Goal: Task Accomplishment & Management: Complete application form

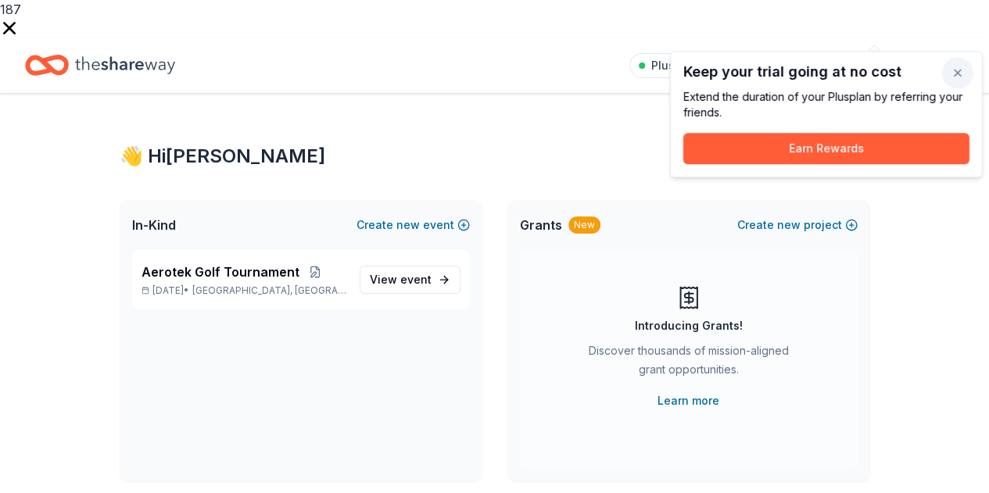
click at [953, 69] on button "button" at bounding box center [957, 72] width 31 height 31
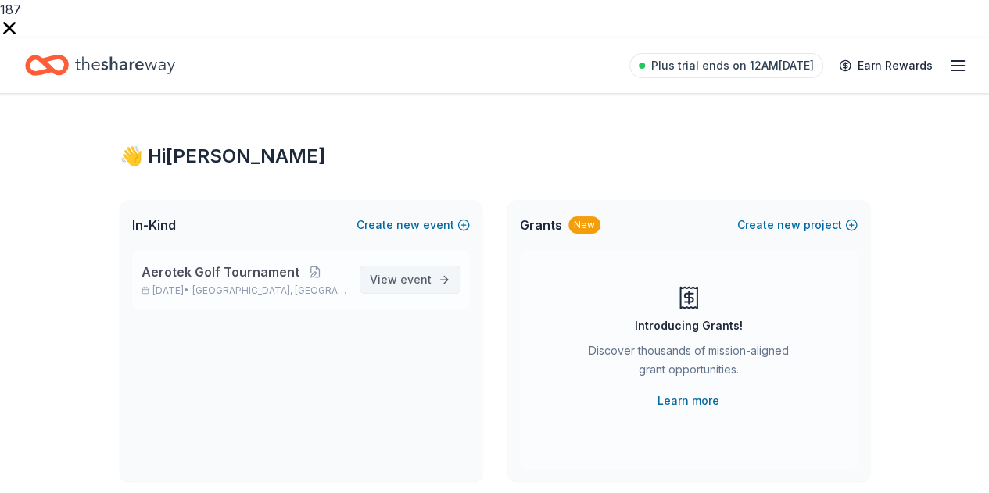
click at [401, 270] on span "View event" at bounding box center [401, 279] width 62 height 19
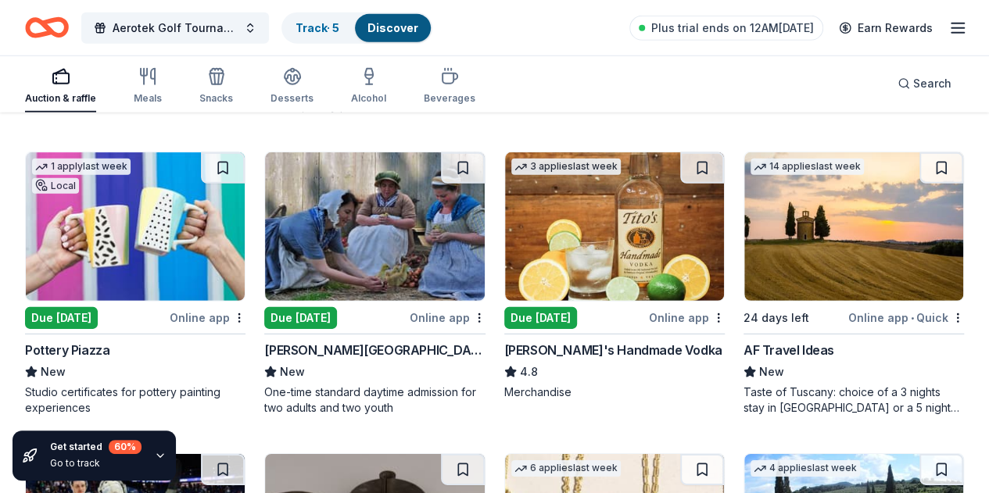
scroll to position [2293, 0]
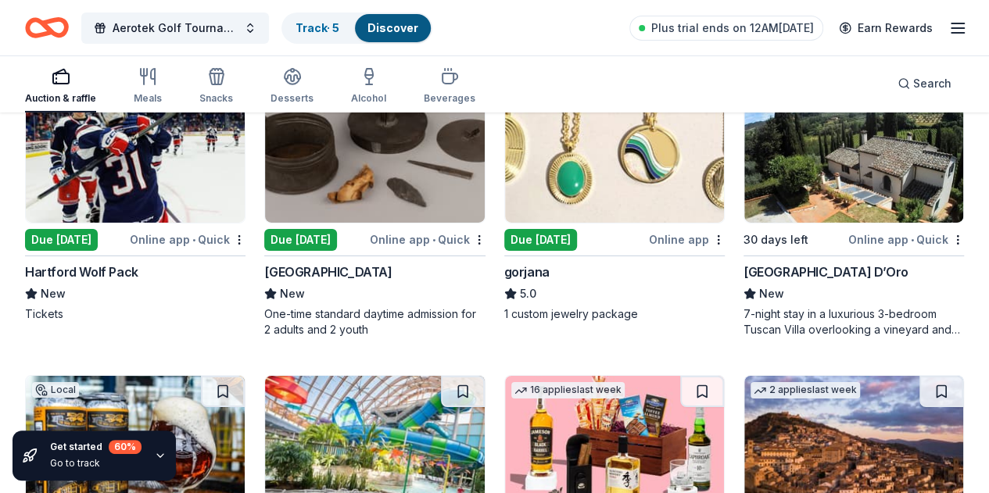
scroll to position [2651, 0]
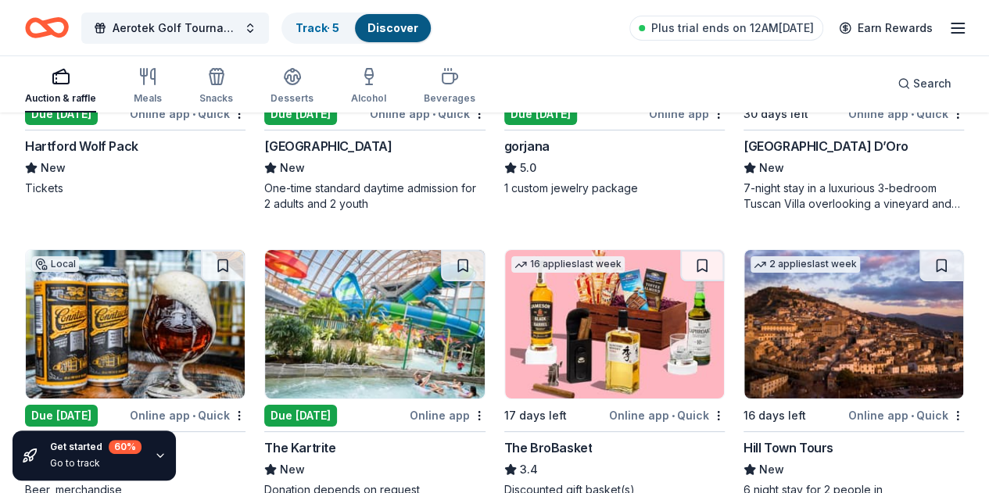
scroll to position [2895, 0]
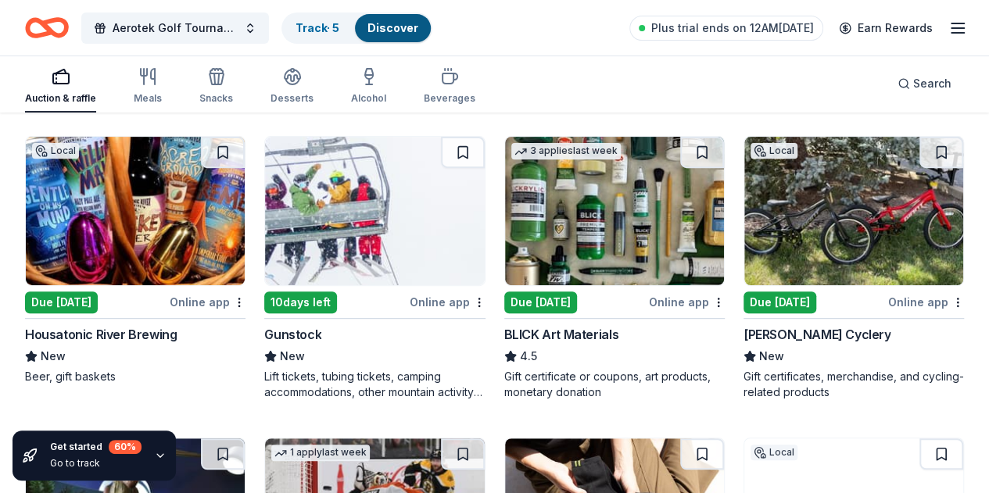
scroll to position [3191, 0]
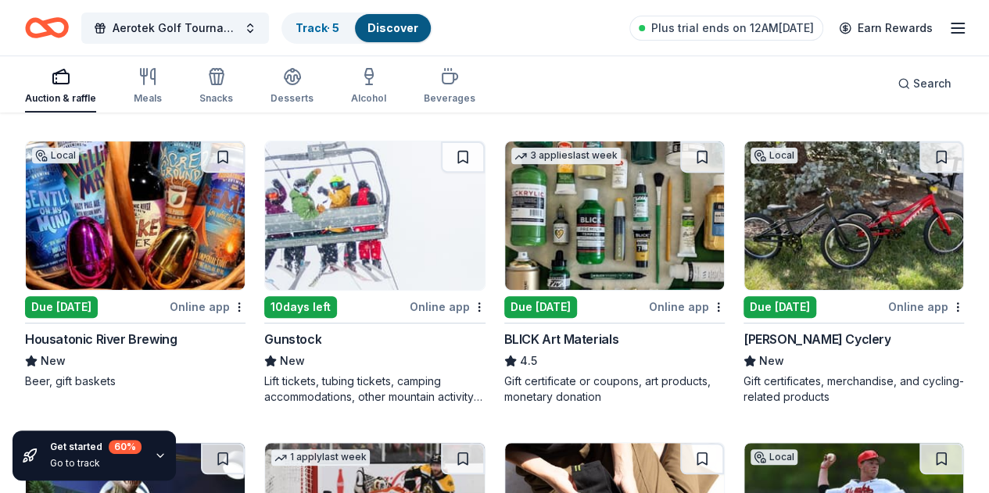
scroll to position [3188, 0]
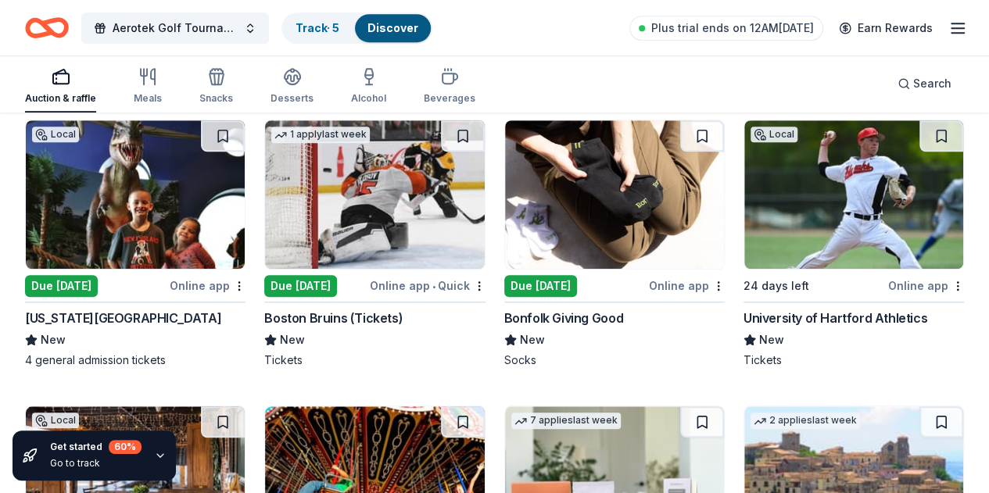
scroll to position [3510, 0]
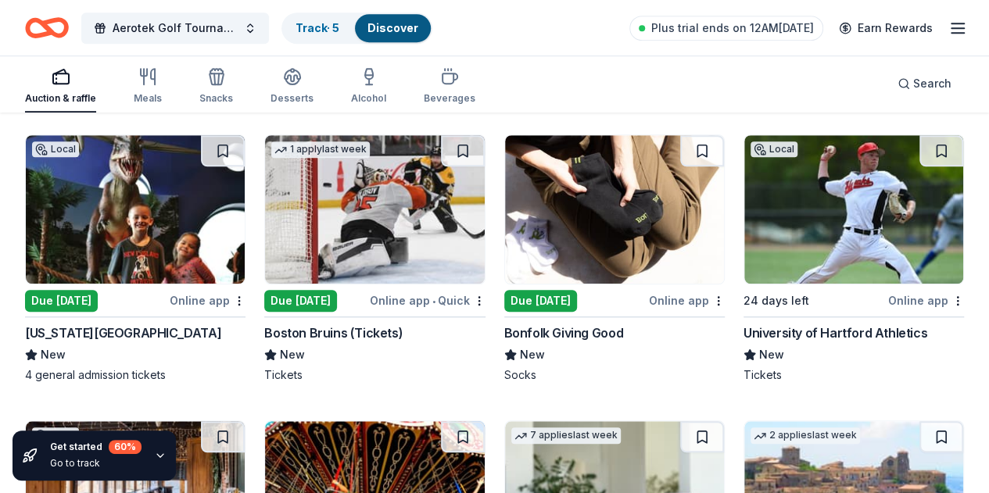
scroll to position [3494, 0]
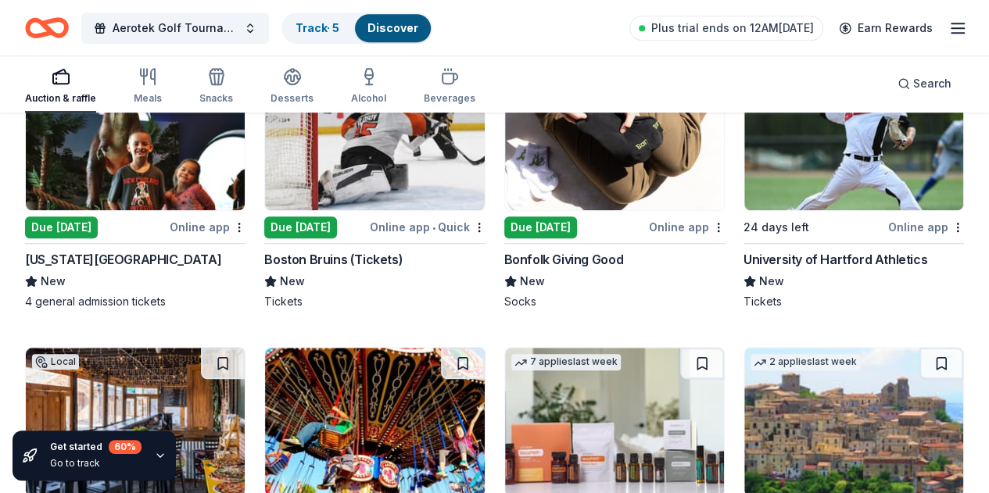
scroll to position [3497, 0]
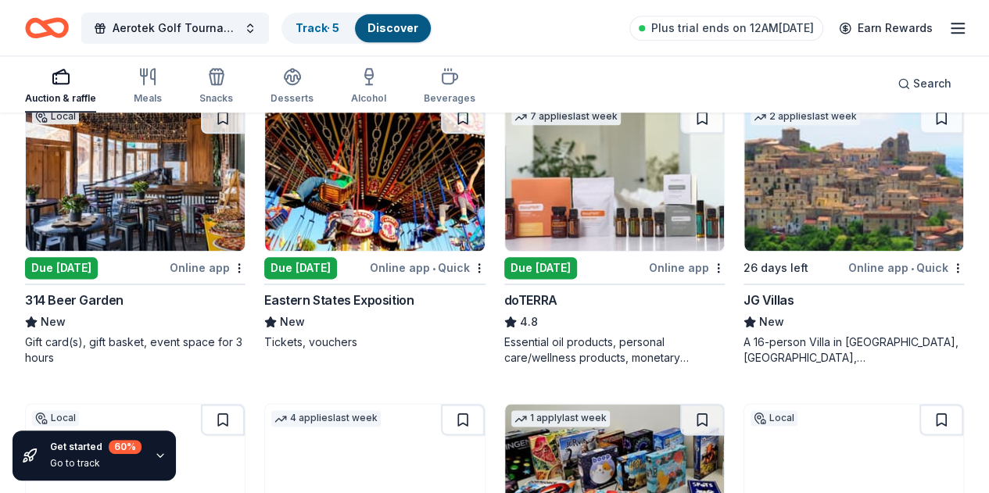
scroll to position [3837, 0]
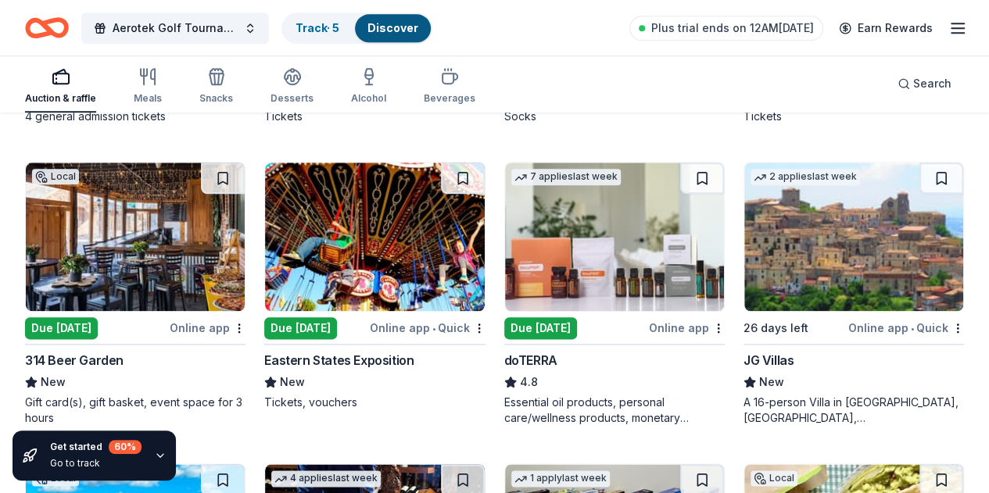
scroll to position [3752, 0]
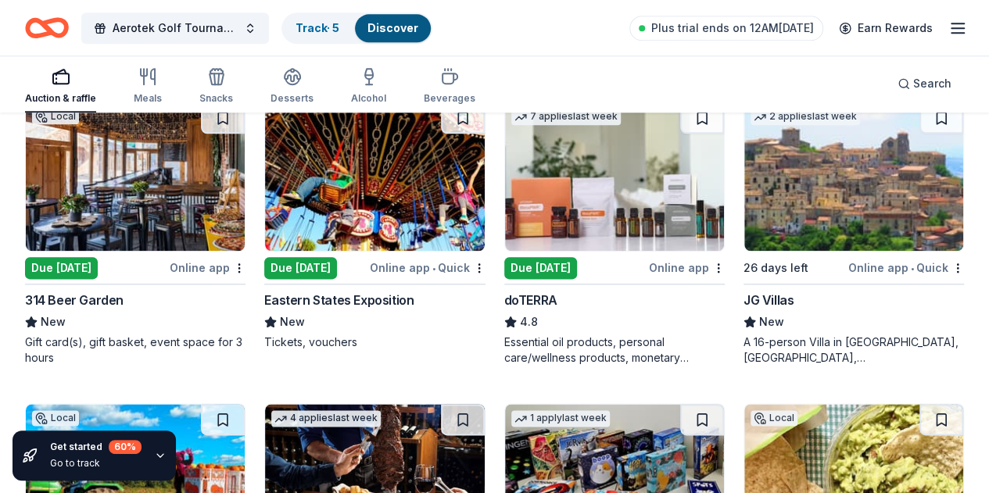
scroll to position [3814, 0]
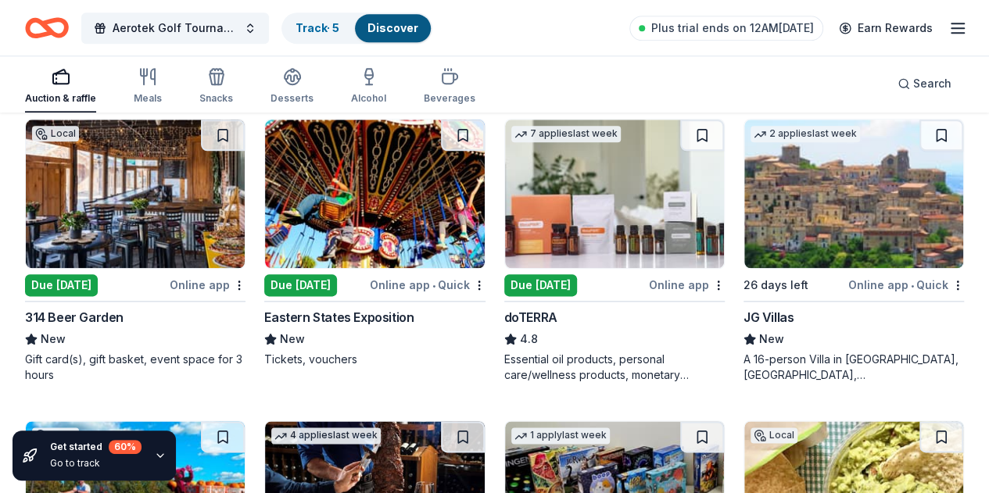
scroll to position [3794, 0]
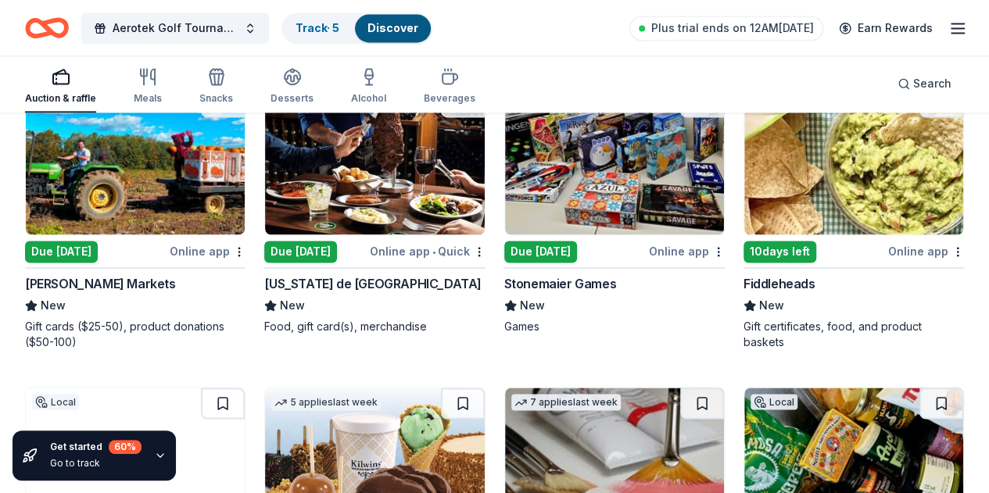
scroll to position [4139, 0]
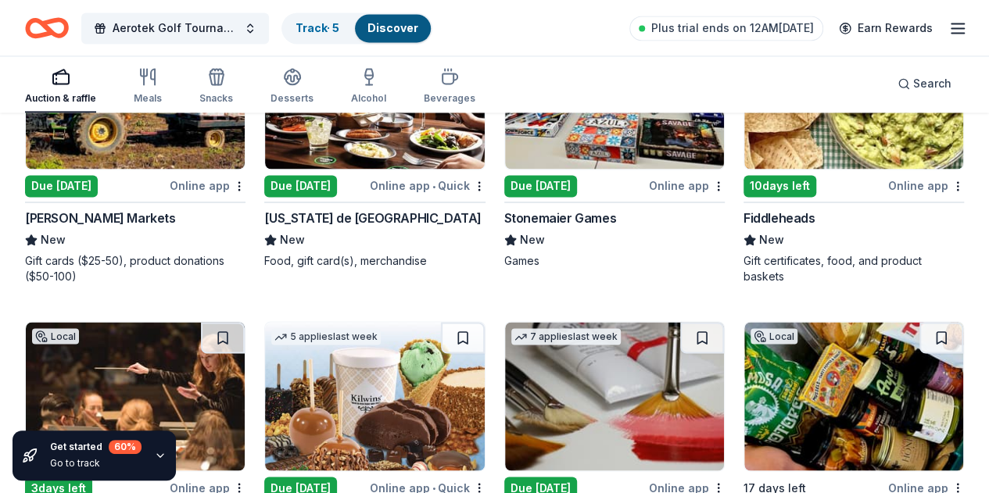
scroll to position [4092, 0]
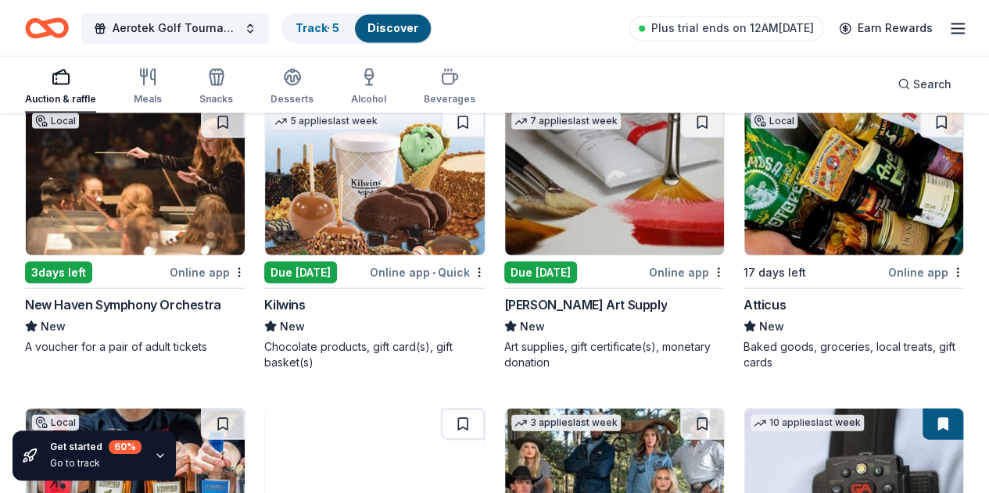
scroll to position [4406, 0]
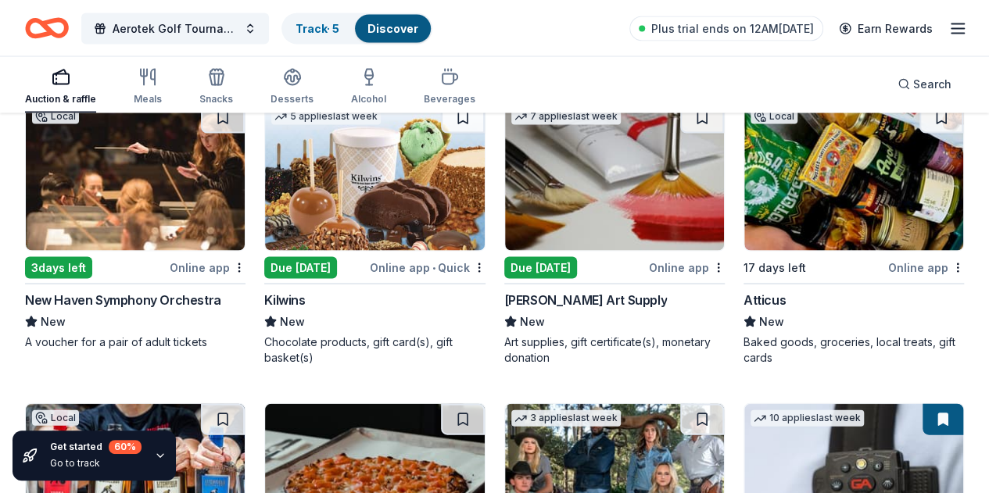
scroll to position [4417, 0]
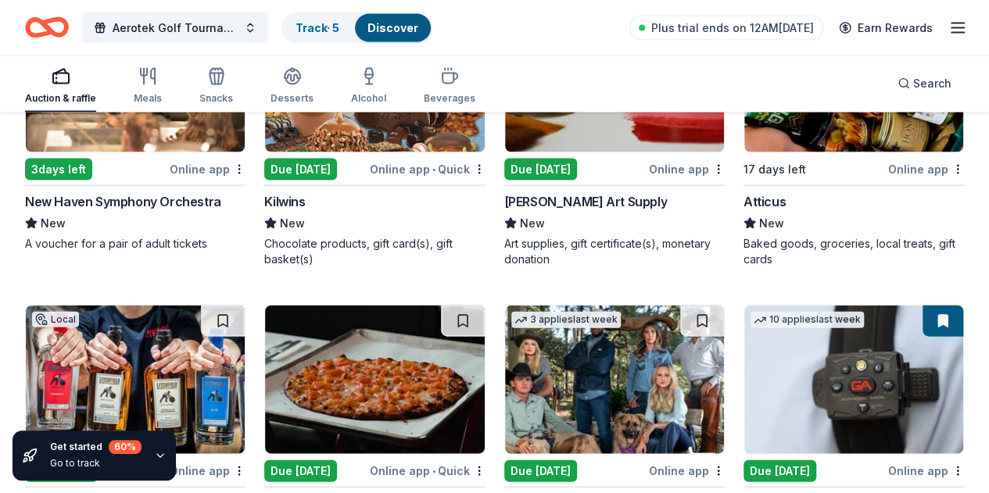
scroll to position [4402, 0]
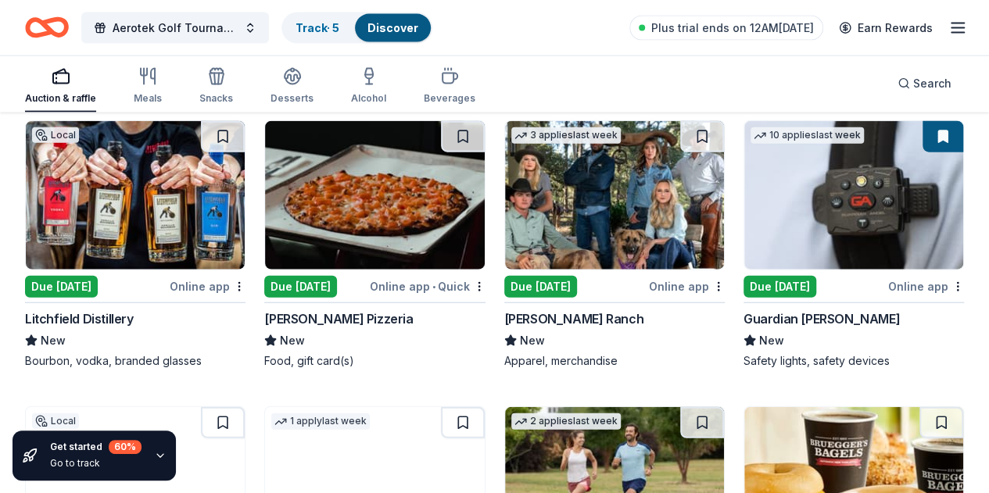
scroll to position [4700, 0]
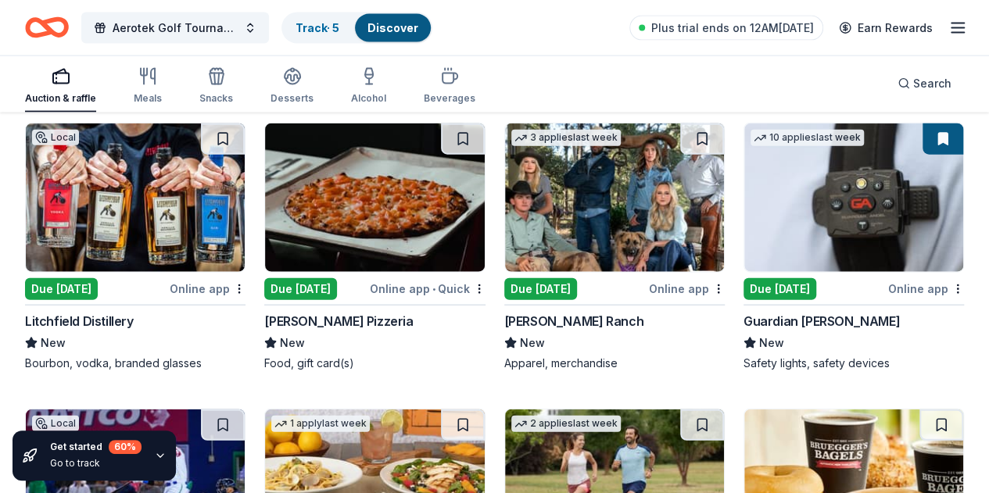
scroll to position [4718, 0]
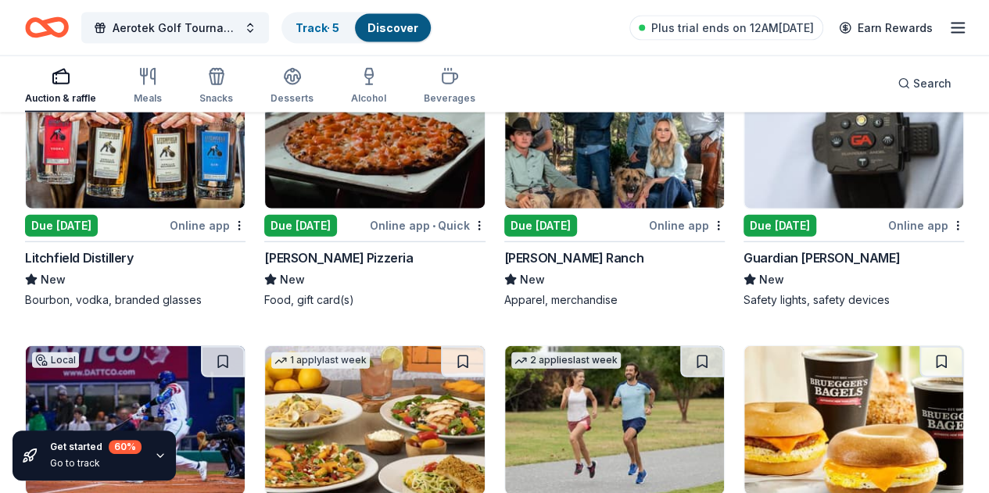
scroll to position [4759, 0]
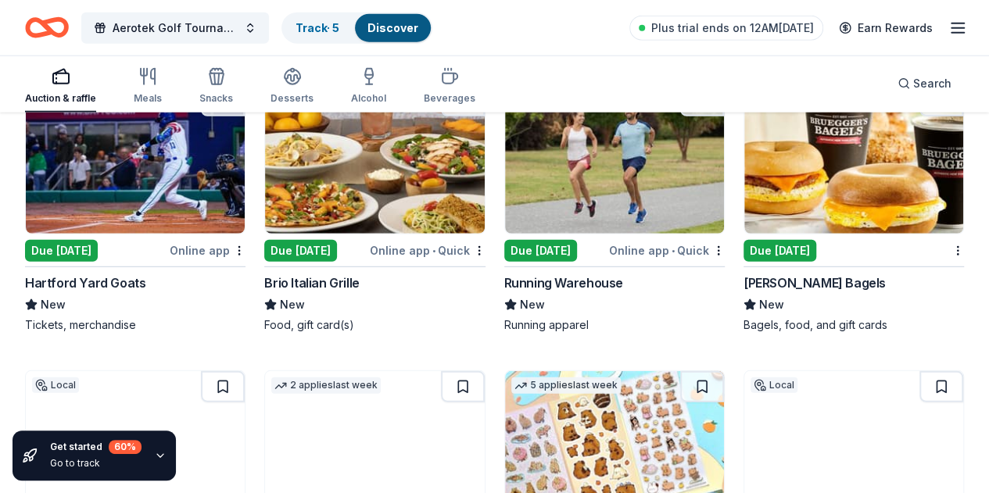
scroll to position [5021, 0]
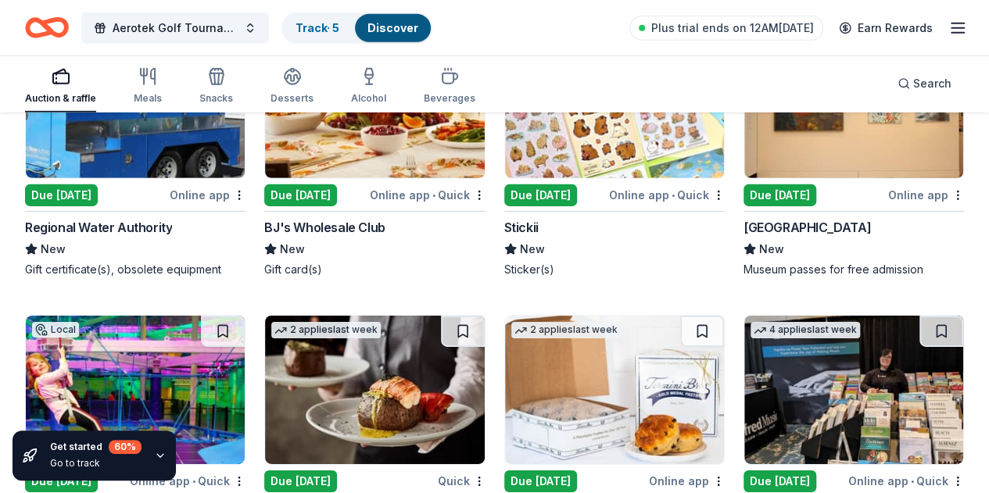
scroll to position [5364, 0]
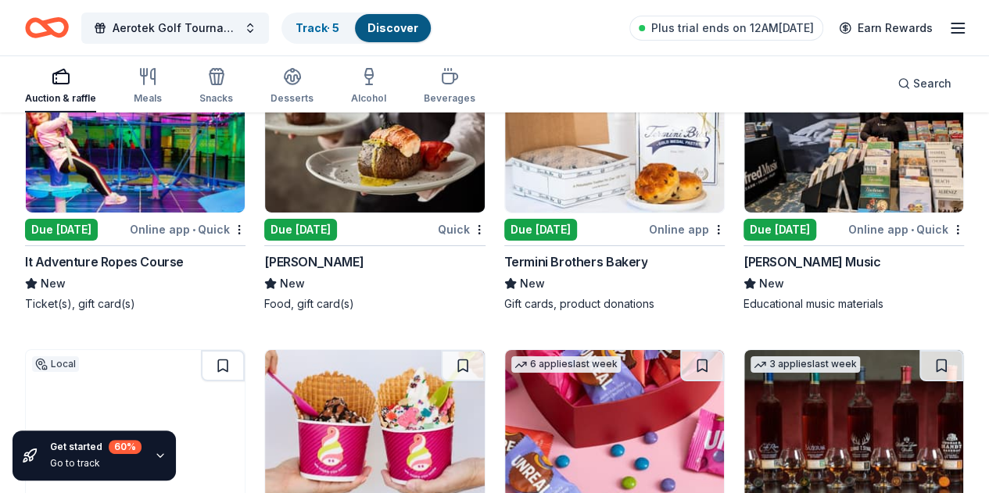
scroll to position [5616, 0]
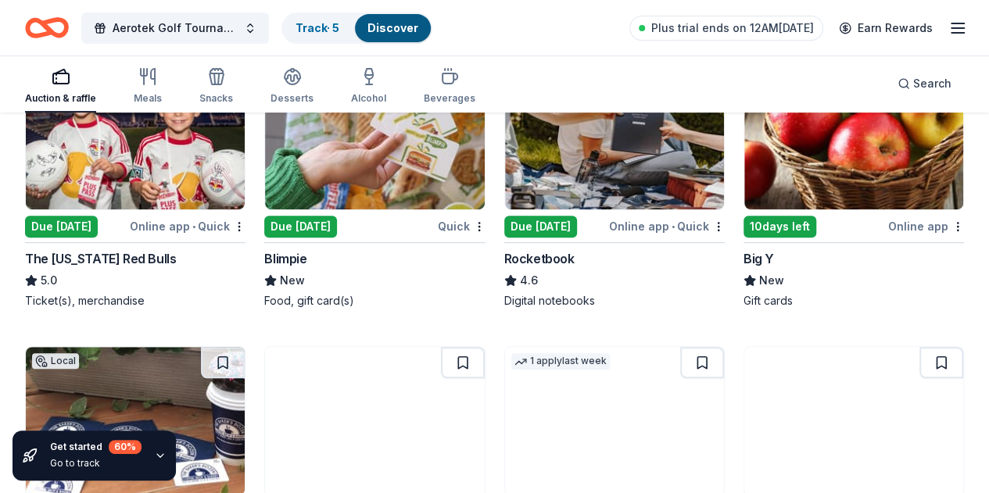
scroll to position [6228, 0]
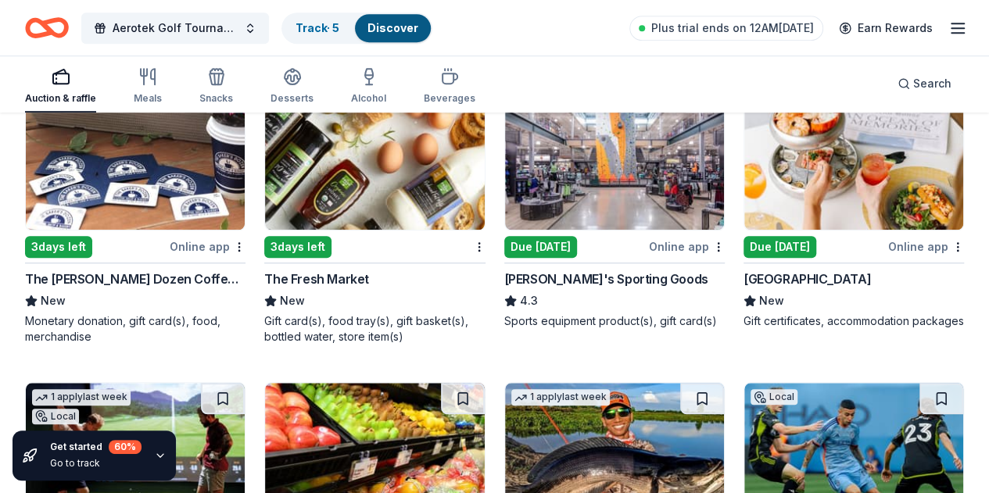
scroll to position [6469, 0]
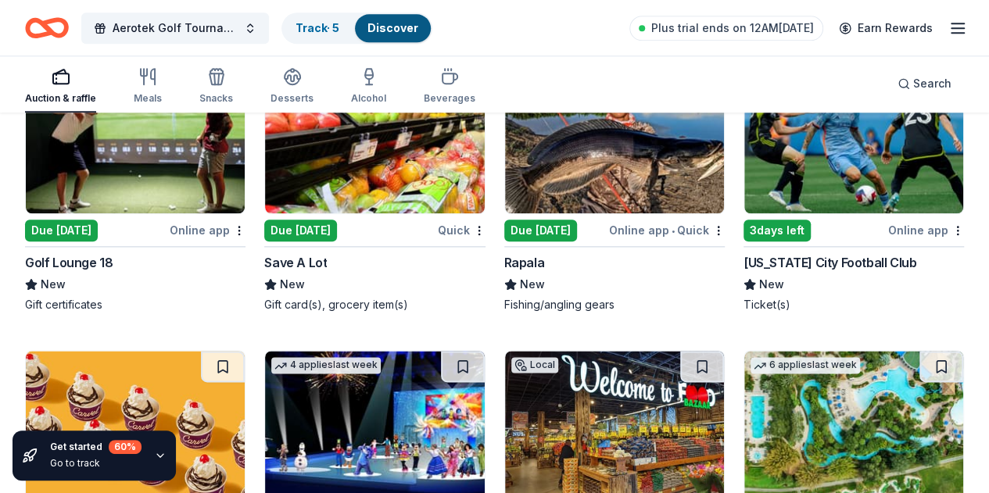
scroll to position [6791, 0]
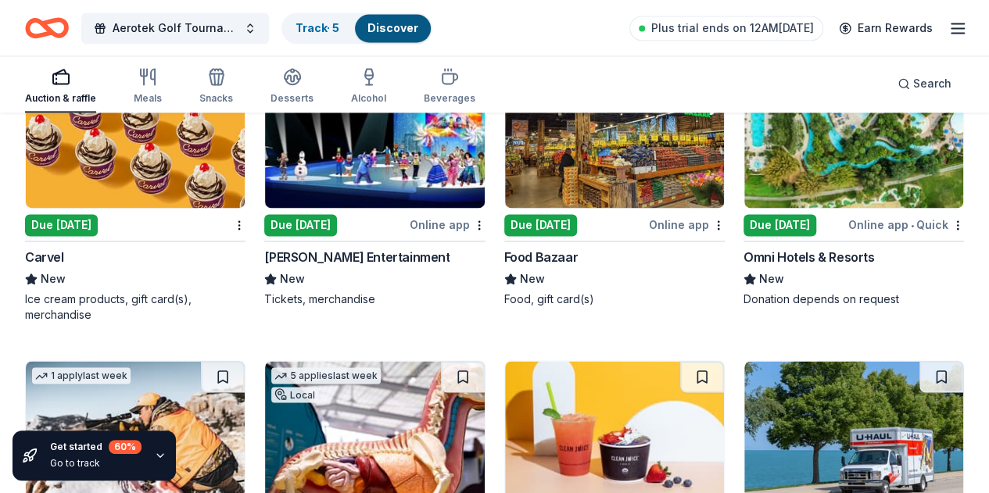
scroll to position [7081, 0]
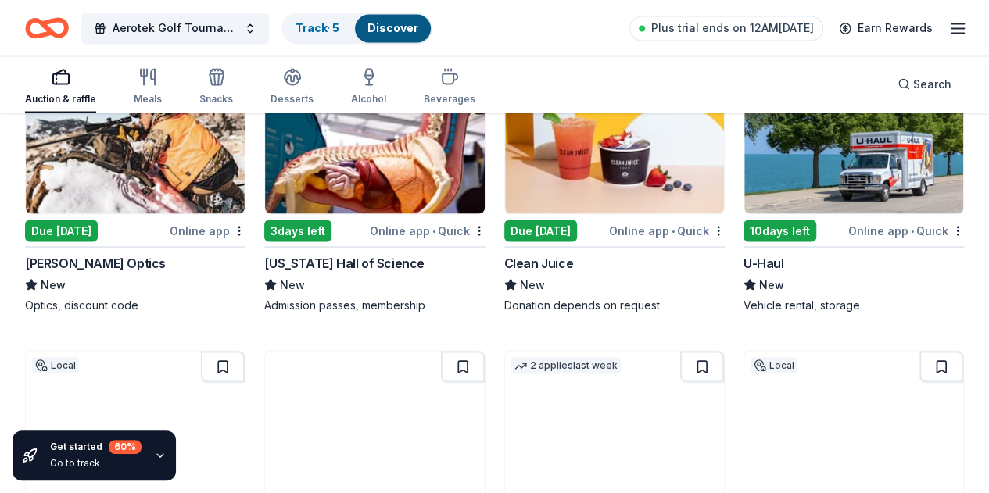
scroll to position [7379, 0]
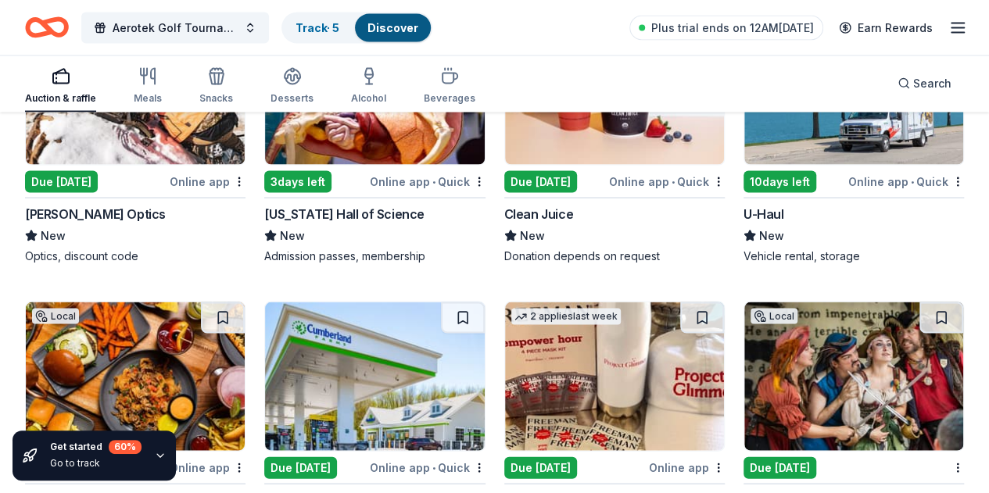
scroll to position [7427, 0]
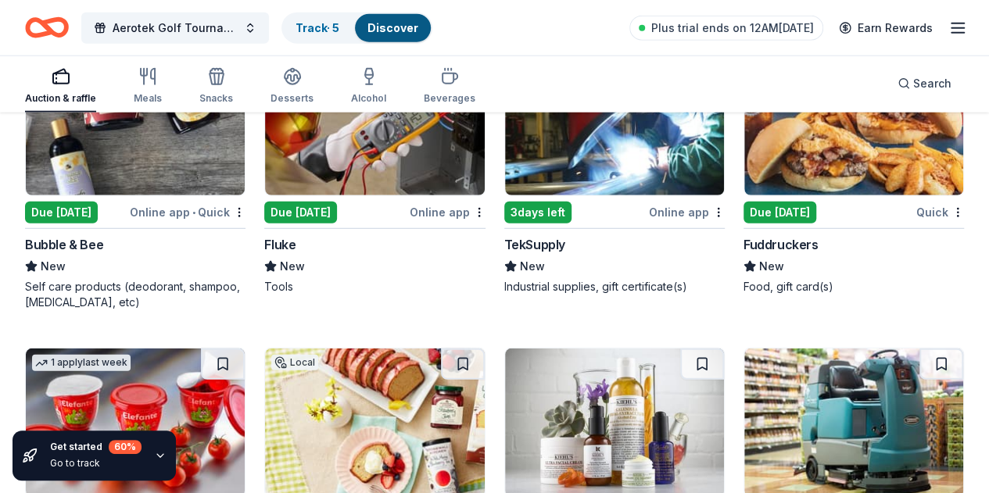
scroll to position [7983, 0]
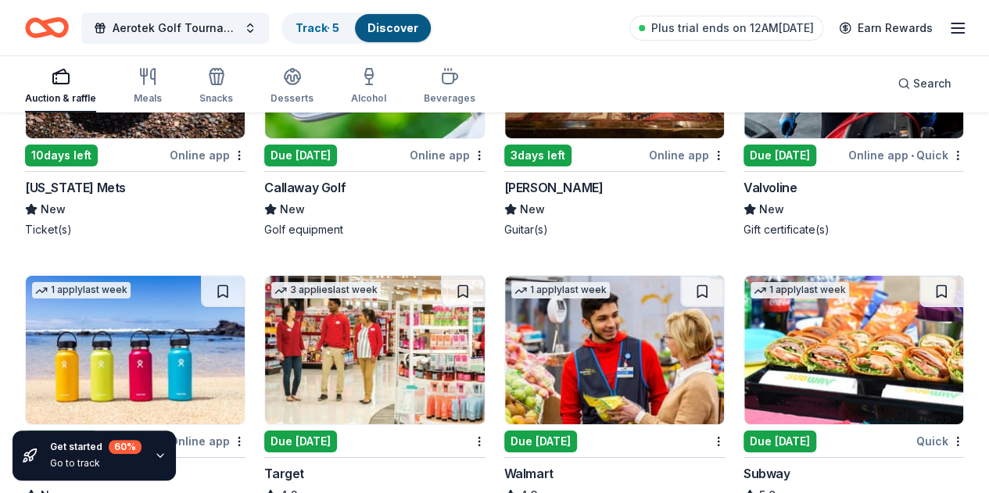
scroll to position [8590, 0]
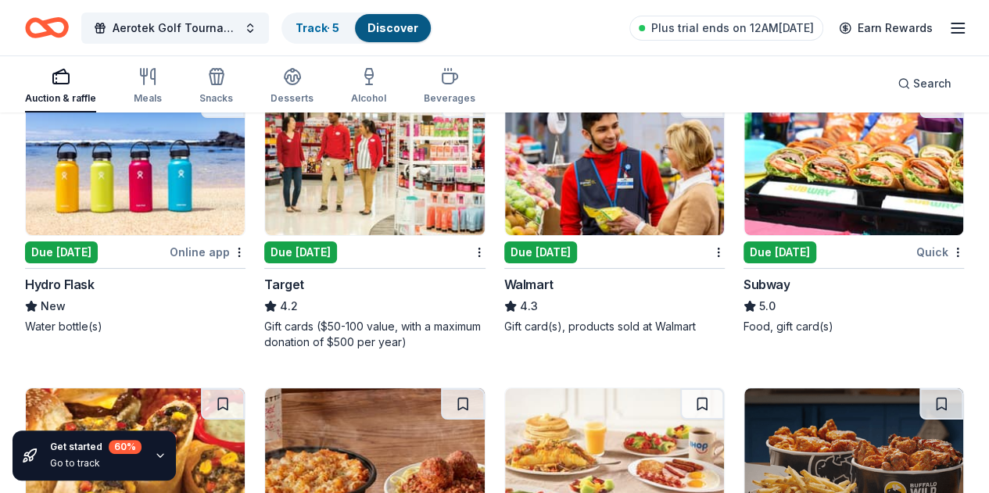
scroll to position [8843, 0]
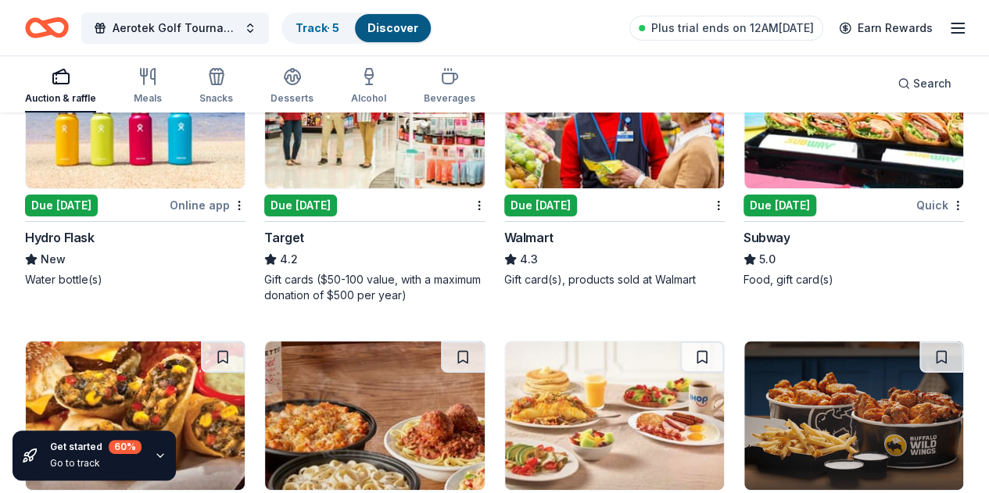
scroll to position [8863, 0]
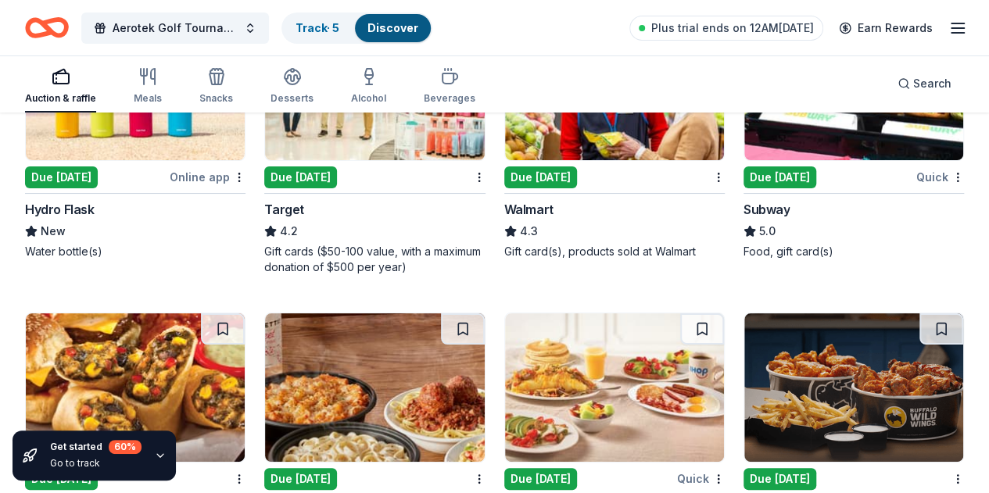
scroll to position [8891, 0]
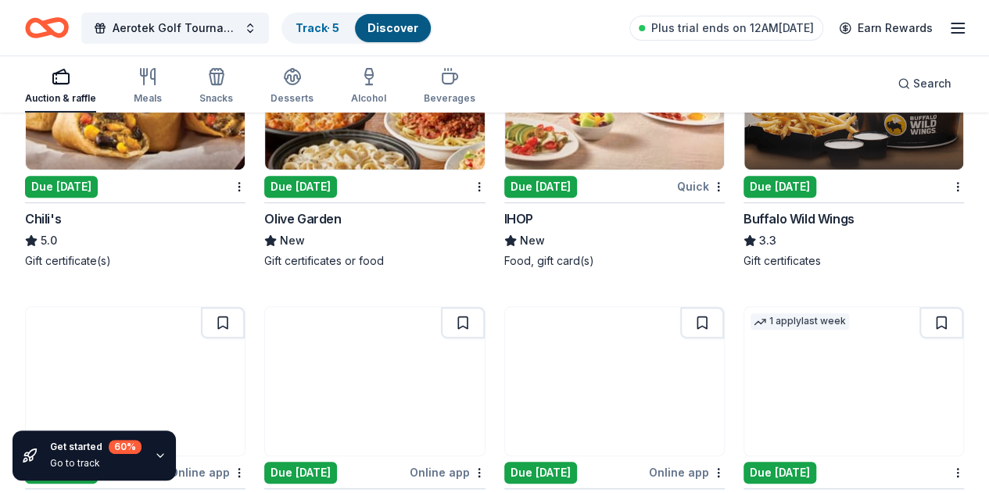
scroll to position [9185, 0]
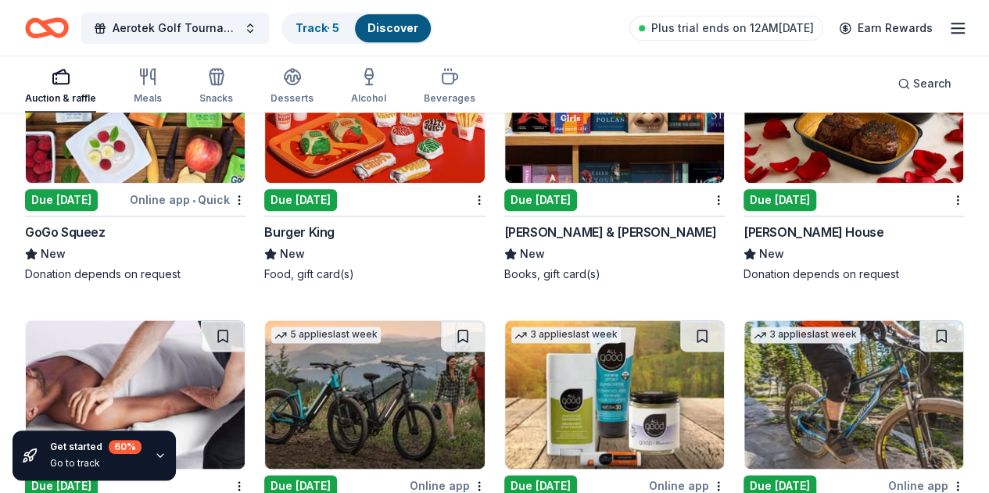
scroll to position [9743, 0]
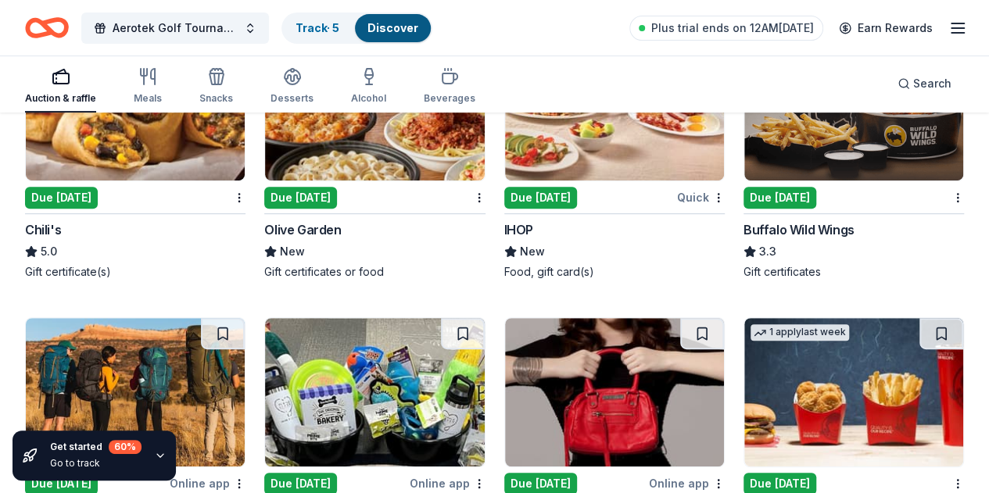
scroll to position [9173, 0]
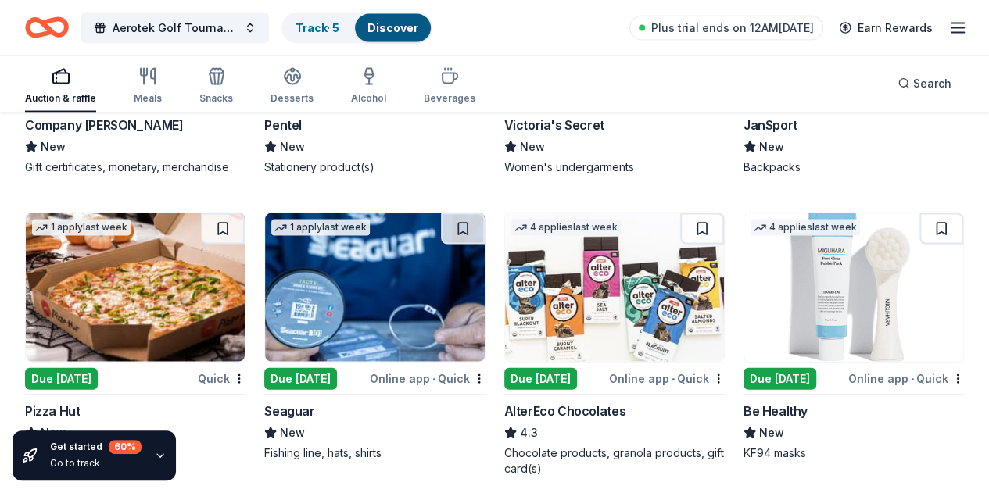
scroll to position [10439, 0]
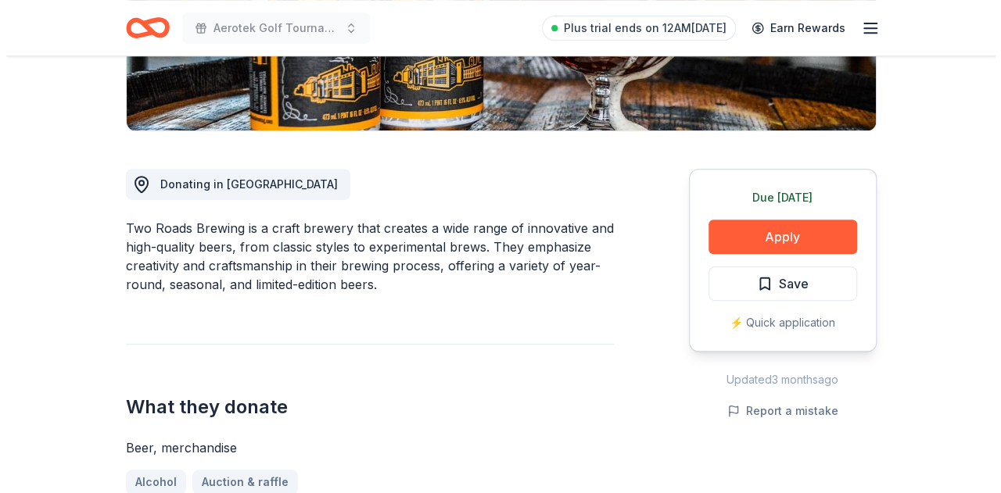
scroll to position [345, 0]
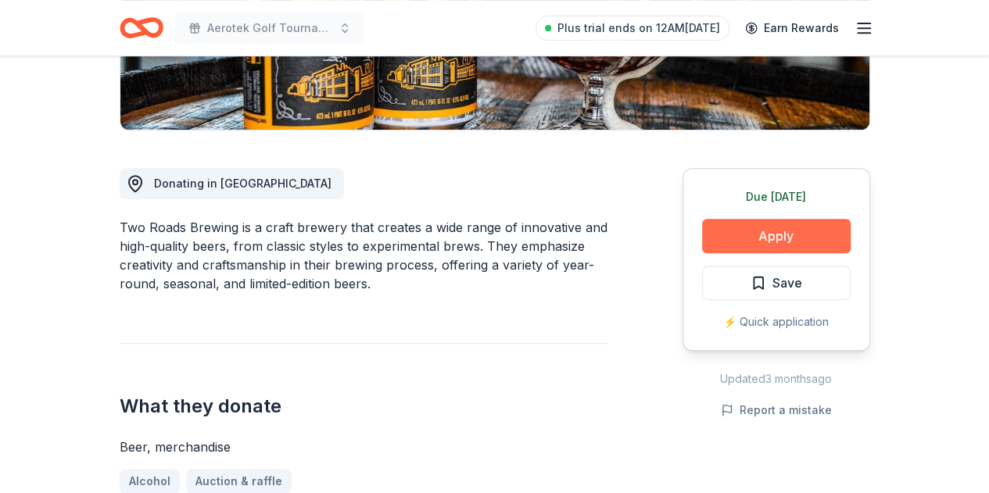
click at [779, 229] on button "Apply" at bounding box center [776, 236] width 149 height 34
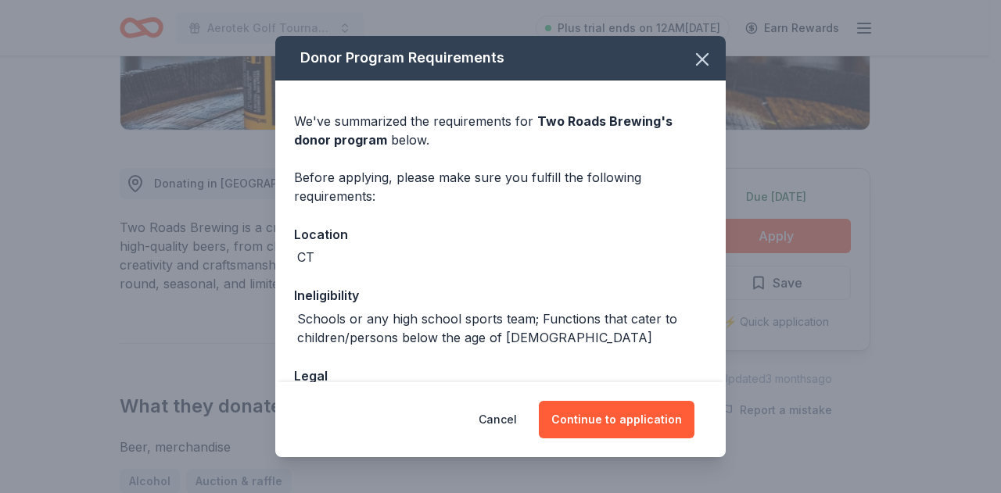
scroll to position [170, 0]
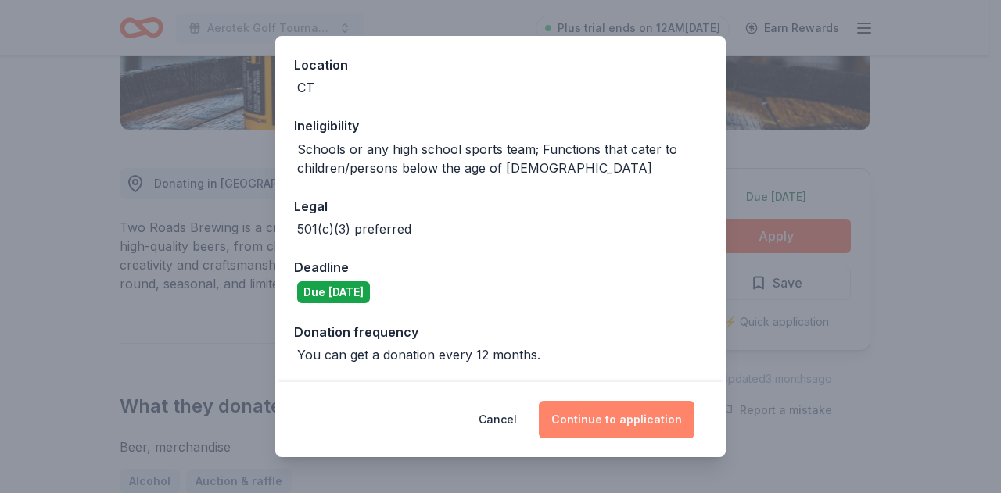
click at [635, 421] on button "Continue to application" at bounding box center [617, 420] width 156 height 38
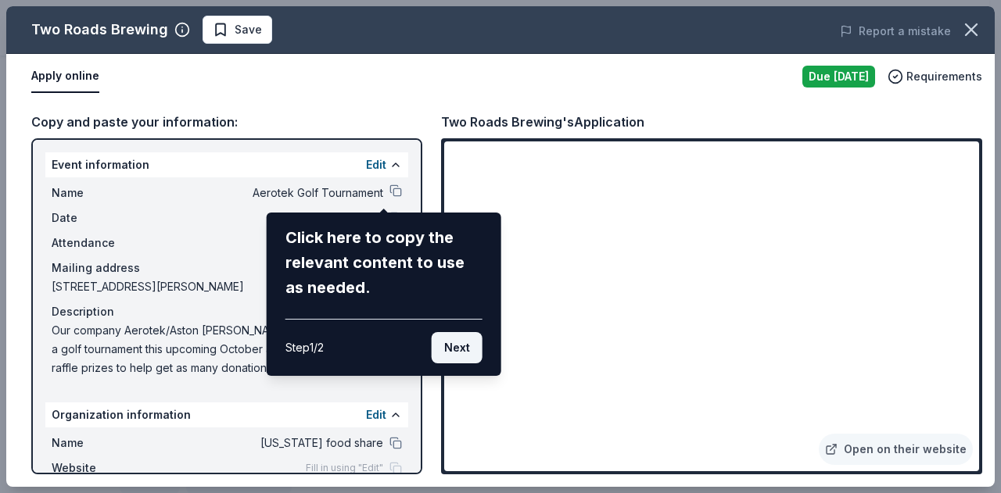
click at [465, 351] on button "Next" at bounding box center [457, 347] width 51 height 31
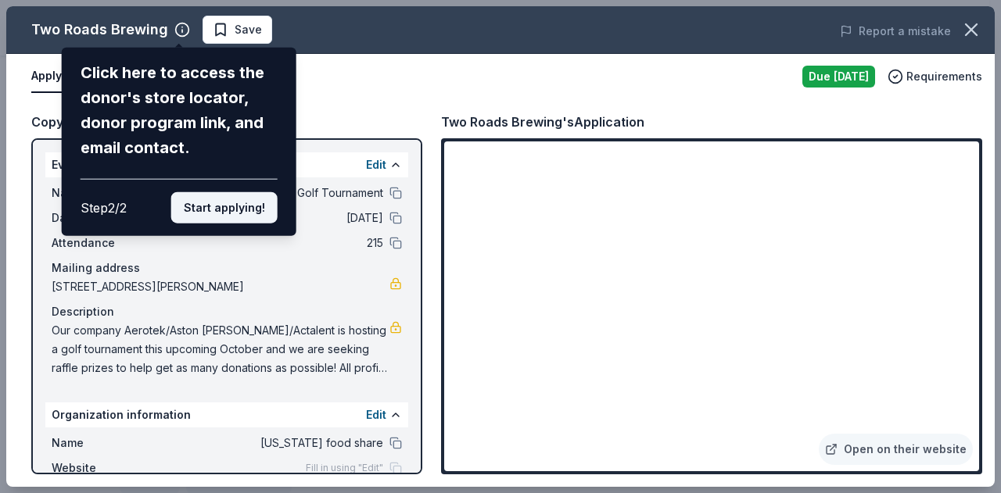
click at [250, 208] on button "Start applying!" at bounding box center [224, 207] width 106 height 31
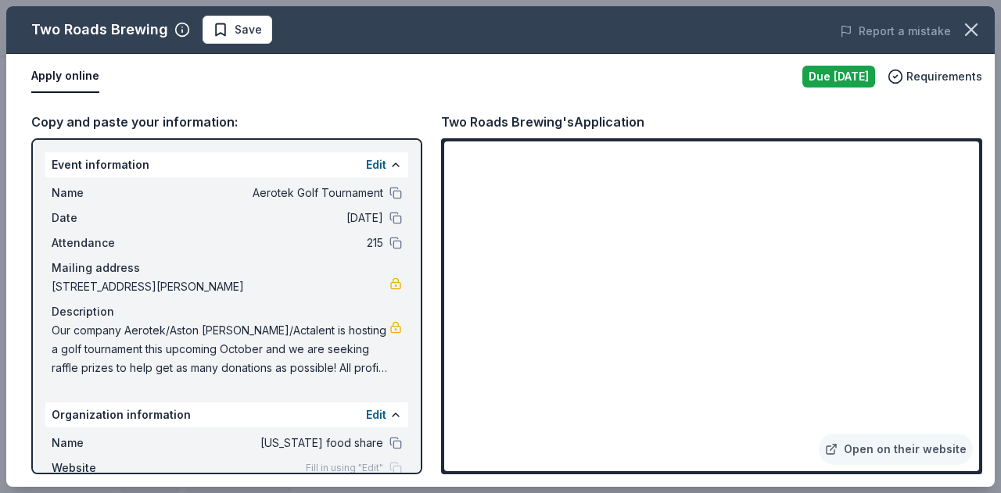
click at [613, 345] on div "Two Roads Brewing Save Report a mistake Apply online Due tomorrow Requirements …" at bounding box center [500, 246] width 988 height 481
click at [306, 360] on span "Our company Aerotek/Aston [PERSON_NAME]/Actalent is hosting a golf tournament t…" at bounding box center [221, 349] width 338 height 56
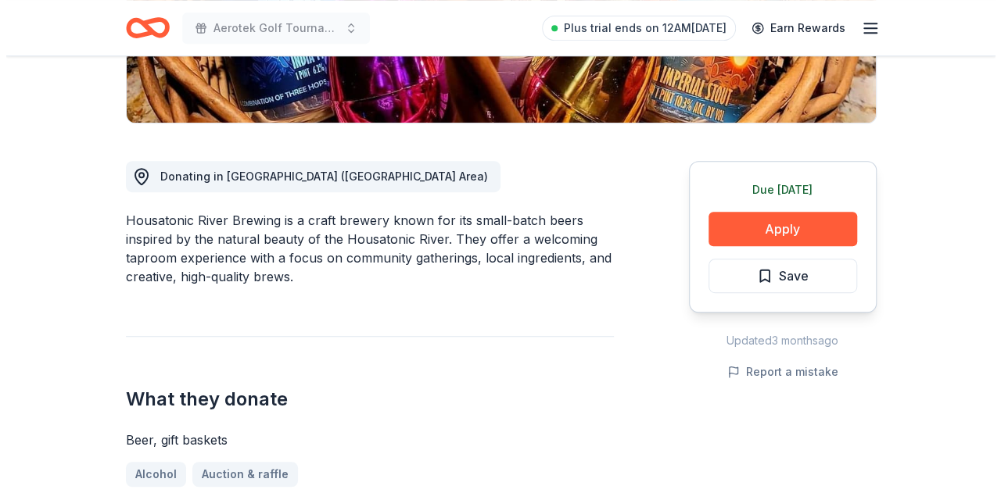
scroll to position [353, 0]
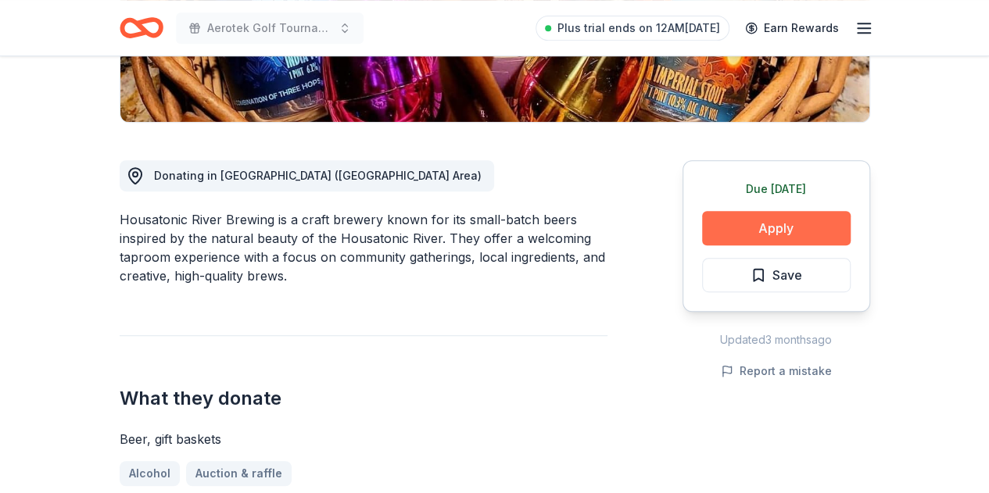
click at [774, 221] on button "Apply" at bounding box center [776, 228] width 149 height 34
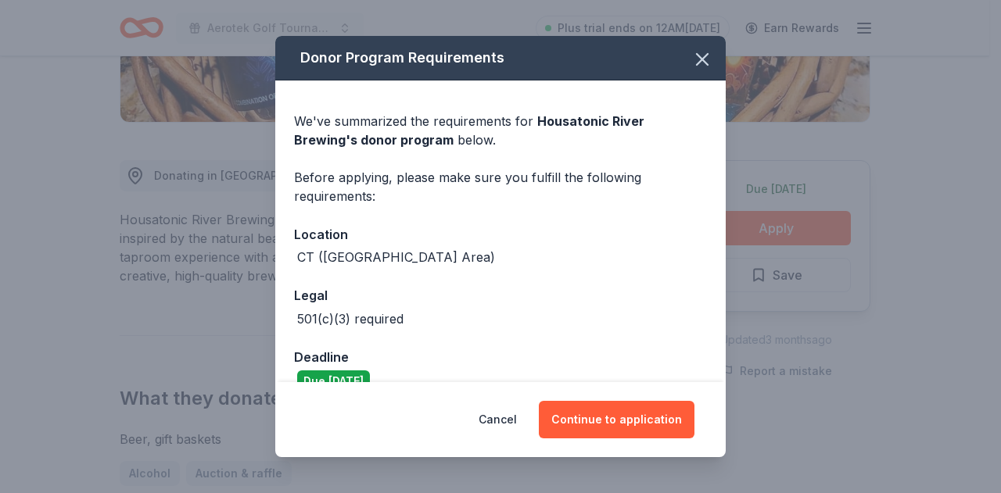
scroll to position [89, 0]
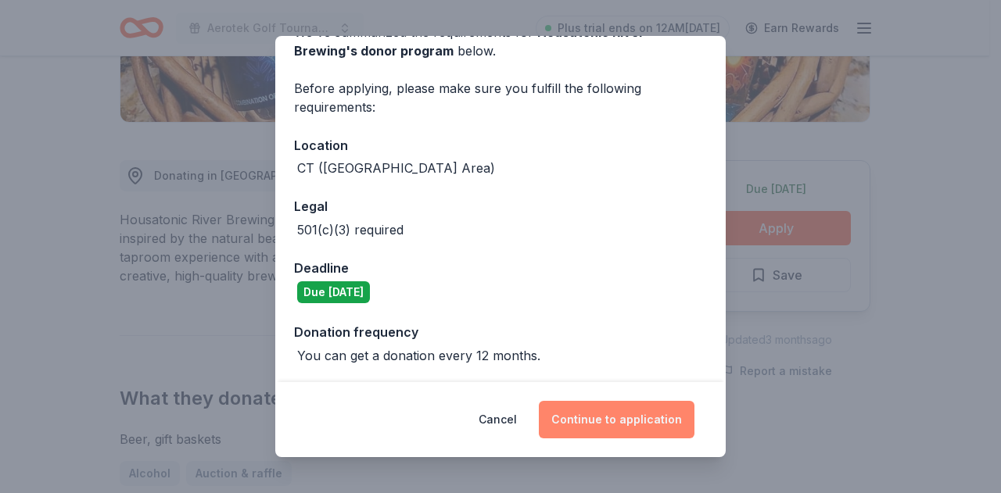
click at [640, 417] on button "Continue to application" at bounding box center [617, 420] width 156 height 38
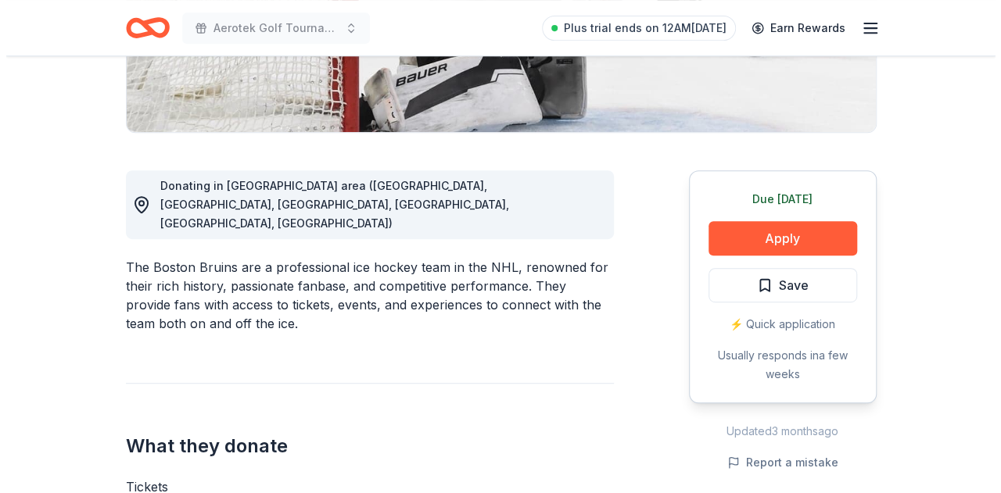
scroll to position [349, 0]
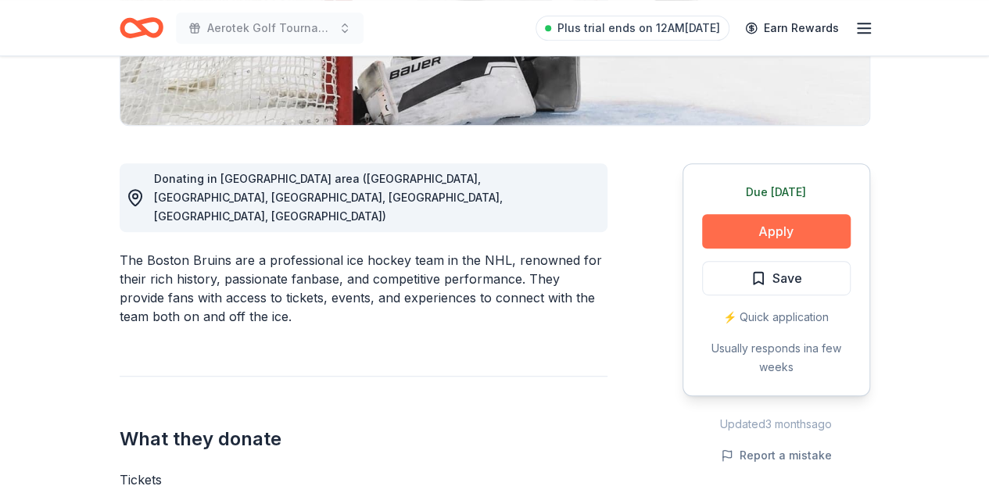
click at [791, 234] on button "Apply" at bounding box center [776, 231] width 149 height 34
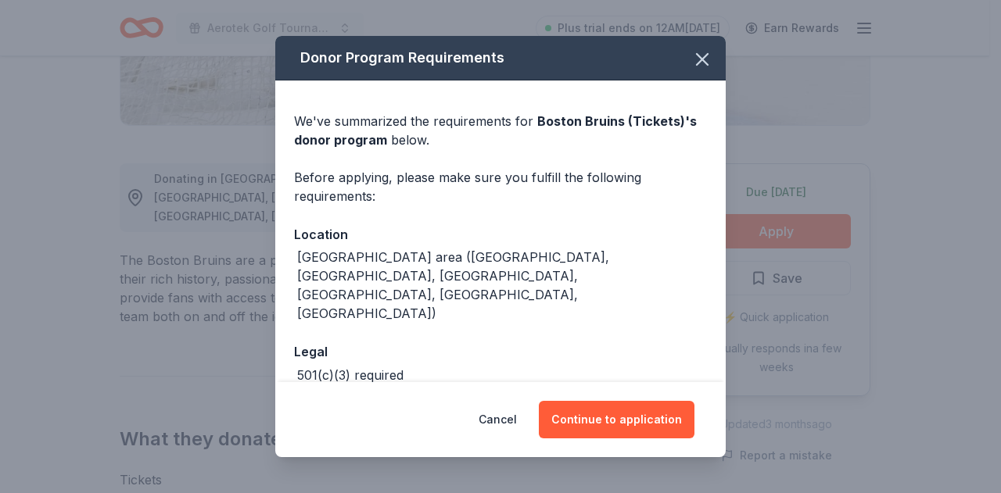
scroll to position [28, 0]
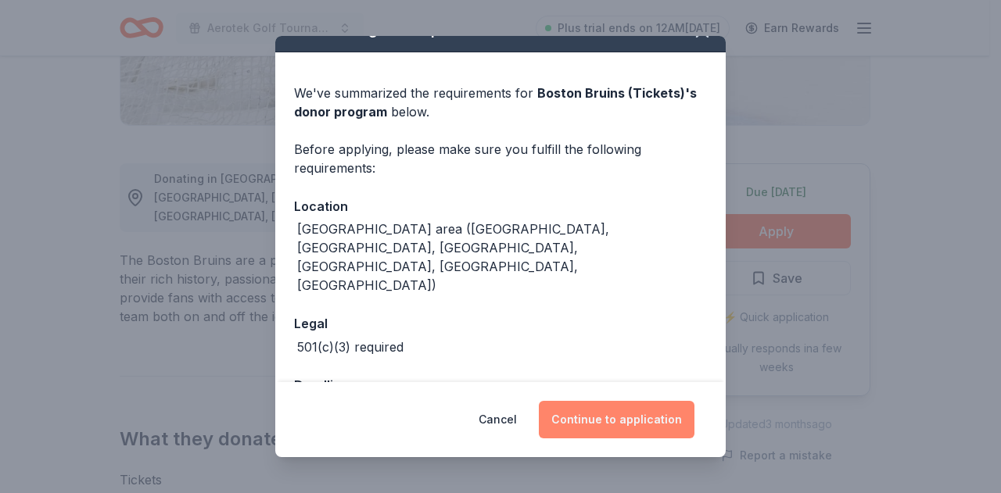
click at [611, 428] on button "Continue to application" at bounding box center [617, 420] width 156 height 38
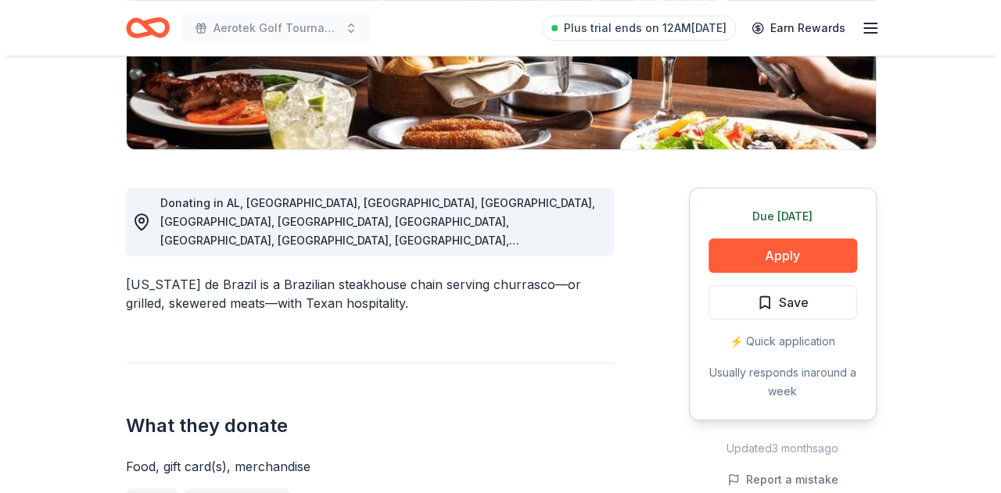
scroll to position [326, 0]
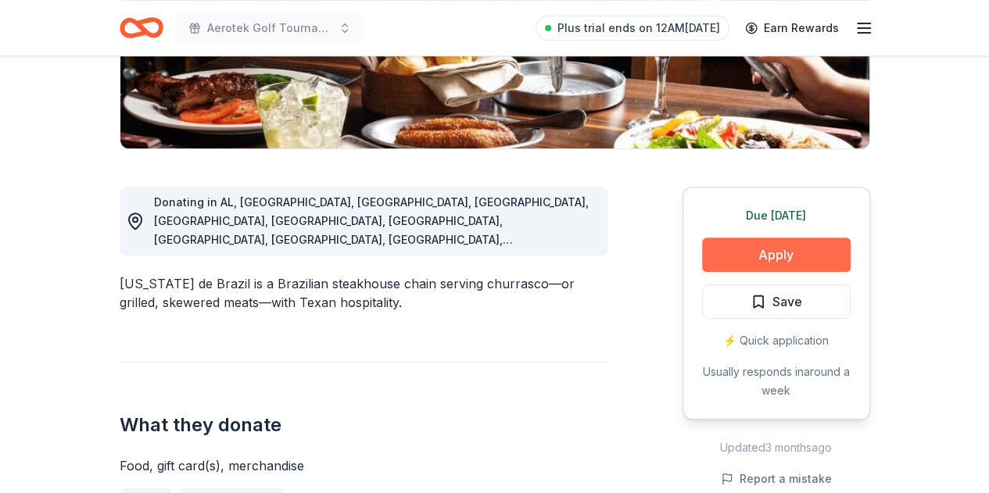
click at [802, 256] on button "Apply" at bounding box center [776, 255] width 149 height 34
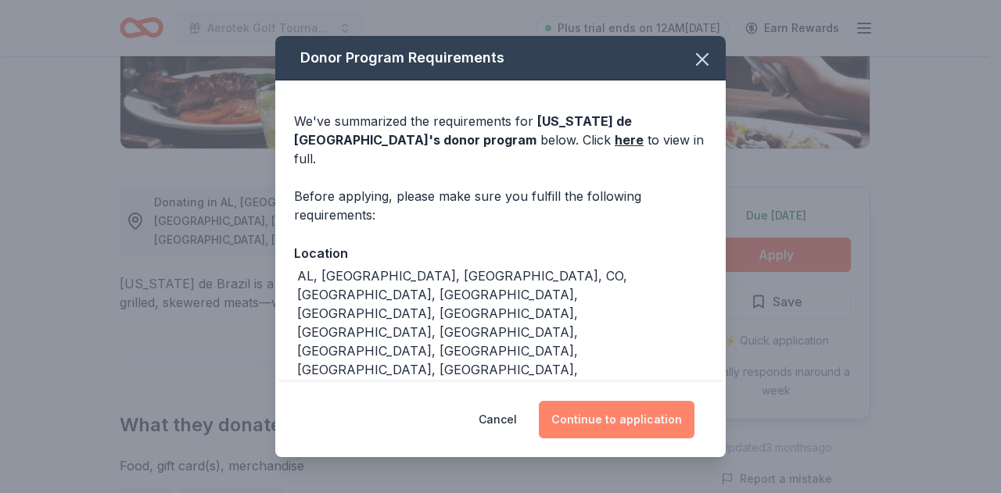
click at [650, 411] on button "Continue to application" at bounding box center [617, 420] width 156 height 38
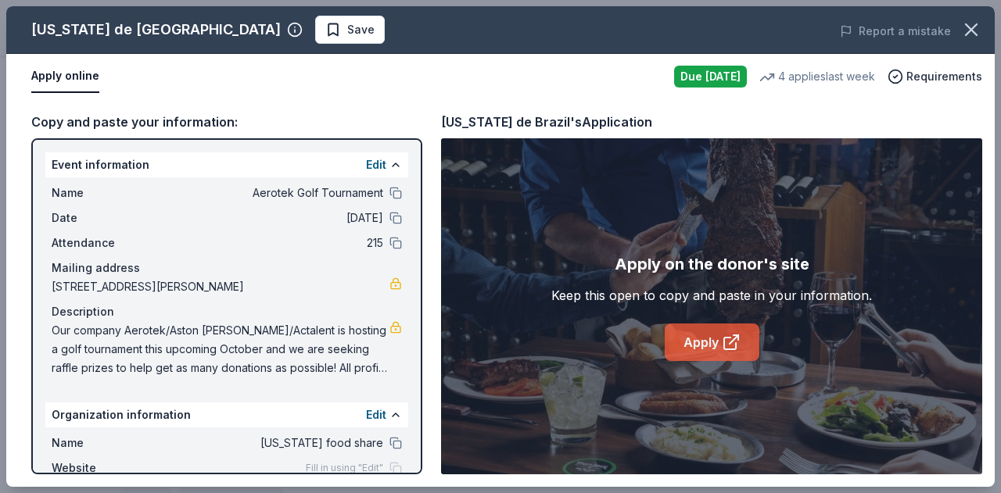
click at [722, 349] on icon at bounding box center [731, 342] width 19 height 19
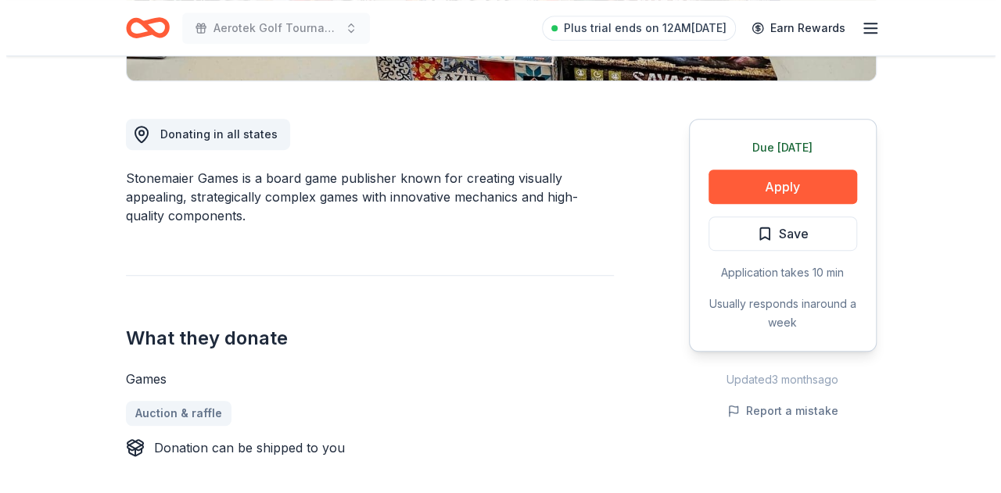
scroll to position [393, 0]
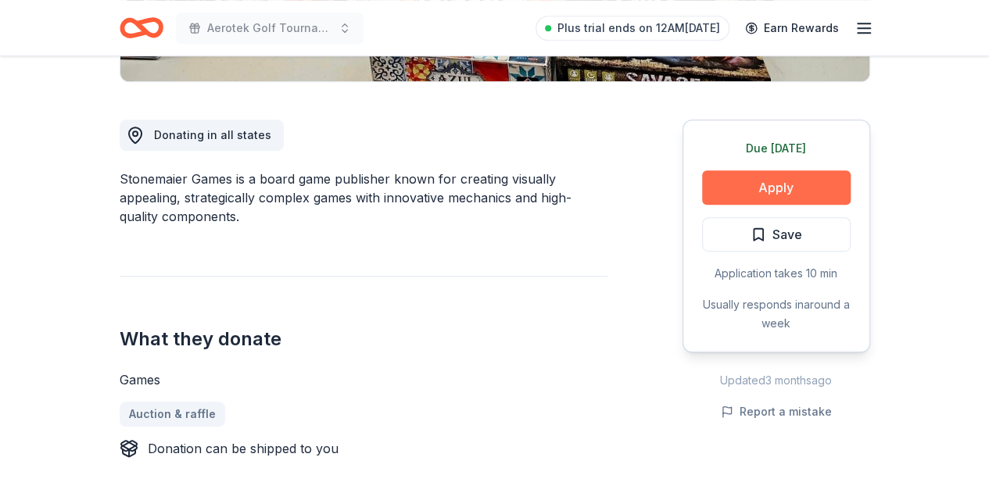
click at [797, 188] on button "Apply" at bounding box center [776, 187] width 149 height 34
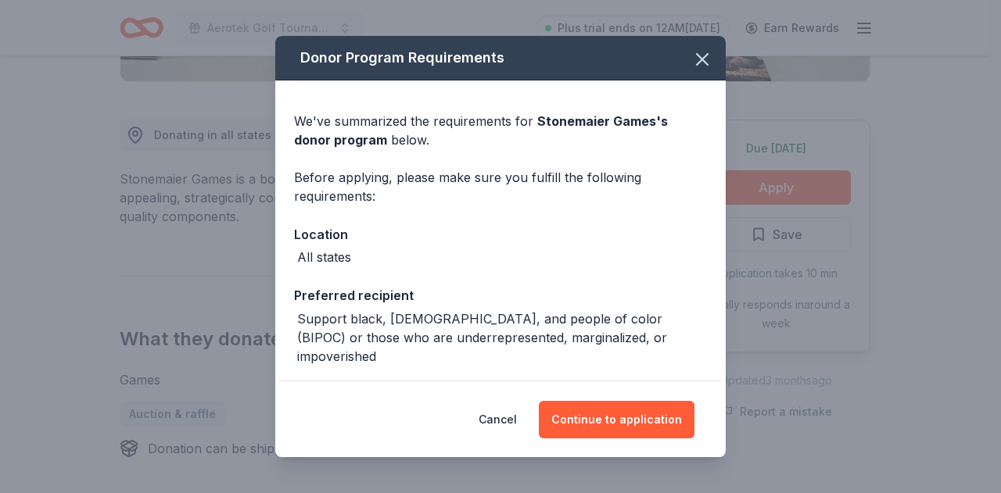
scroll to position [47, 0]
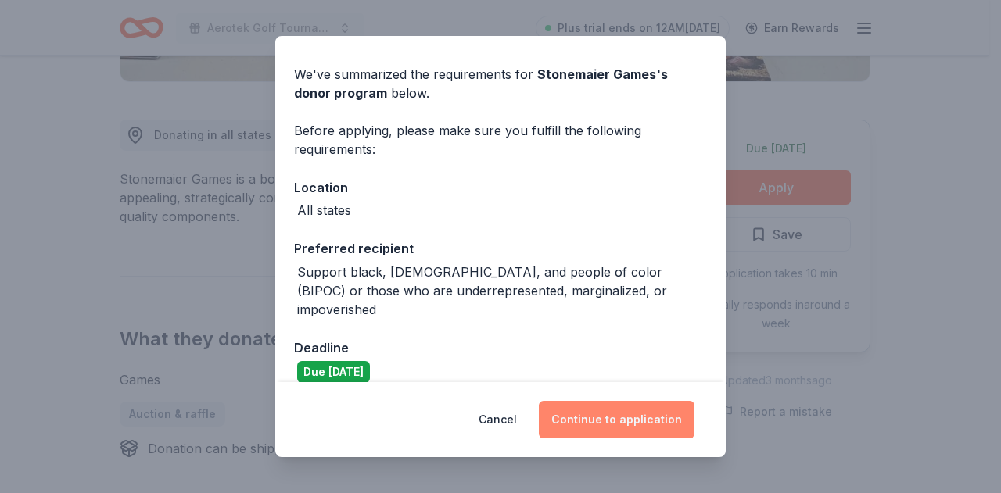
click at [627, 429] on button "Continue to application" at bounding box center [617, 420] width 156 height 38
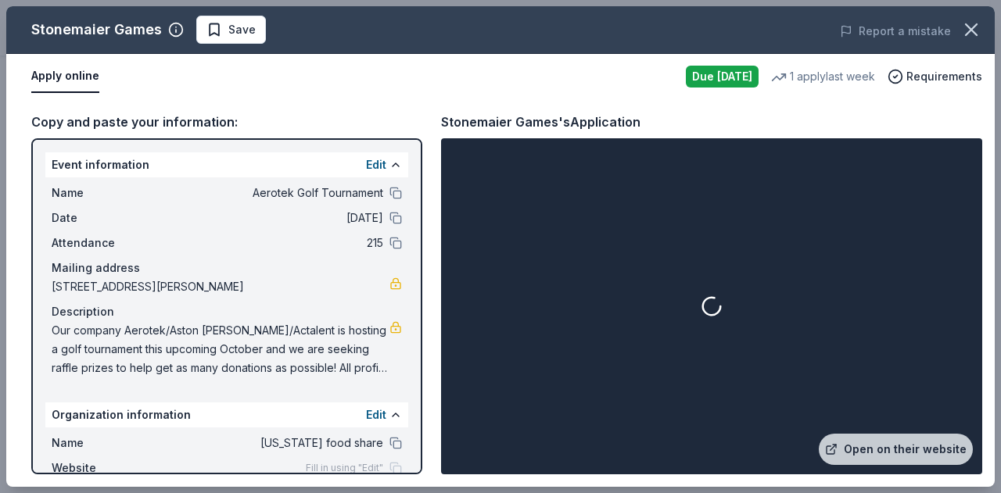
scroll to position [72, 0]
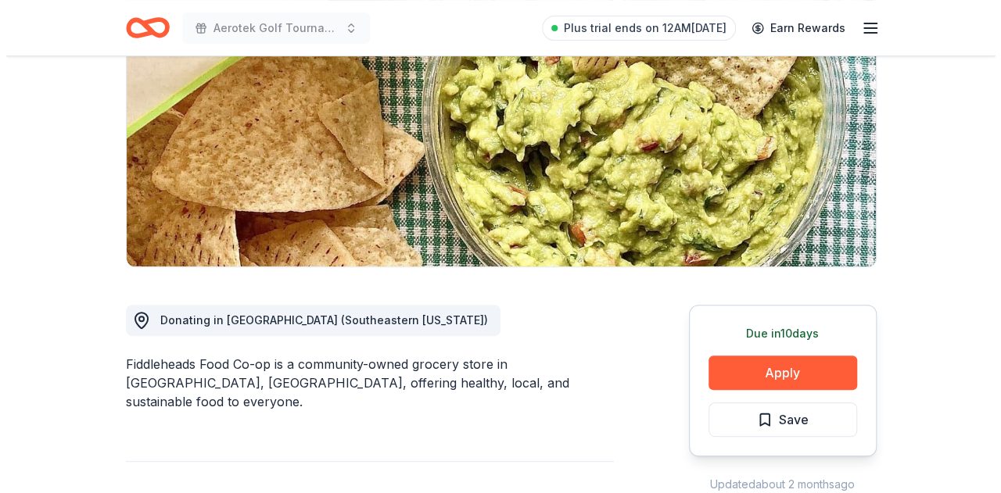
scroll to position [344, 0]
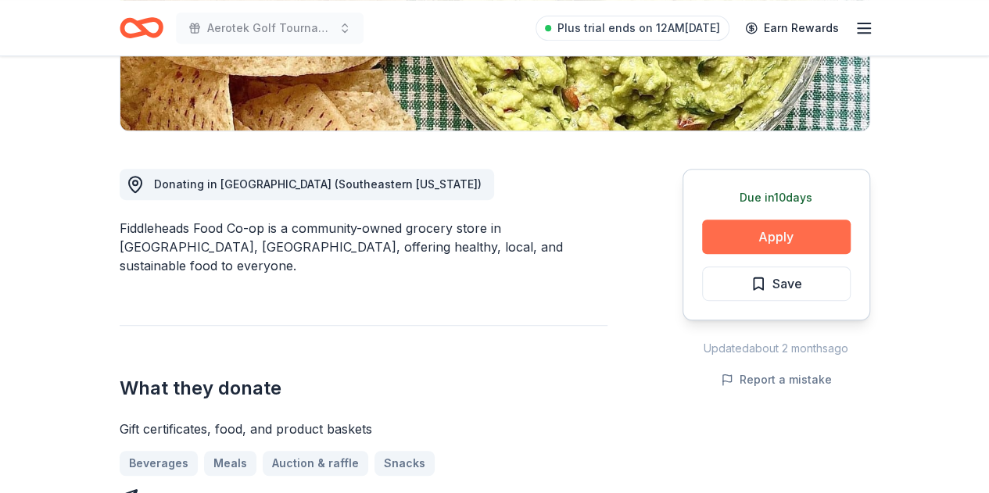
click at [772, 242] on button "Apply" at bounding box center [776, 237] width 149 height 34
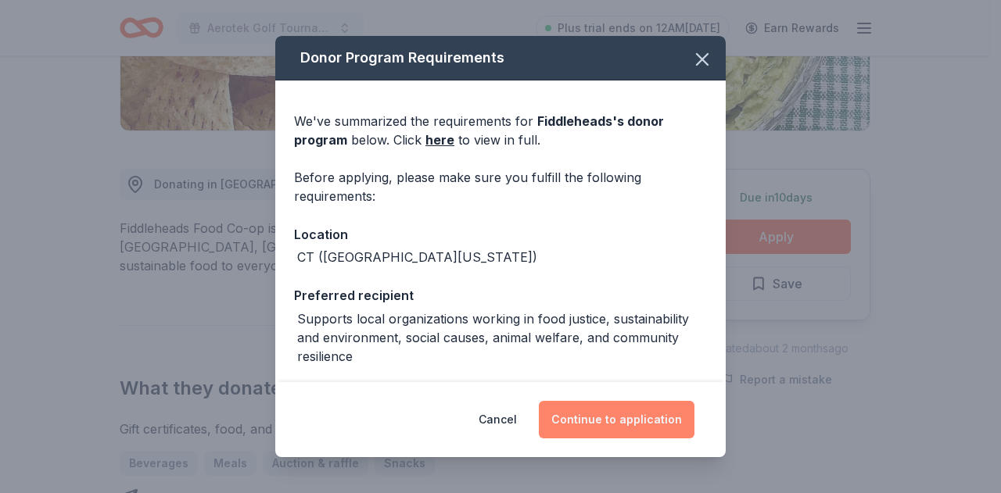
click at [610, 415] on button "Continue to application" at bounding box center [617, 420] width 156 height 38
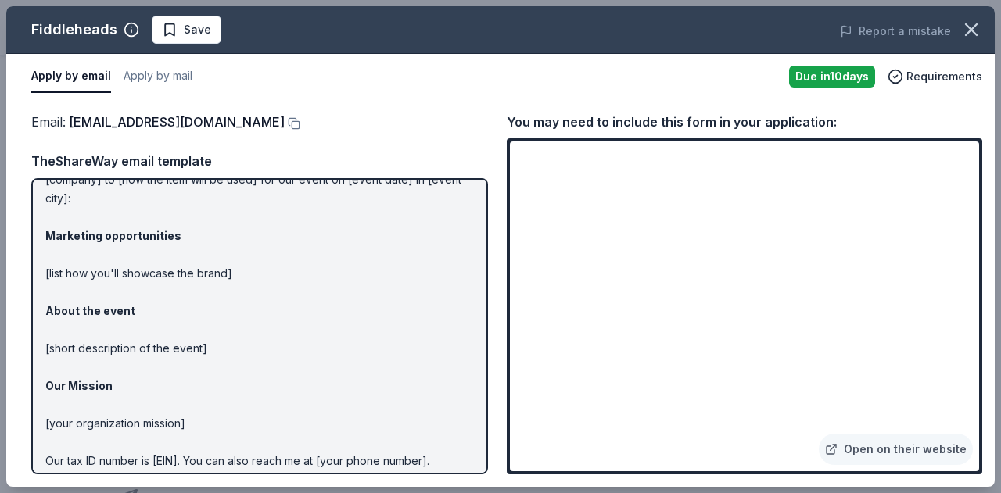
scroll to position [144, 0]
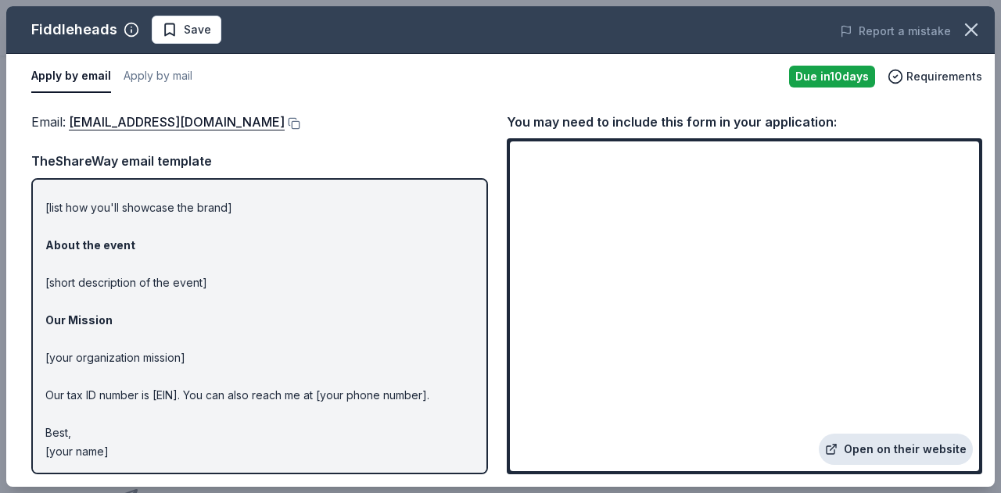
click at [870, 455] on link "Open on their website" at bounding box center [895, 449] width 154 height 31
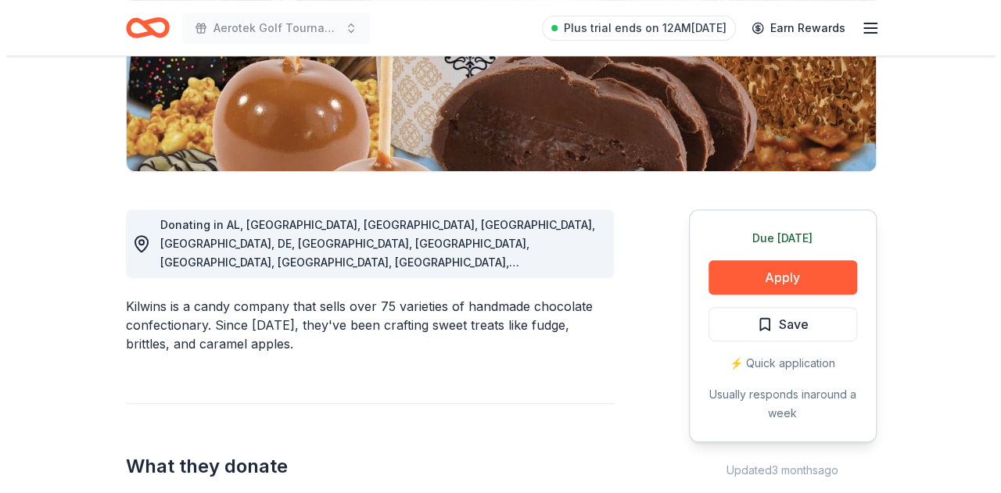
scroll to position [305, 0]
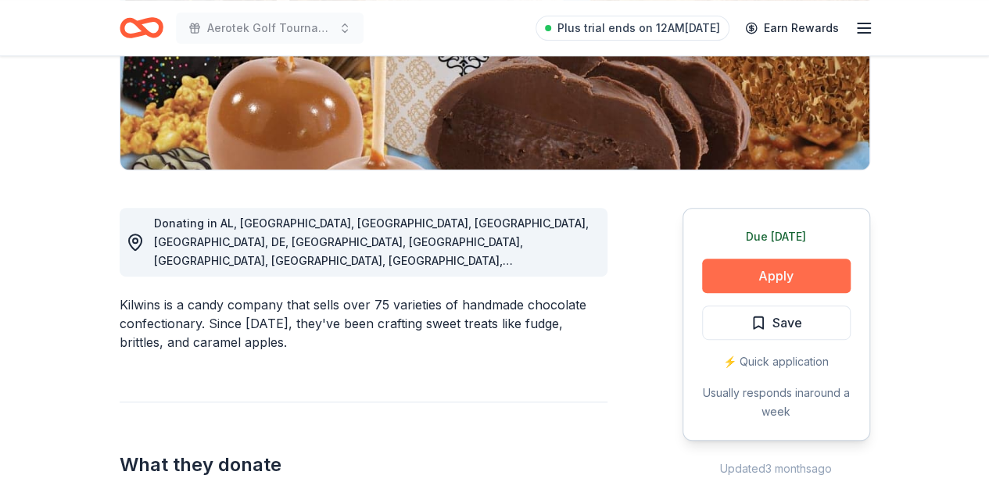
click at [757, 269] on button "Apply" at bounding box center [776, 276] width 149 height 34
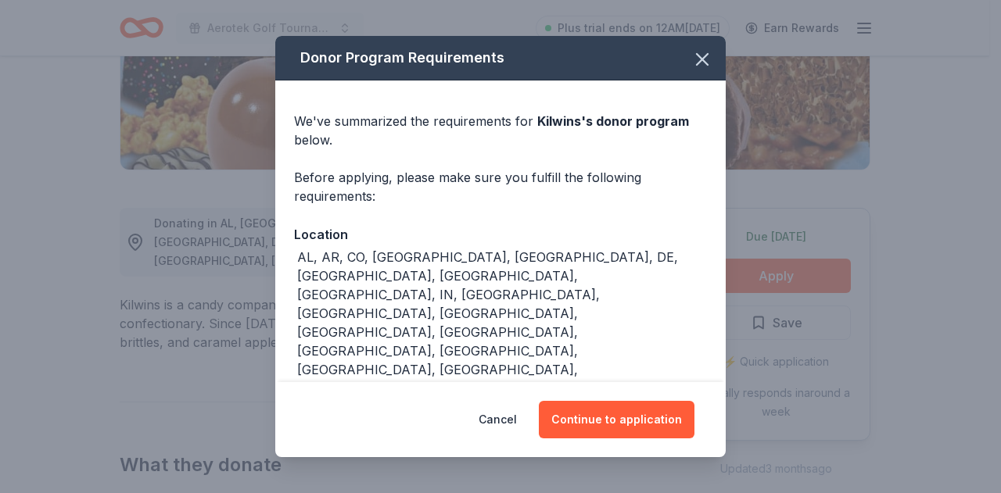
scroll to position [8, 0]
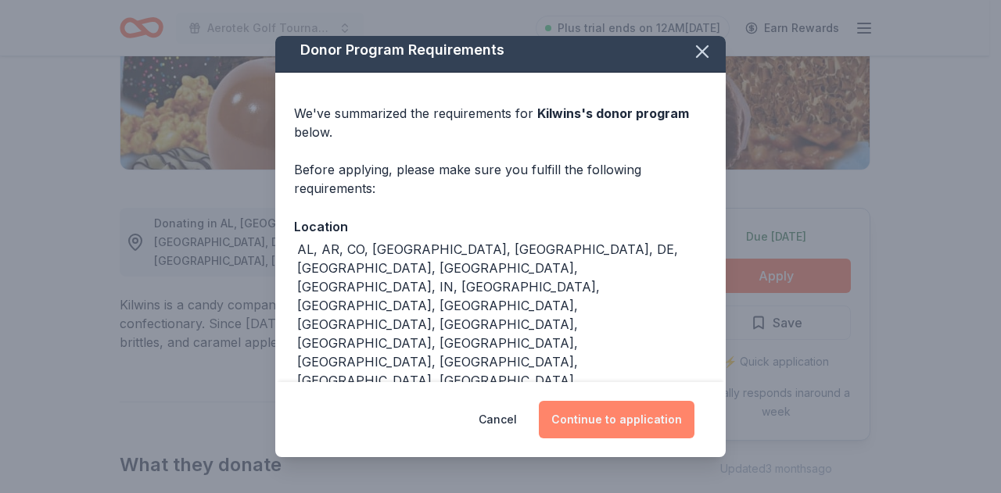
click at [594, 425] on button "Continue to application" at bounding box center [617, 420] width 156 height 38
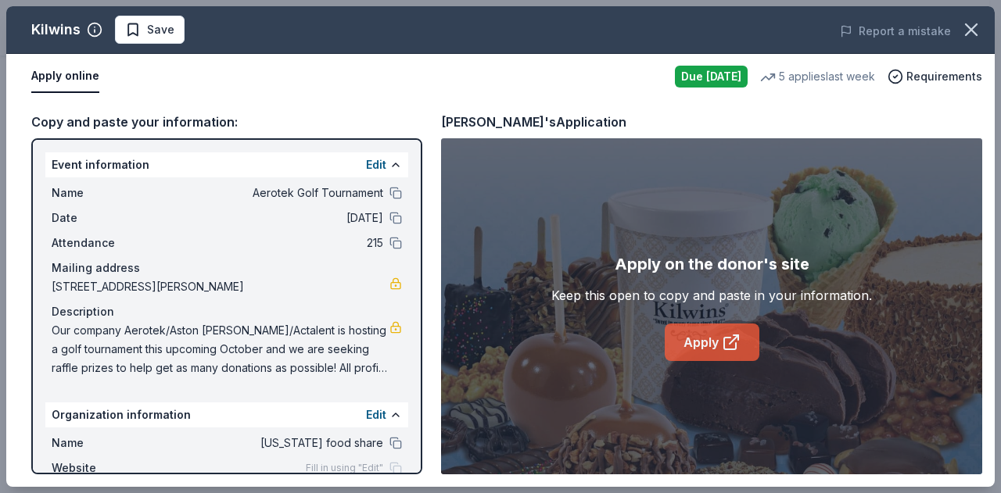
click at [741, 348] on link "Apply" at bounding box center [711, 343] width 95 height 38
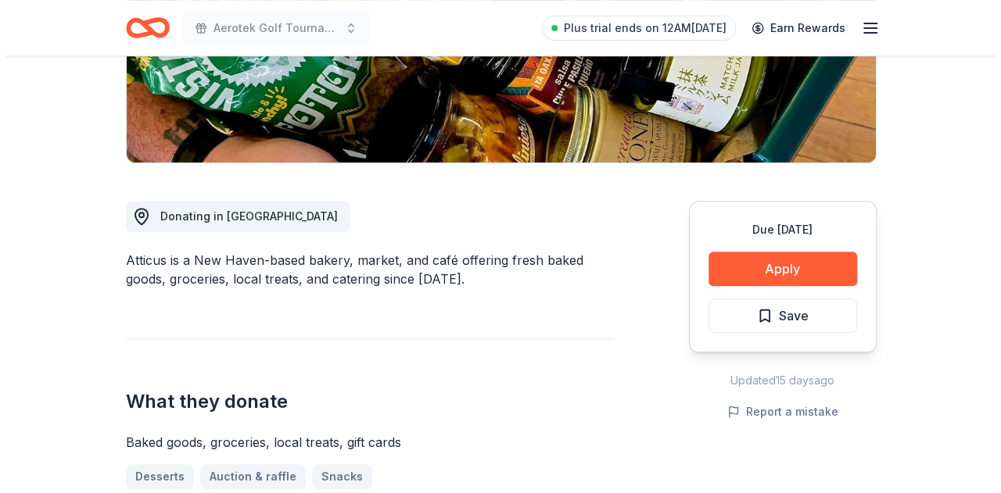
scroll to position [313, 0]
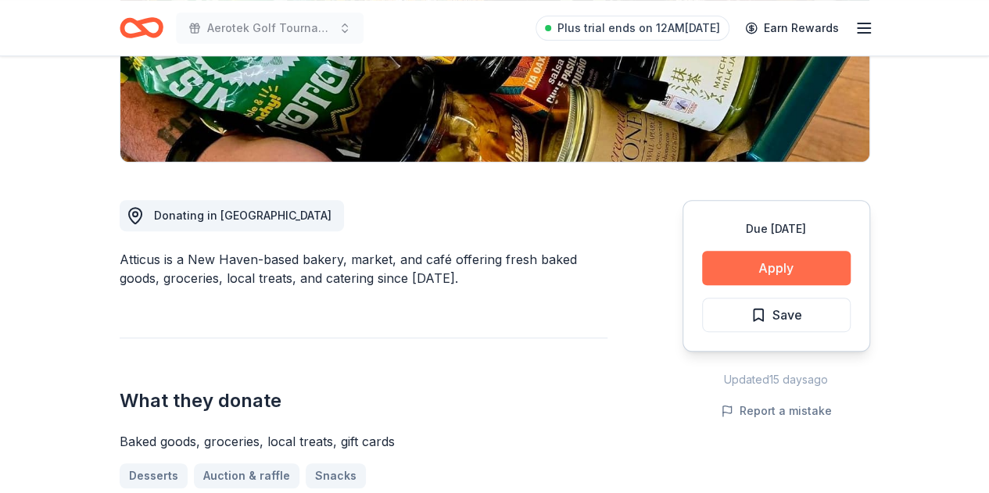
click at [790, 263] on button "Apply" at bounding box center [776, 268] width 149 height 34
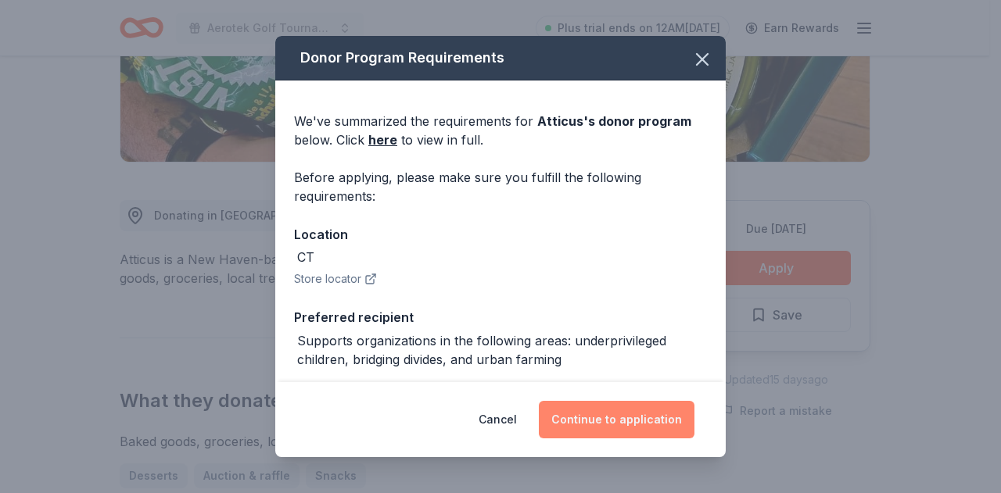
click at [647, 423] on button "Continue to application" at bounding box center [617, 420] width 156 height 38
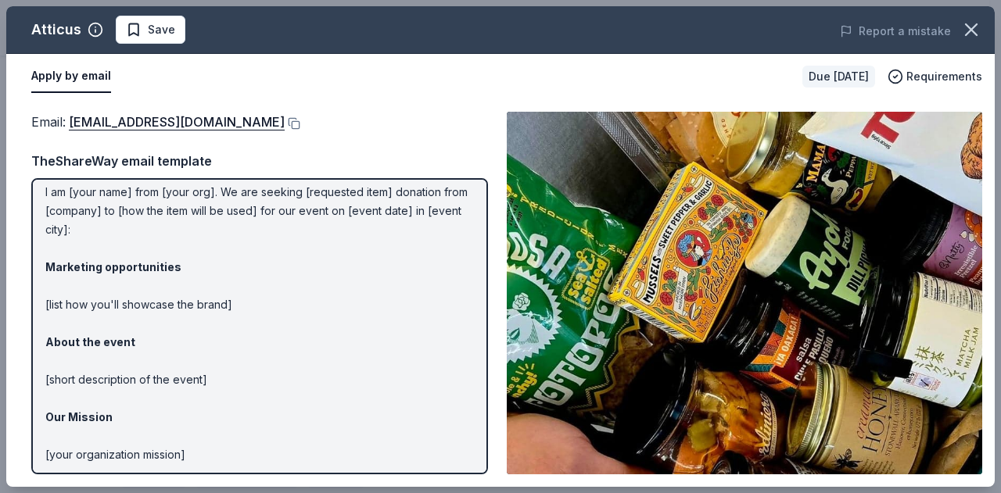
scroll to position [0, 0]
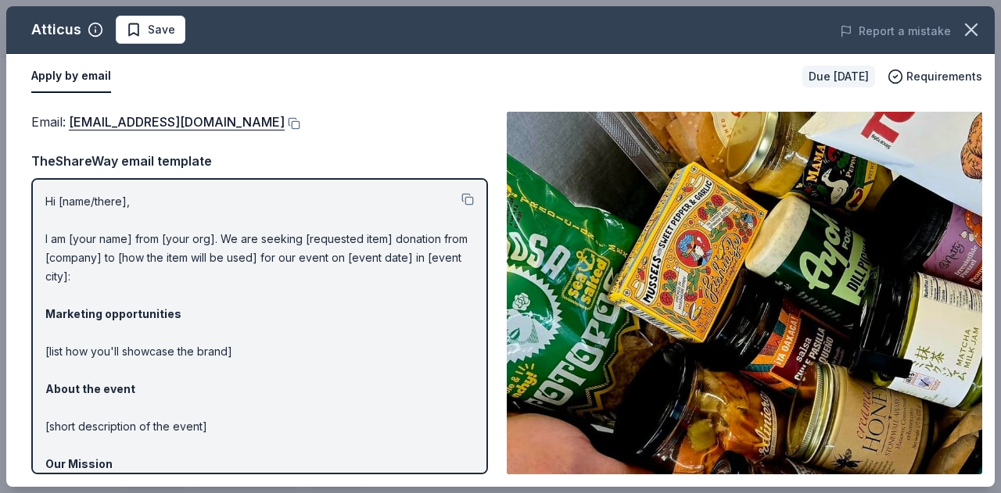
click at [732, 76] on div "Apply by email" at bounding box center [410, 76] width 758 height 33
click at [285, 120] on button at bounding box center [293, 123] width 16 height 13
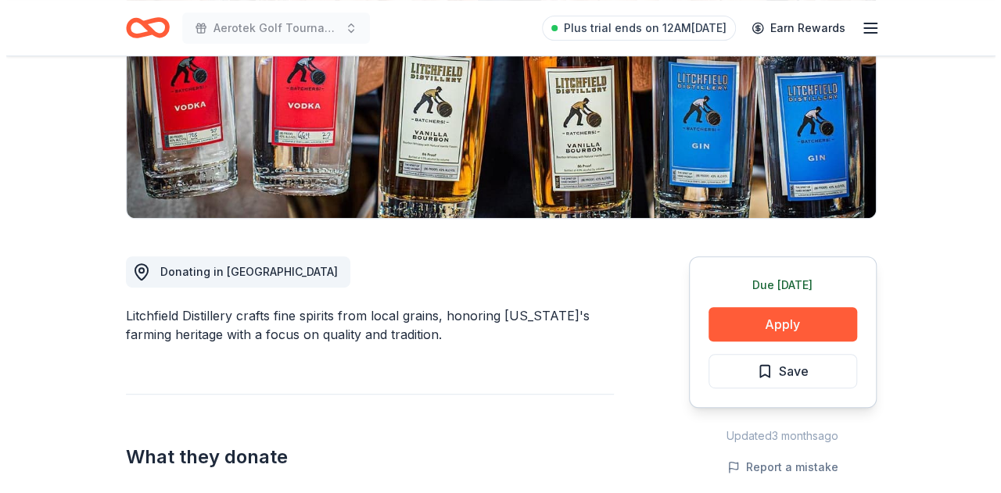
scroll to position [311, 0]
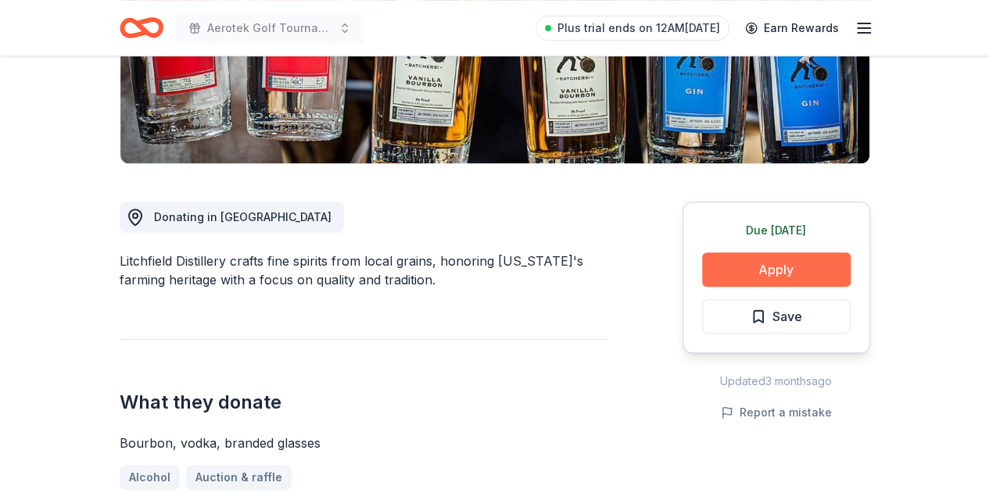
click at [775, 268] on button "Apply" at bounding box center [776, 269] width 149 height 34
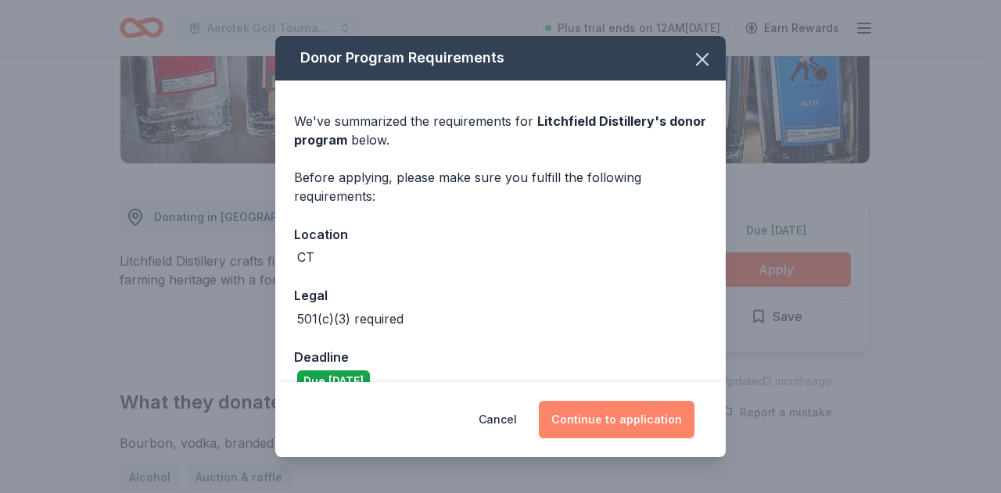
click at [667, 413] on button "Continue to application" at bounding box center [617, 420] width 156 height 38
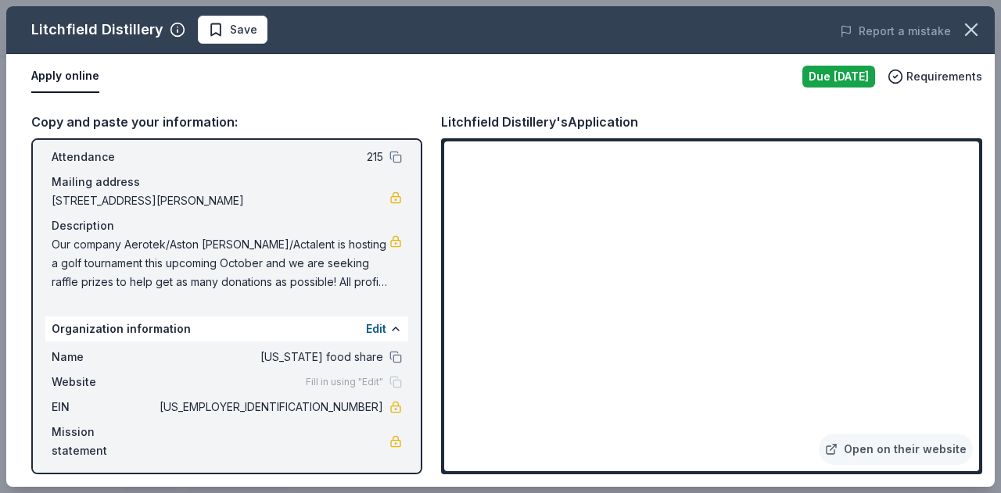
scroll to position [88, 0]
click at [919, 99] on div "Copy and paste your information: Event information Edit Name Aerotek Golf Tourn…" at bounding box center [500, 293] width 988 height 388
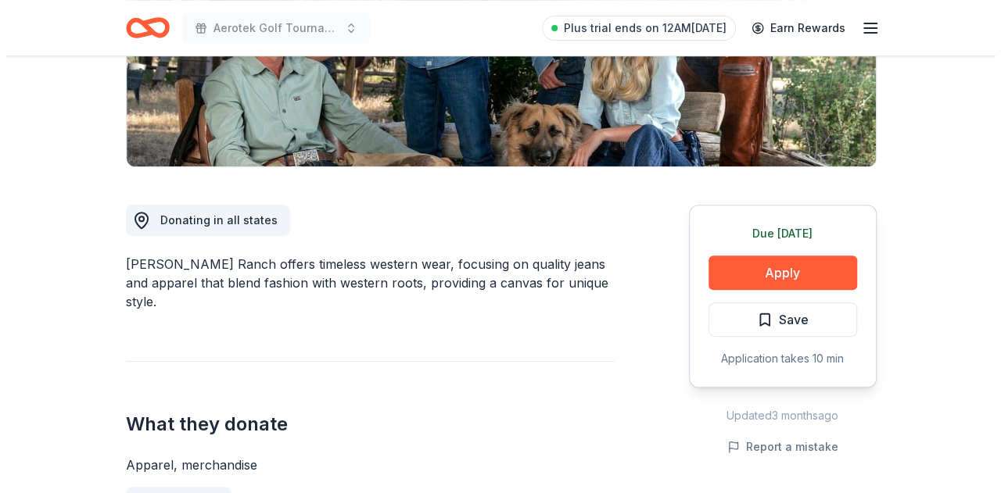
scroll to position [367, 0]
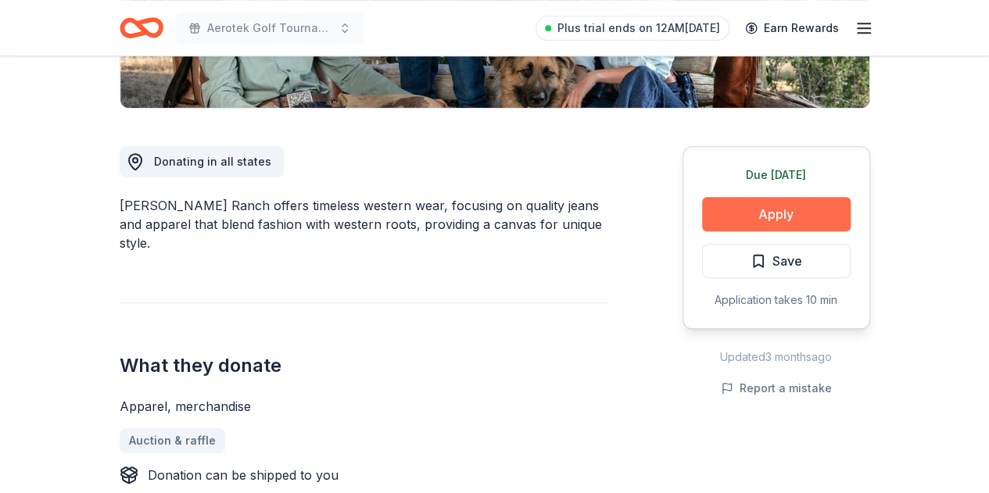
click at [791, 206] on button "Apply" at bounding box center [776, 214] width 149 height 34
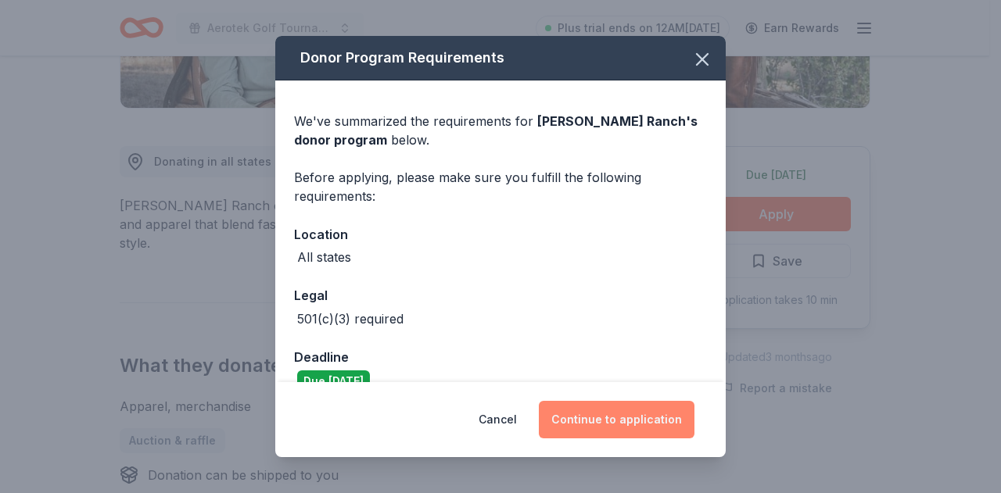
click at [610, 426] on button "Continue to application" at bounding box center [617, 420] width 156 height 38
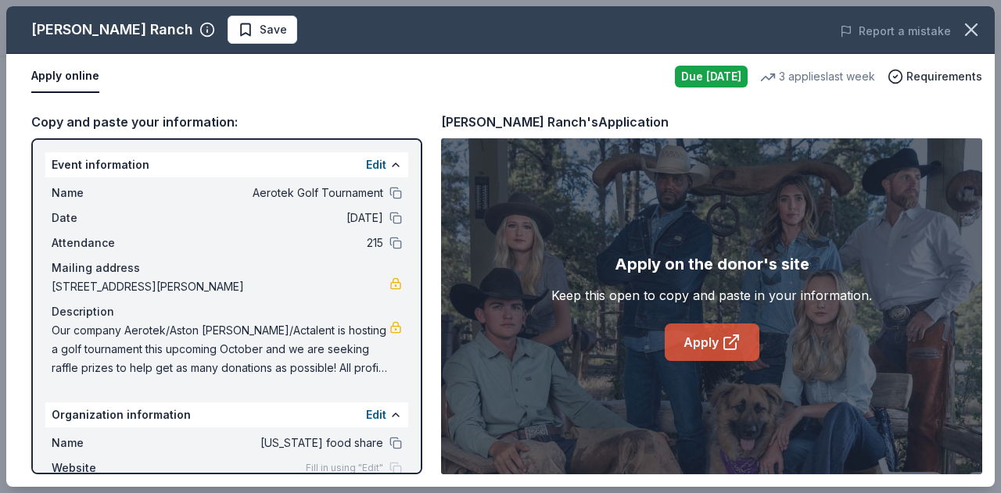
click at [740, 350] on icon at bounding box center [731, 342] width 19 height 19
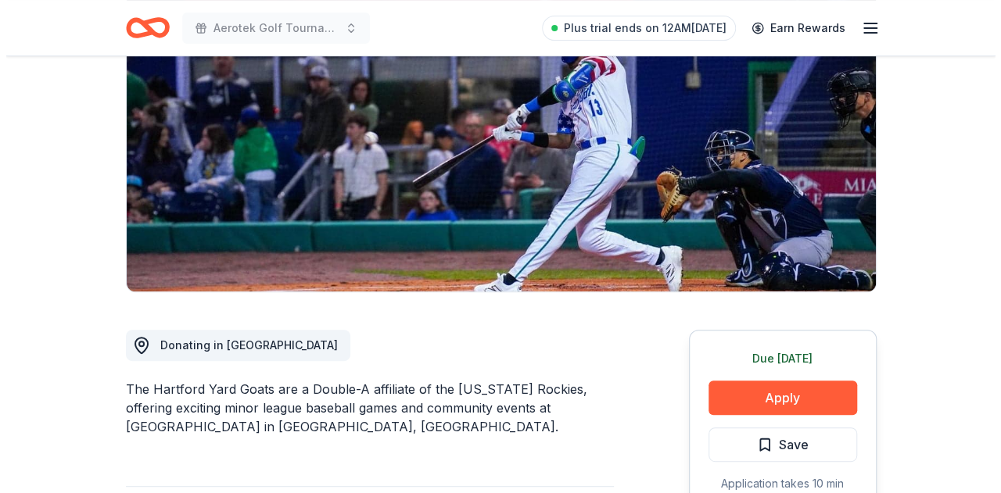
scroll to position [335, 0]
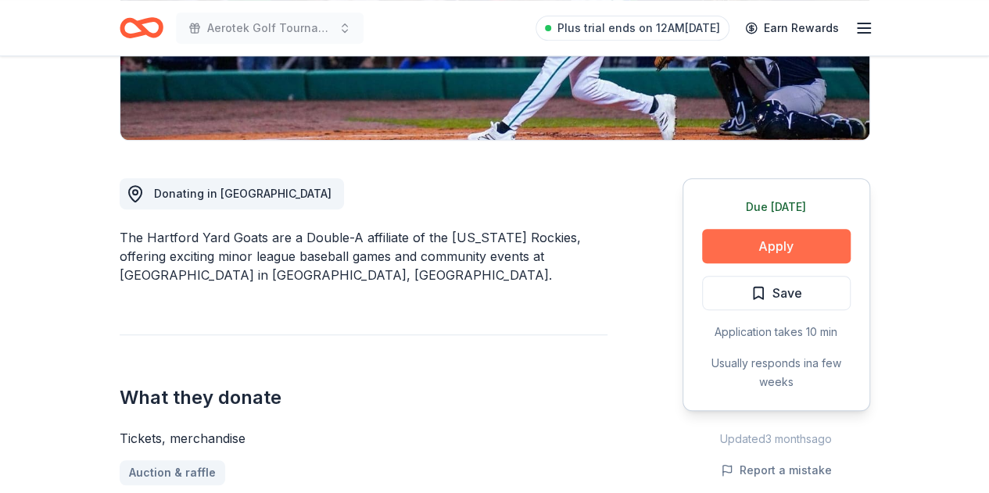
click at [796, 240] on button "Apply" at bounding box center [776, 246] width 149 height 34
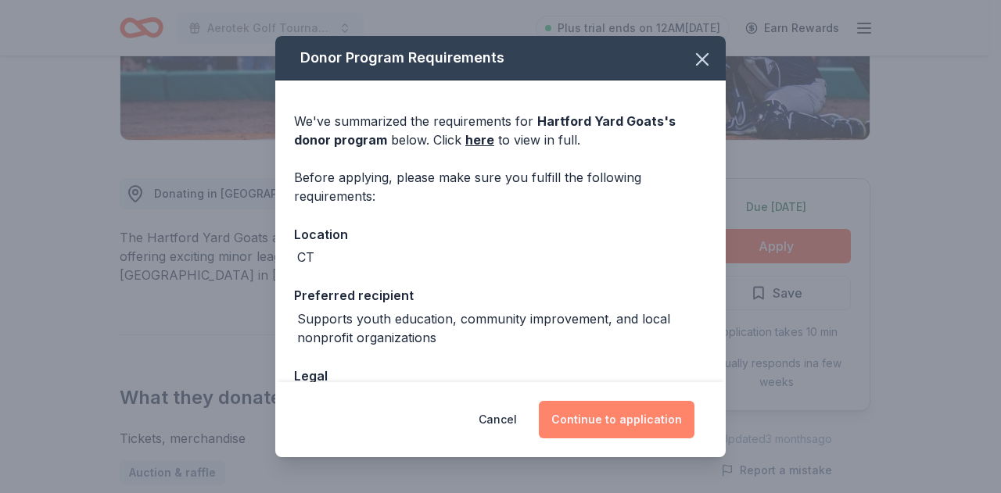
click at [613, 411] on button "Continue to application" at bounding box center [617, 420] width 156 height 38
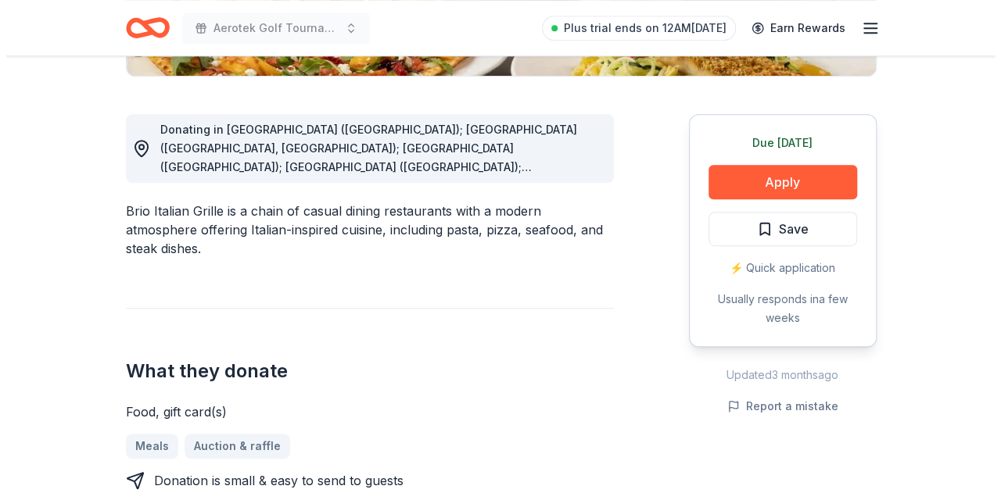
scroll to position [405, 0]
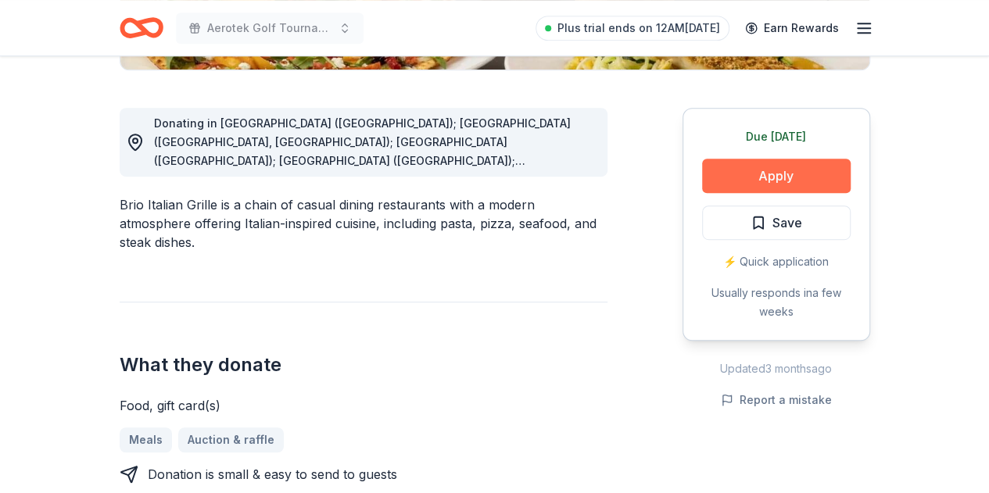
click at [775, 177] on button "Apply" at bounding box center [776, 176] width 149 height 34
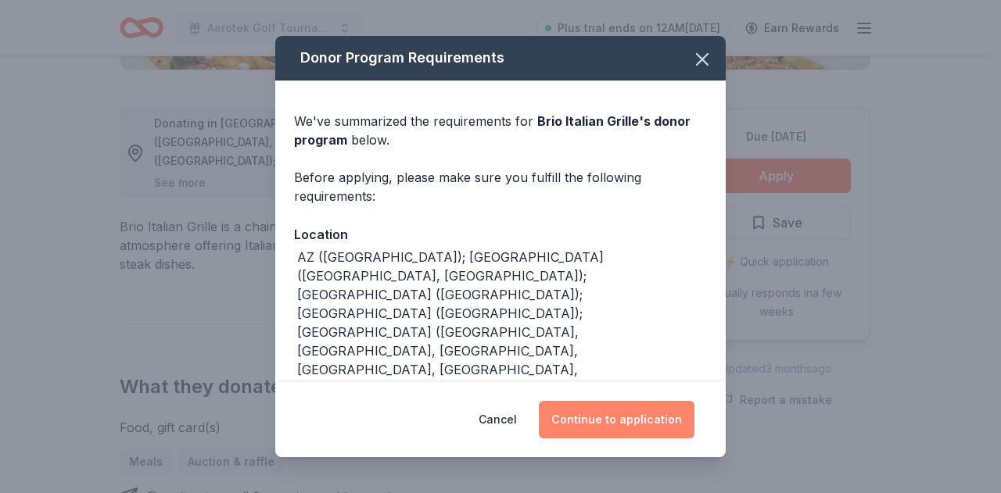
click at [608, 420] on button "Continue to application" at bounding box center [617, 420] width 156 height 38
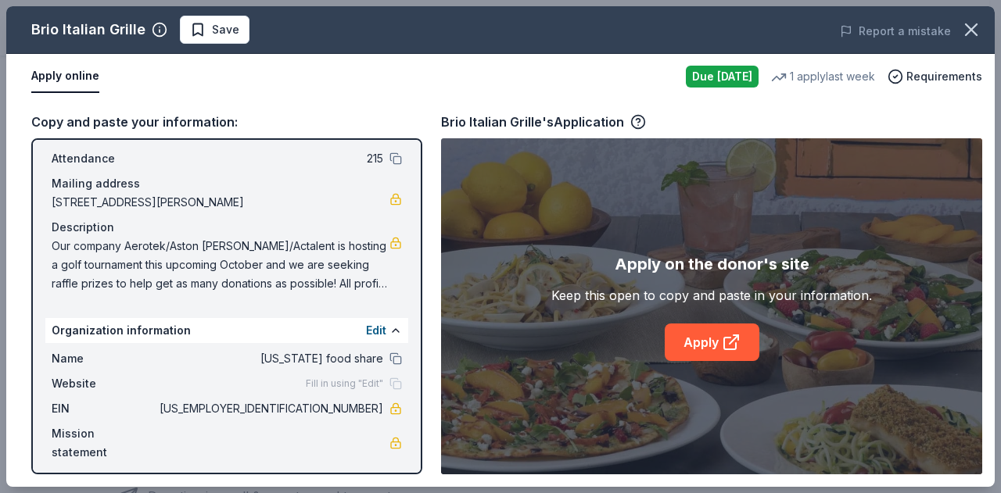
scroll to position [86, 0]
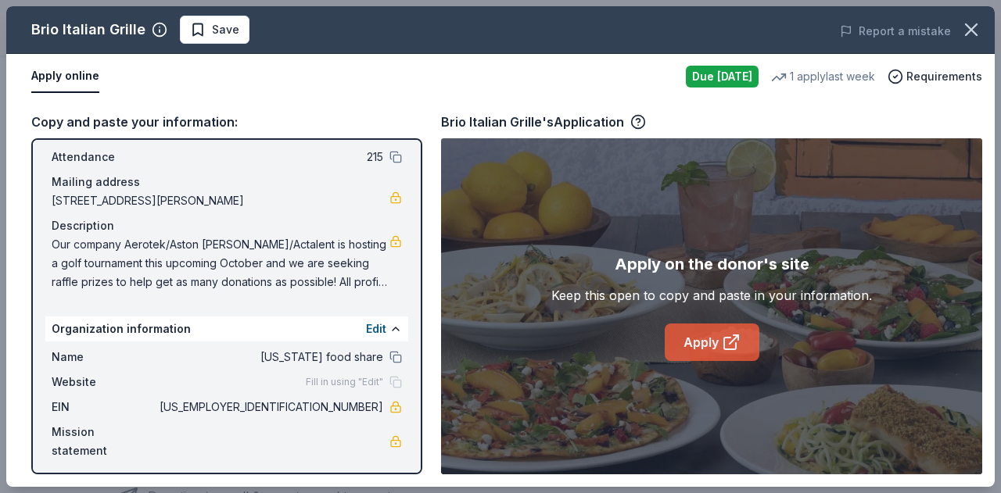
click at [721, 350] on link "Apply" at bounding box center [711, 343] width 95 height 38
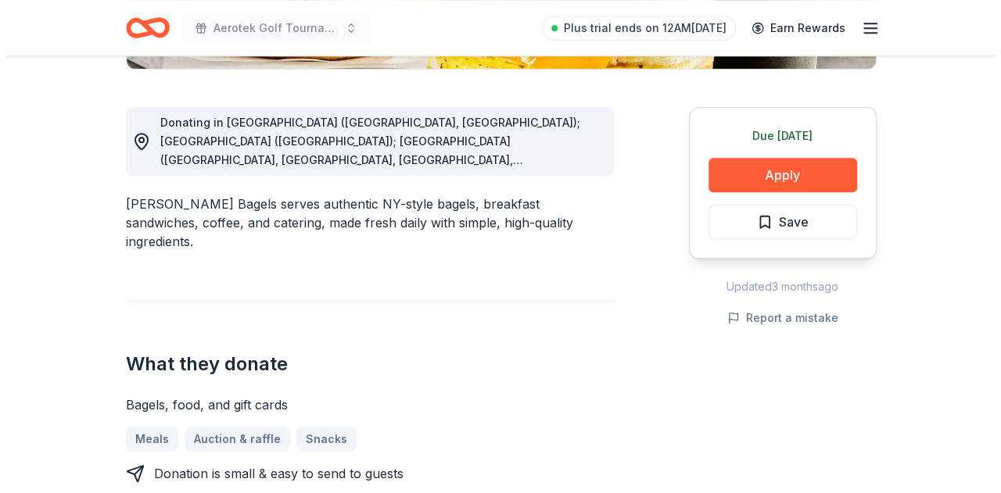
scroll to position [405, 0]
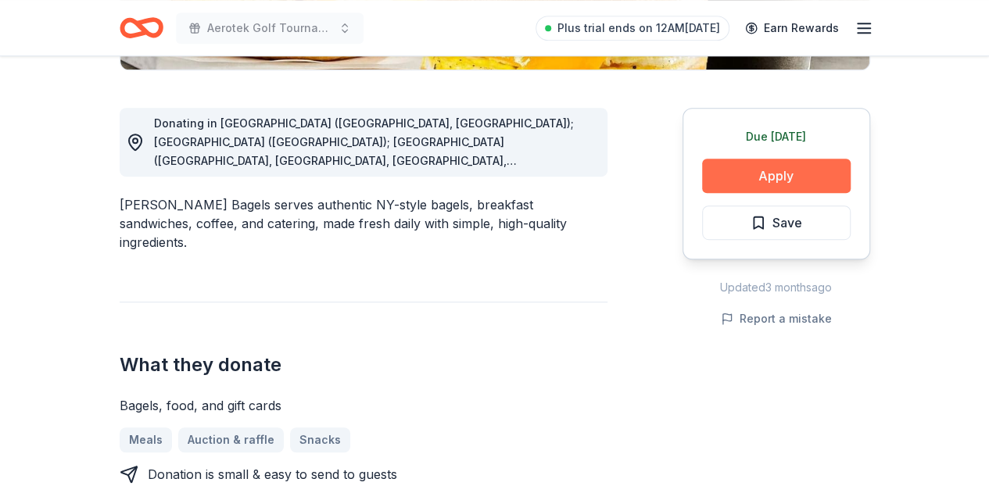
click at [775, 175] on button "Apply" at bounding box center [776, 176] width 149 height 34
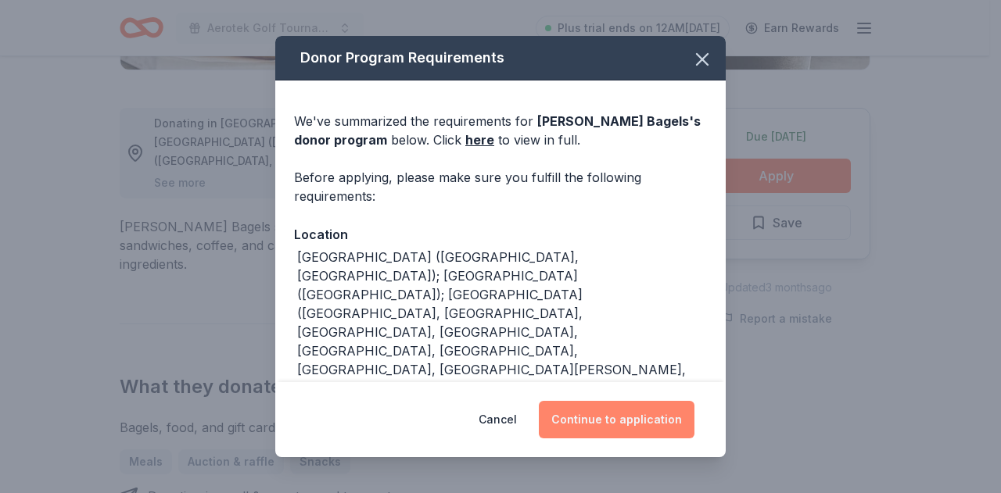
click at [613, 420] on button "Continue to application" at bounding box center [617, 420] width 156 height 38
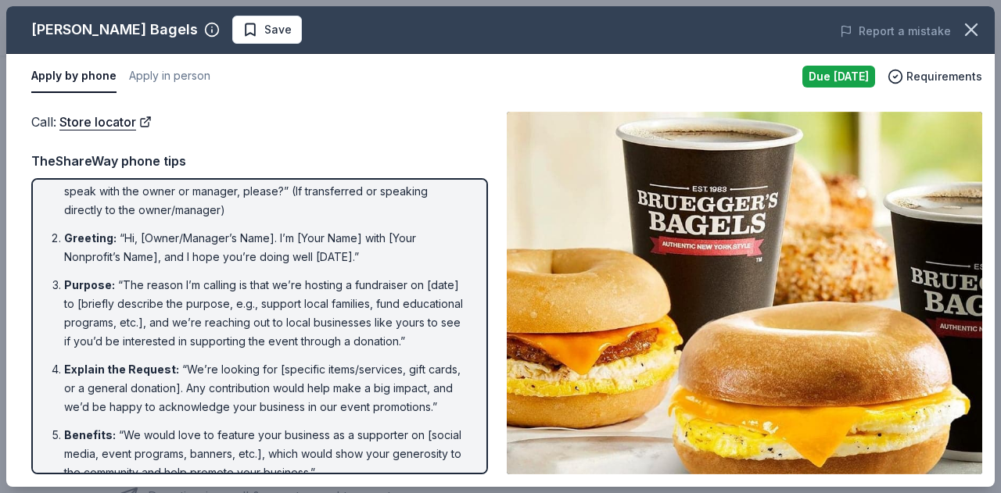
scroll to position [0, 0]
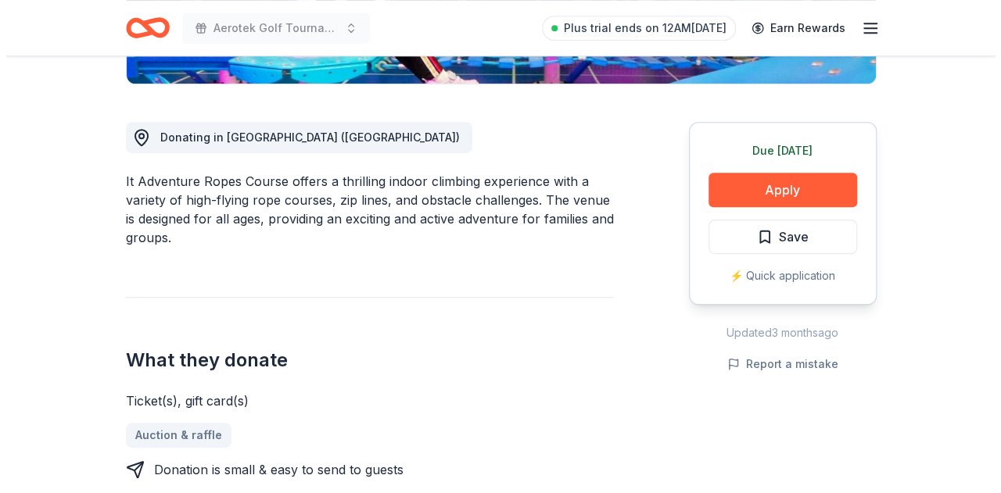
scroll to position [392, 0]
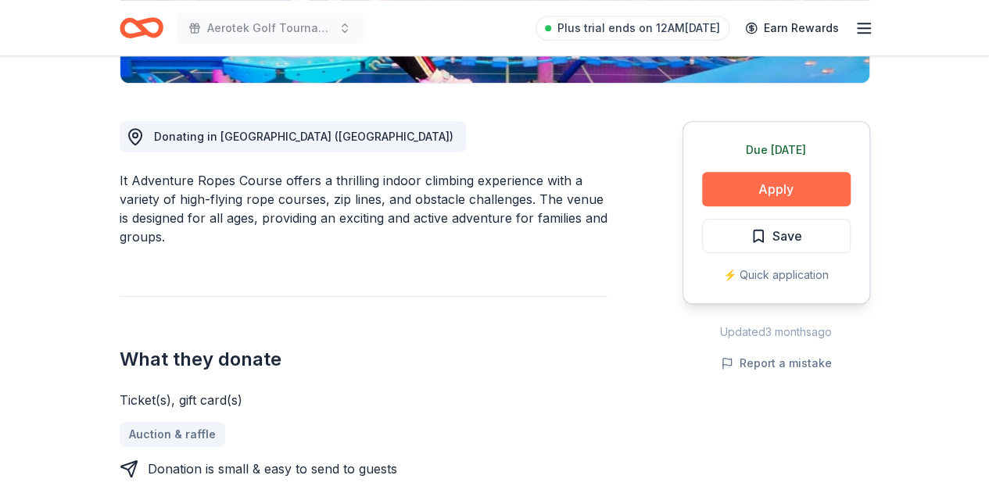
click at [807, 184] on button "Apply" at bounding box center [776, 189] width 149 height 34
click at [747, 184] on button "Apply" at bounding box center [776, 189] width 149 height 34
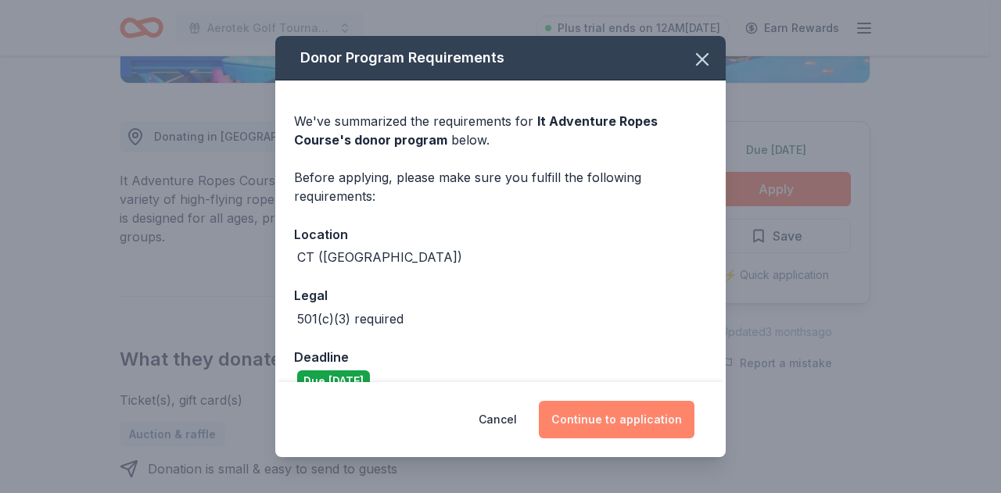
click at [619, 431] on button "Continue to application" at bounding box center [617, 420] width 156 height 38
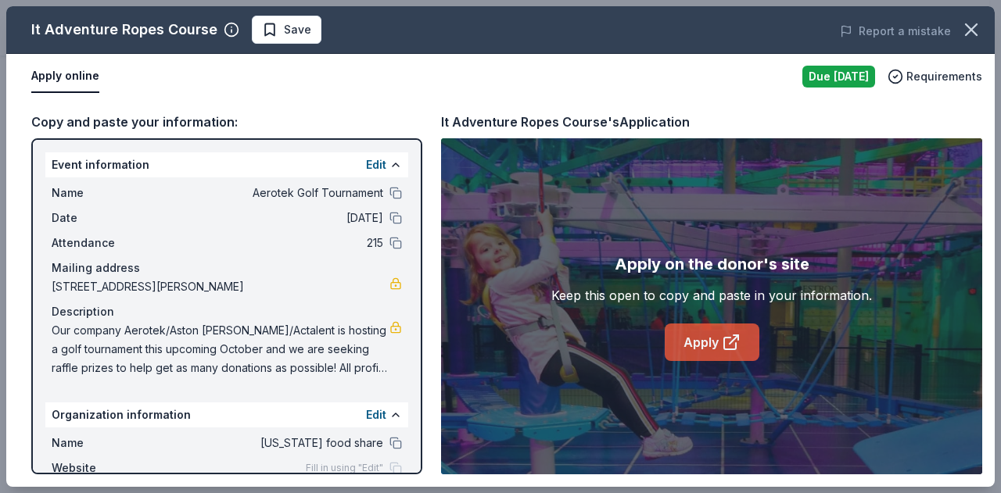
click at [720, 345] on link "Apply" at bounding box center [711, 343] width 95 height 38
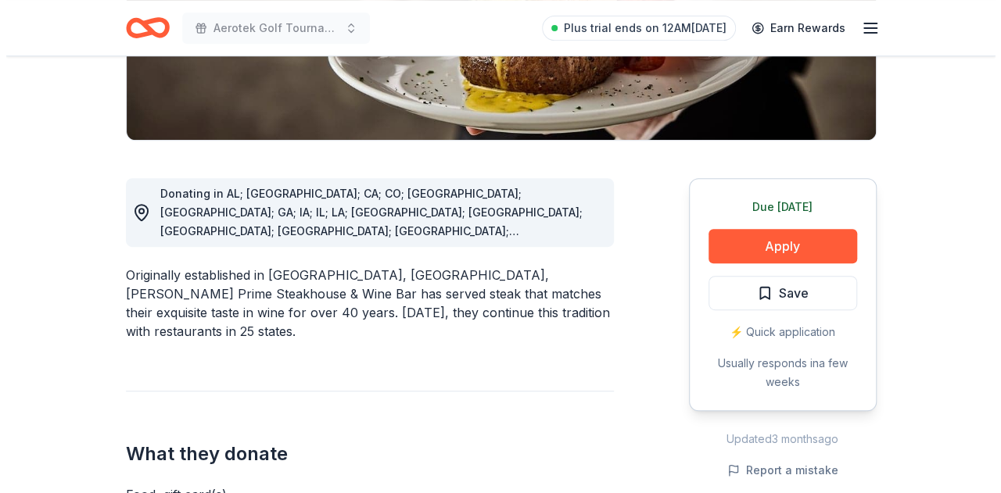
scroll to position [337, 0]
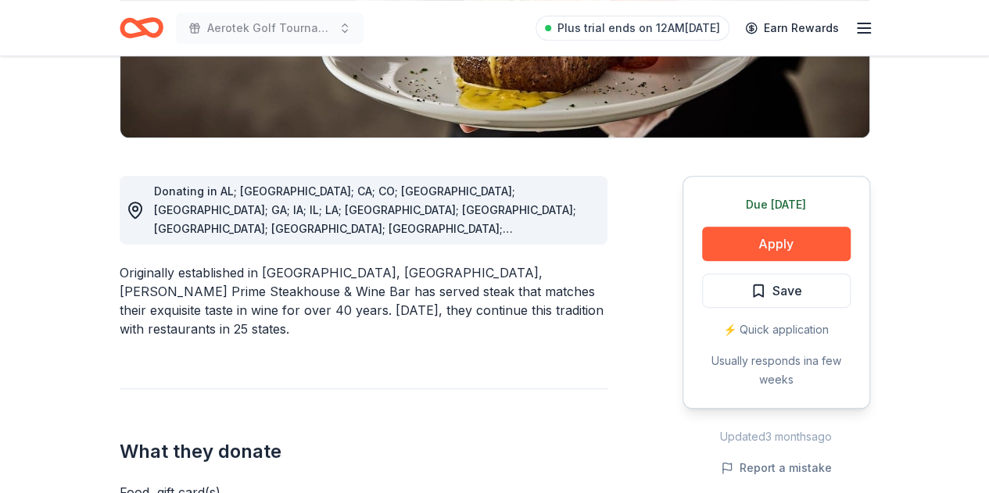
click at [853, 226] on div "Due [DATE] Apply Save ⚡️ Quick application Usually responds in a few weeks" at bounding box center [776, 292] width 188 height 233
click at [792, 257] on button "Apply" at bounding box center [776, 244] width 149 height 34
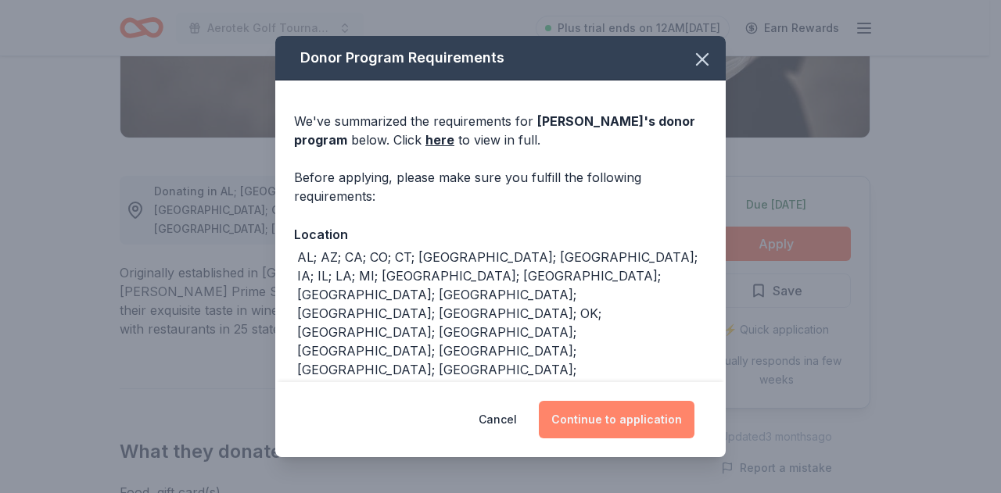
click at [625, 420] on button "Continue to application" at bounding box center [617, 420] width 156 height 38
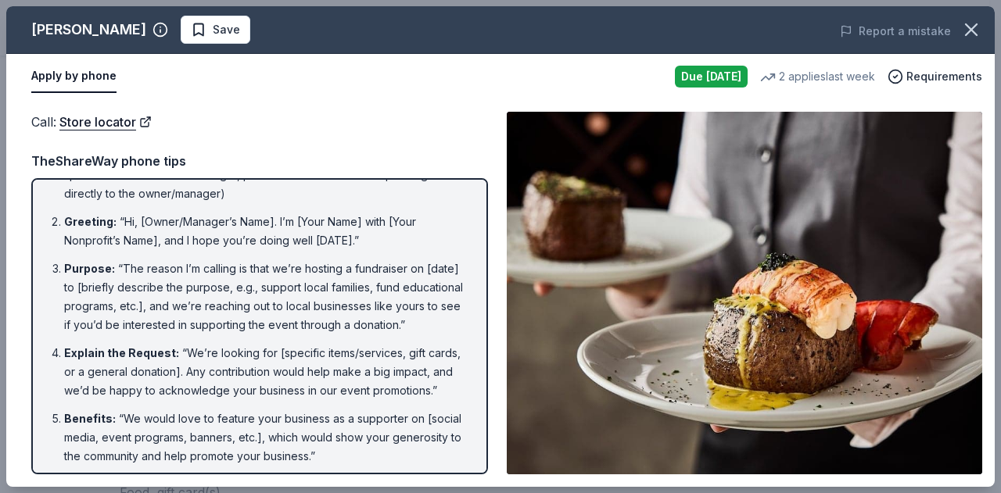
scroll to position [0, 0]
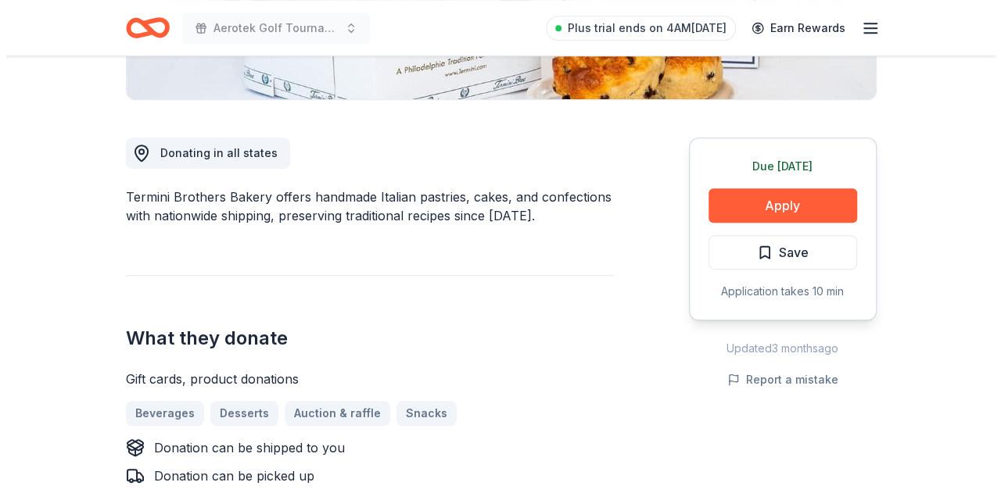
scroll to position [378, 0]
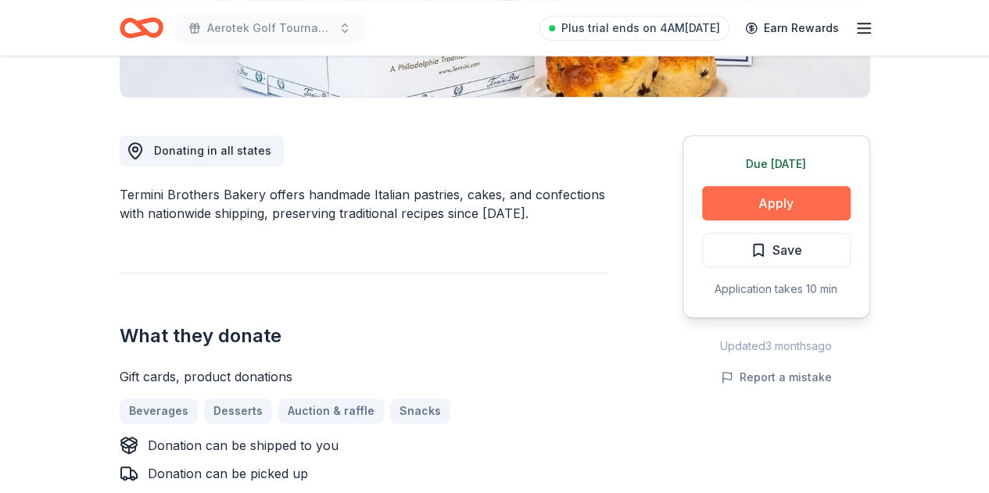
click at [772, 212] on button "Apply" at bounding box center [776, 203] width 149 height 34
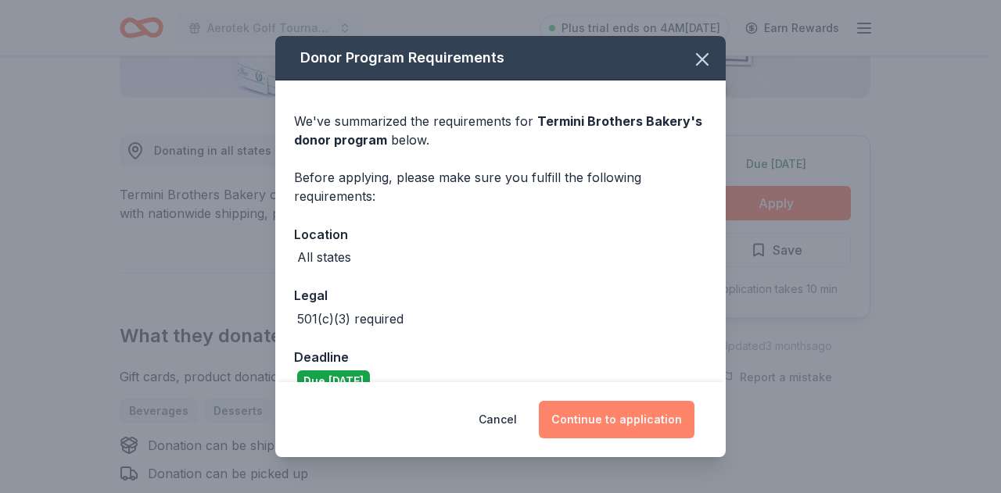
click at [627, 432] on button "Continue to application" at bounding box center [617, 420] width 156 height 38
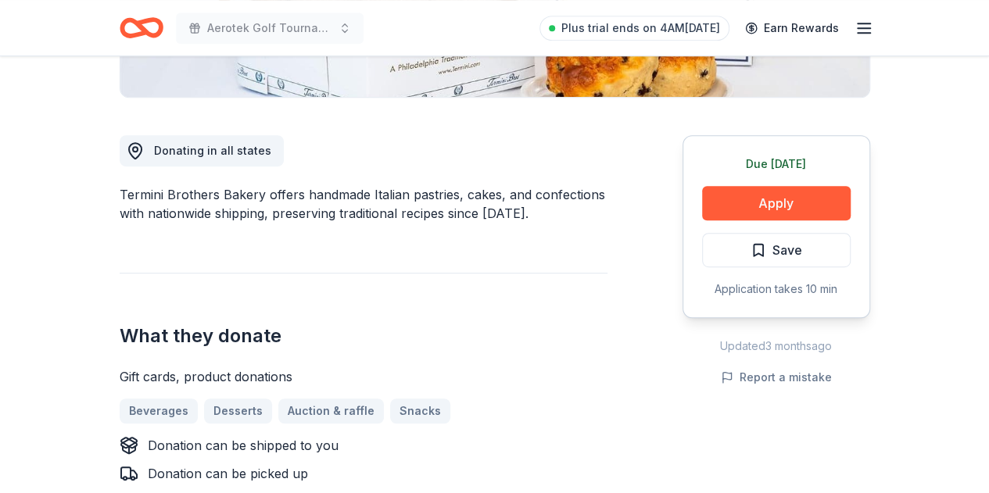
click at [627, 432] on div "Cancel Continue to application" at bounding box center [495, 410] width 428 height 71
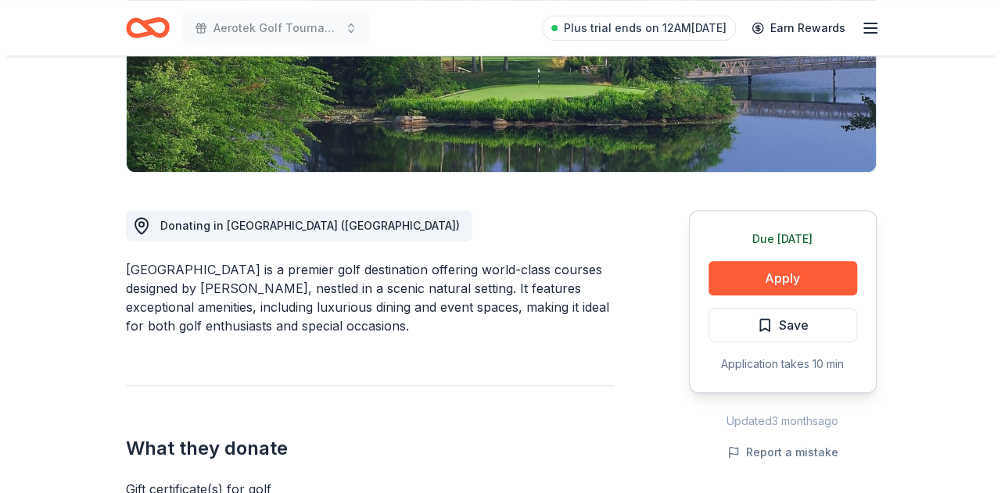
scroll to position [307, 0]
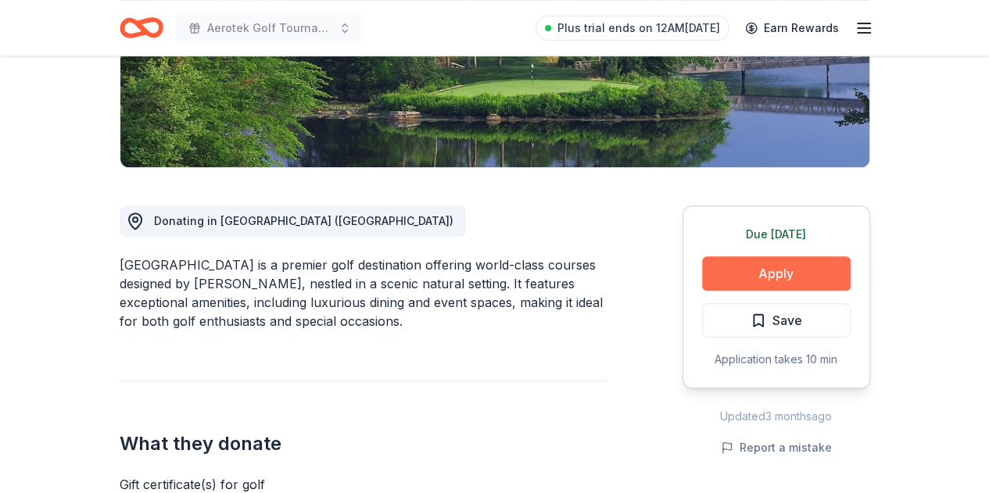
click at [815, 268] on button "Apply" at bounding box center [776, 273] width 149 height 34
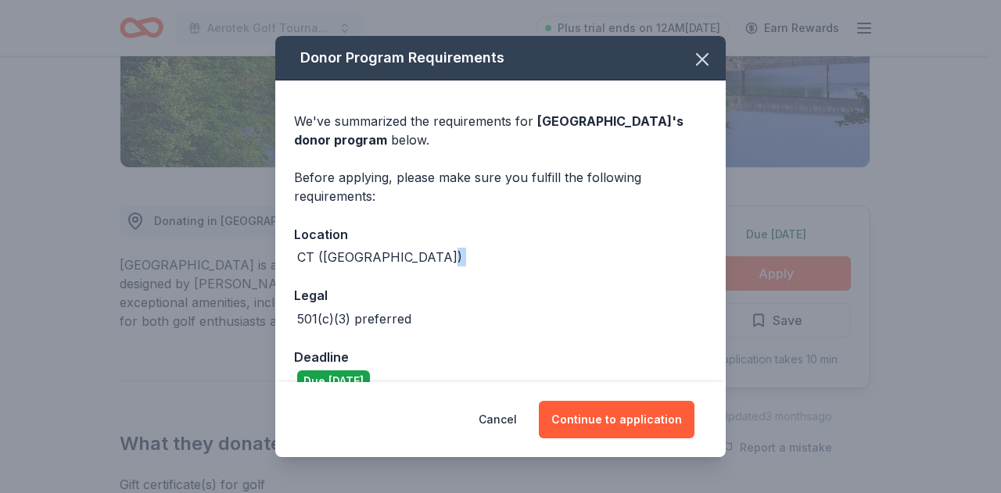
click at [815, 268] on div "Donor Program Requirements We've summarized the requirements for Lake of Isles …" at bounding box center [500, 246] width 1001 height 493
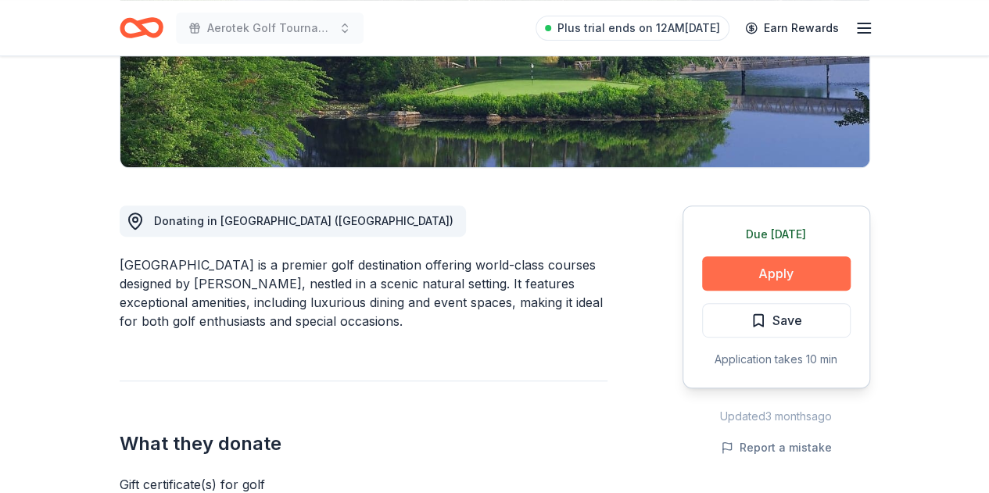
click at [742, 281] on button "Apply" at bounding box center [776, 273] width 149 height 34
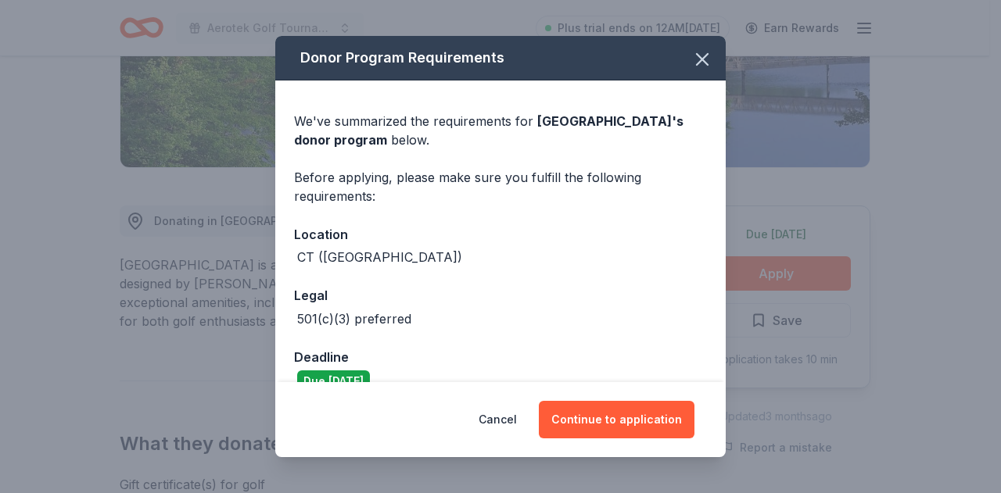
scroll to position [28, 0]
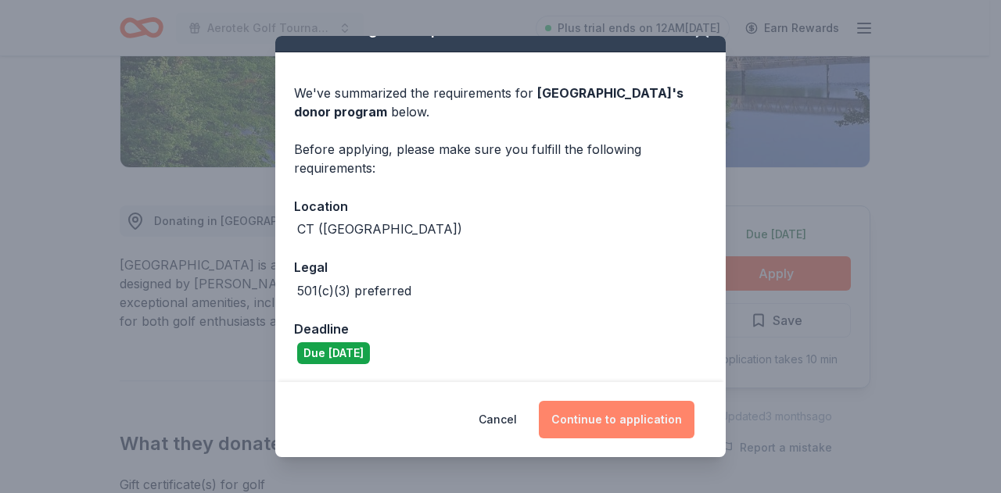
click at [628, 408] on button "Continue to application" at bounding box center [617, 420] width 156 height 38
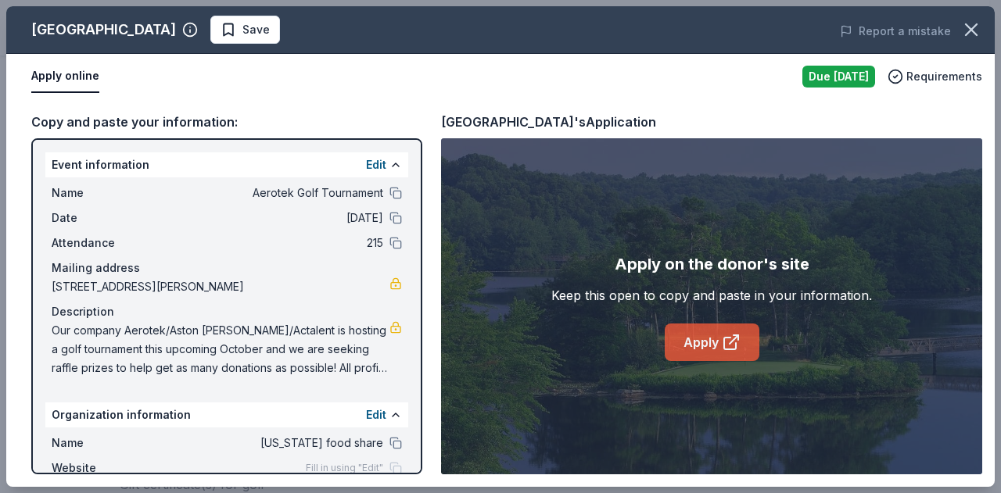
click at [717, 353] on link "Apply" at bounding box center [711, 343] width 95 height 38
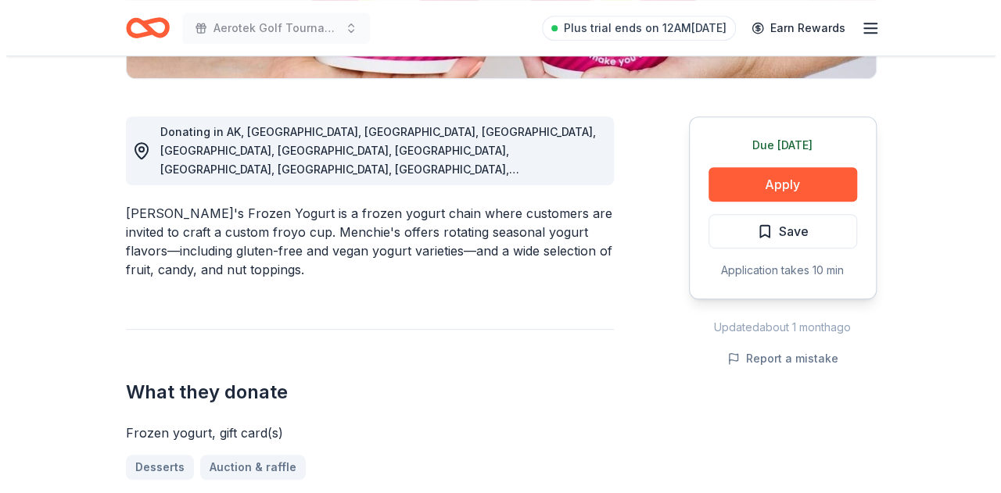
scroll to position [402, 0]
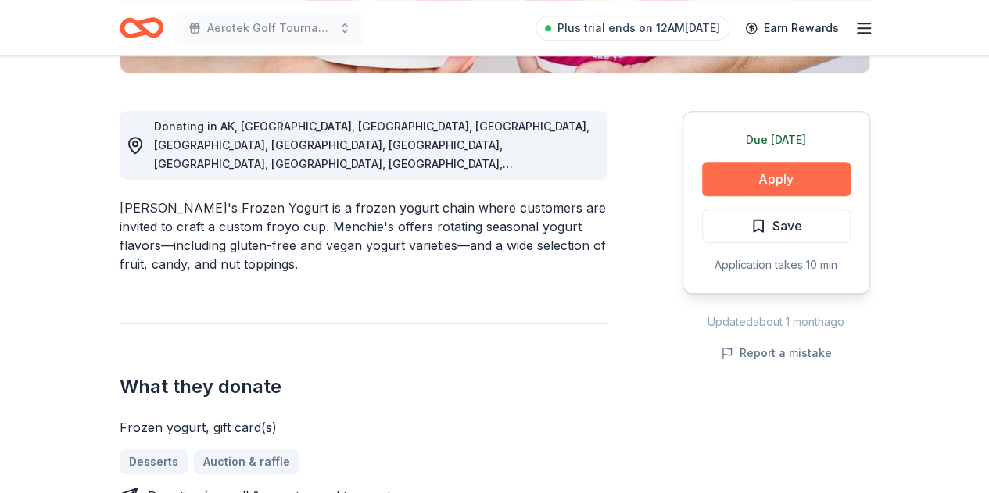
click at [786, 168] on button "Apply" at bounding box center [776, 179] width 149 height 34
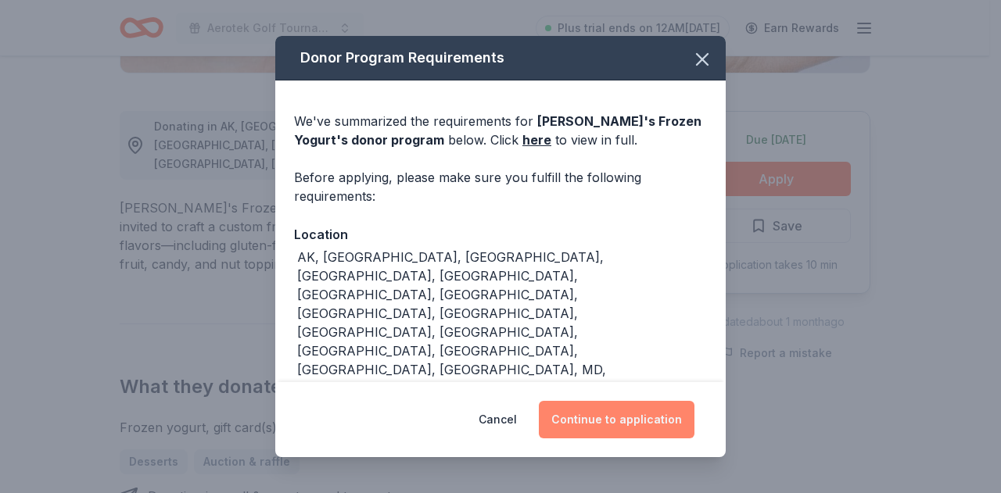
click at [583, 415] on button "Continue to application" at bounding box center [617, 420] width 156 height 38
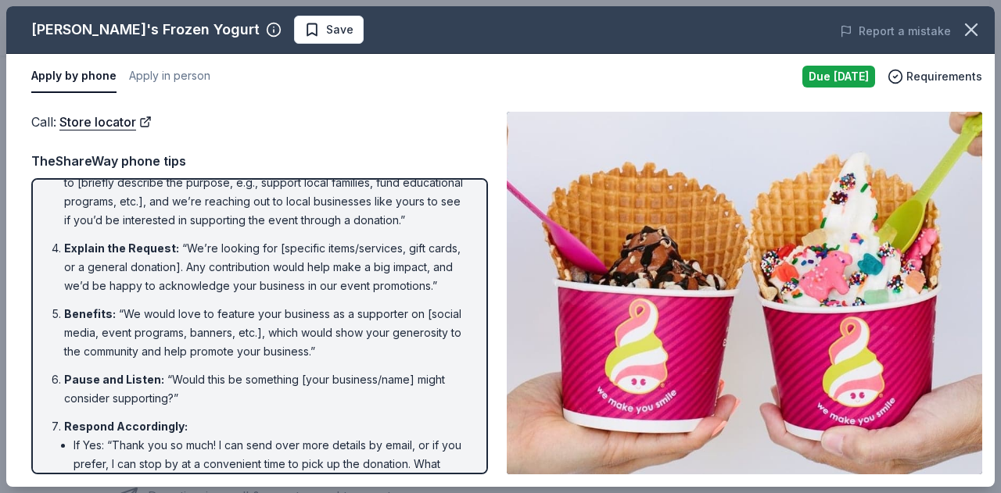
scroll to position [156, 0]
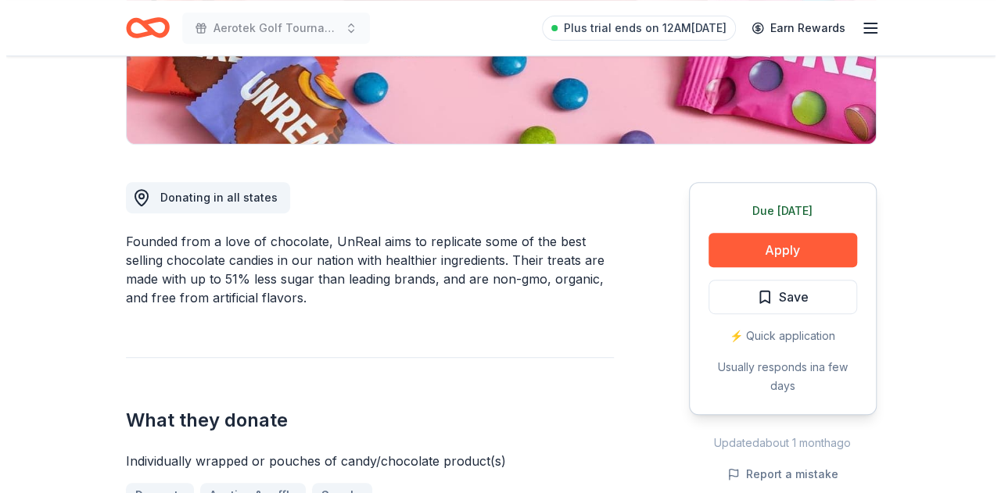
scroll to position [331, 0]
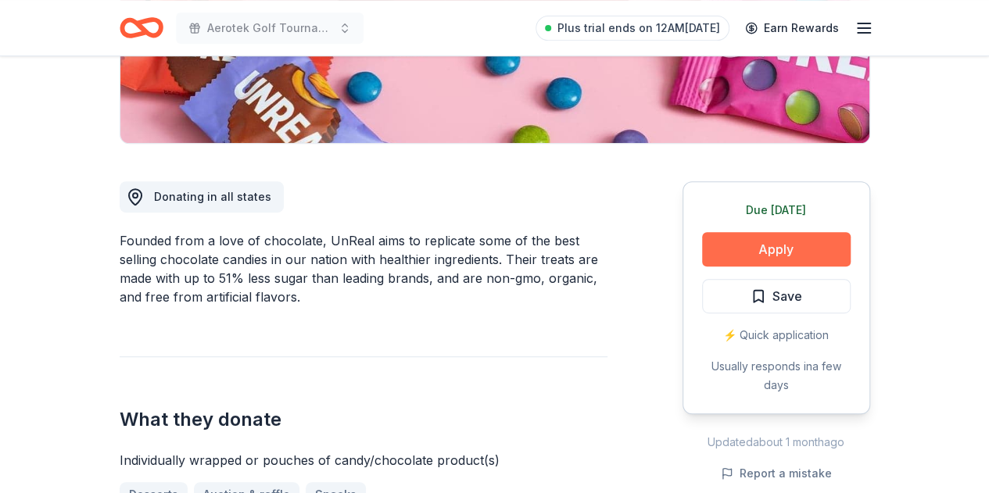
click at [793, 246] on button "Apply" at bounding box center [776, 249] width 149 height 34
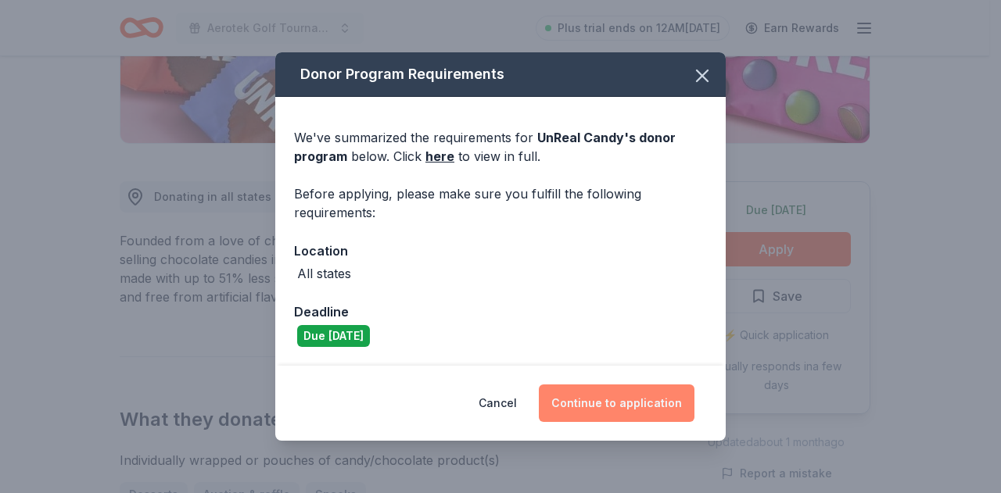
click at [641, 403] on button "Continue to application" at bounding box center [617, 404] width 156 height 38
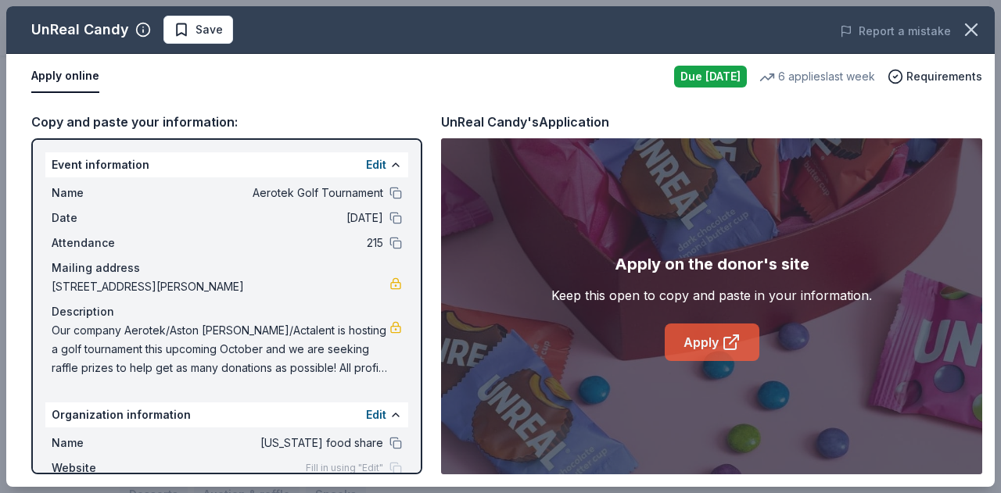
click at [732, 340] on icon at bounding box center [733, 339] width 9 height 9
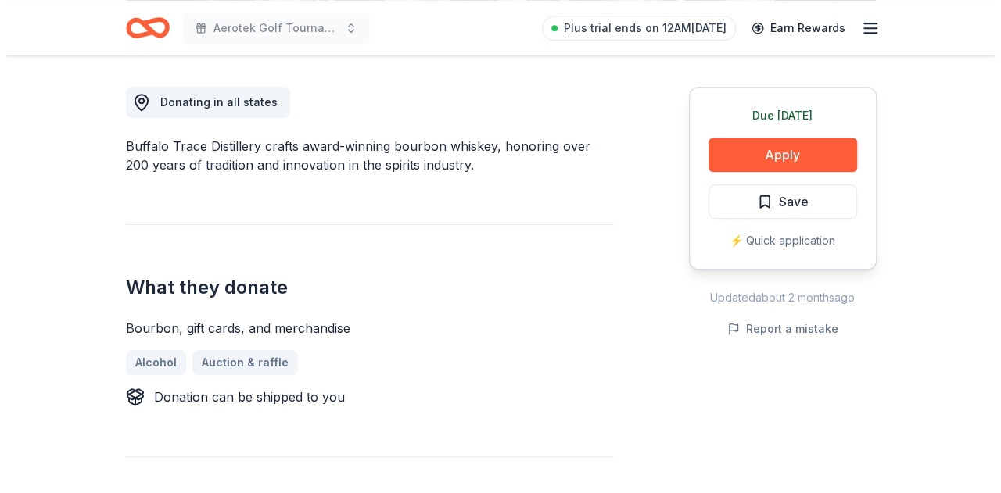
scroll to position [427, 0]
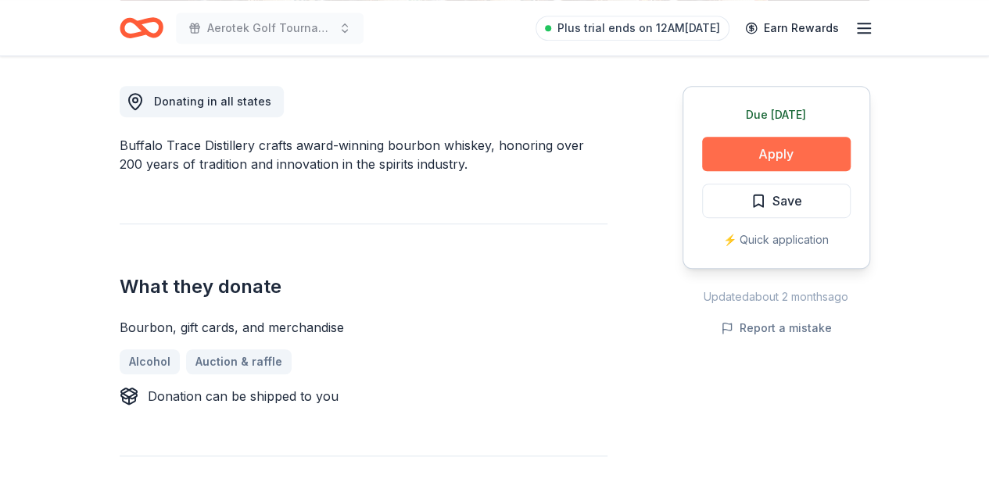
click at [777, 159] on button "Apply" at bounding box center [776, 154] width 149 height 34
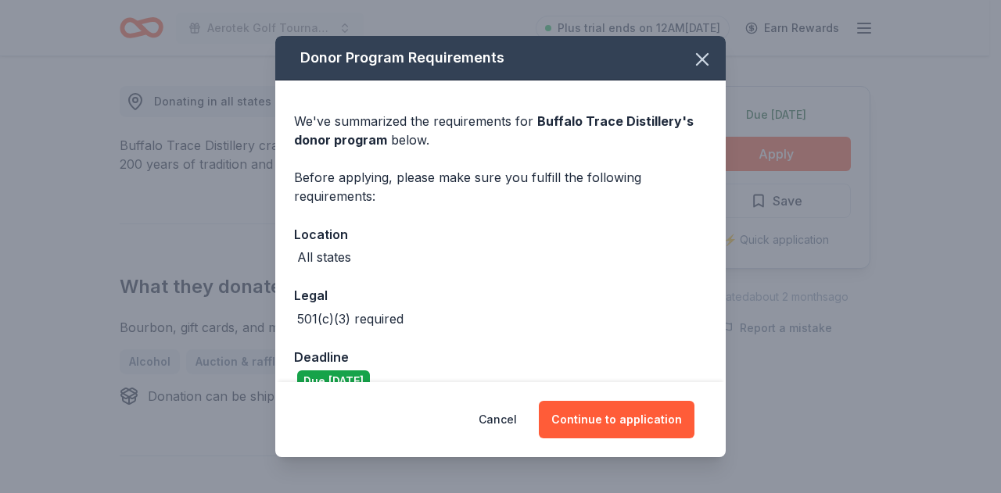
scroll to position [28, 0]
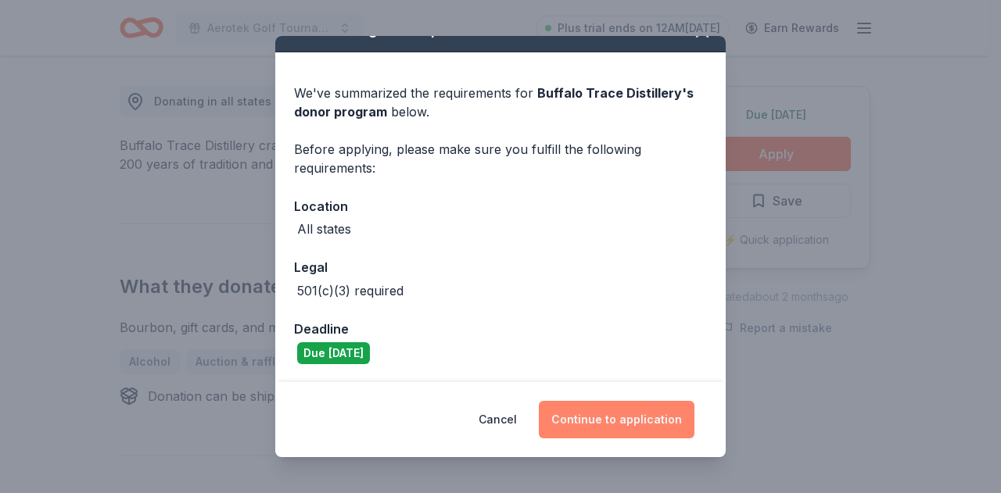
click at [625, 420] on button "Continue to application" at bounding box center [617, 420] width 156 height 38
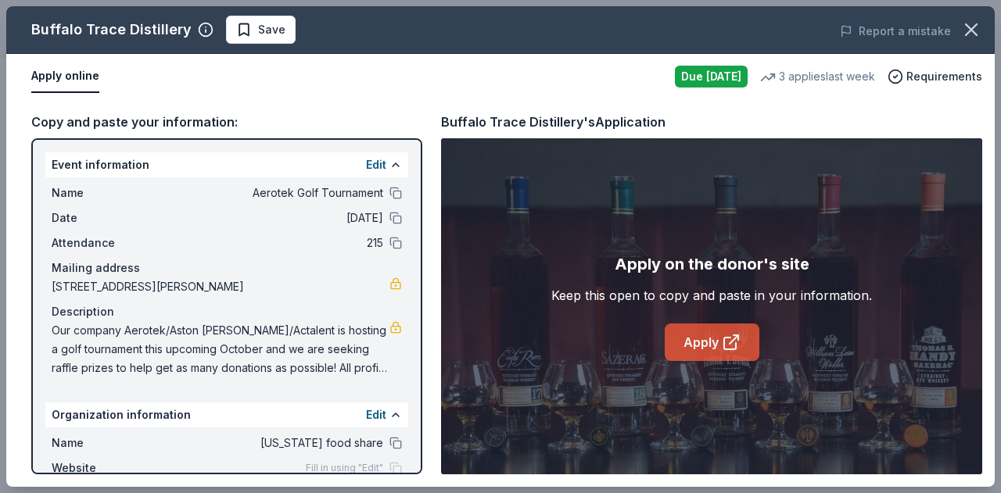
click at [714, 336] on link "Apply" at bounding box center [711, 343] width 95 height 38
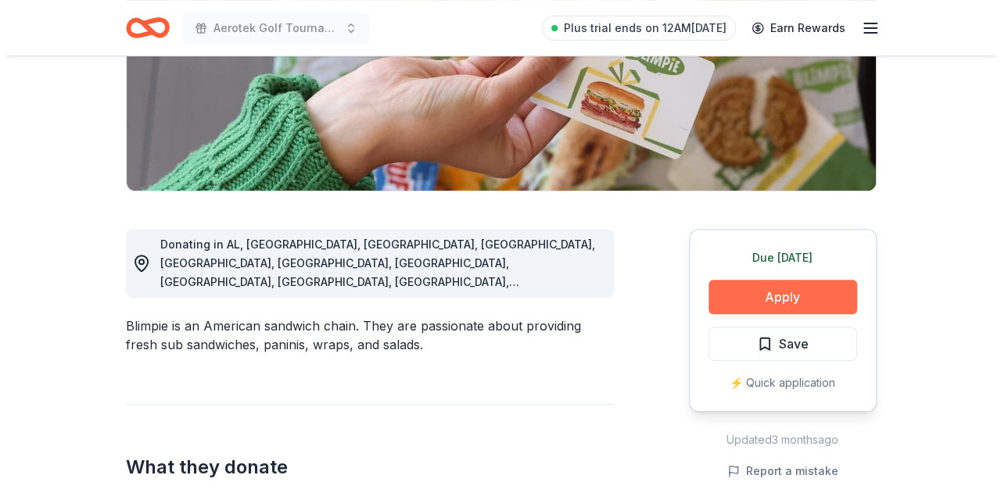
scroll to position [285, 0]
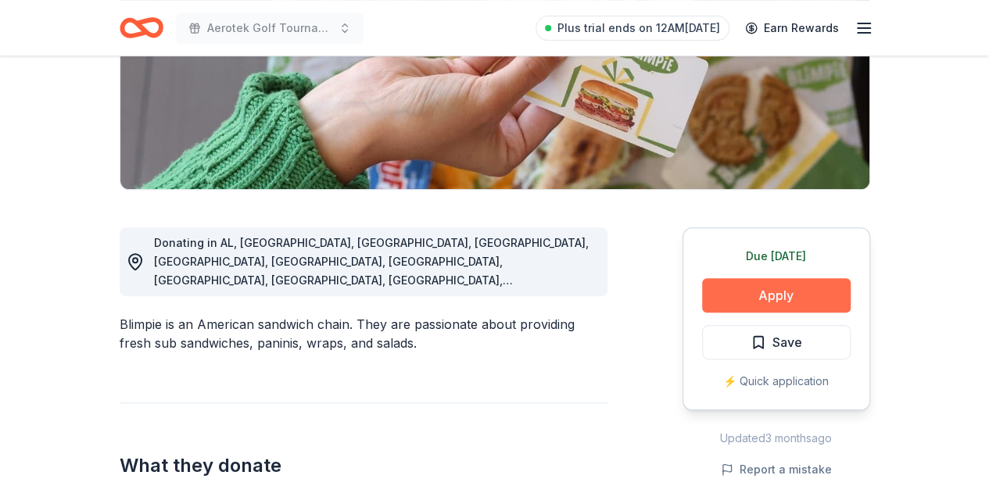
click at [783, 295] on button "Apply" at bounding box center [776, 295] width 149 height 34
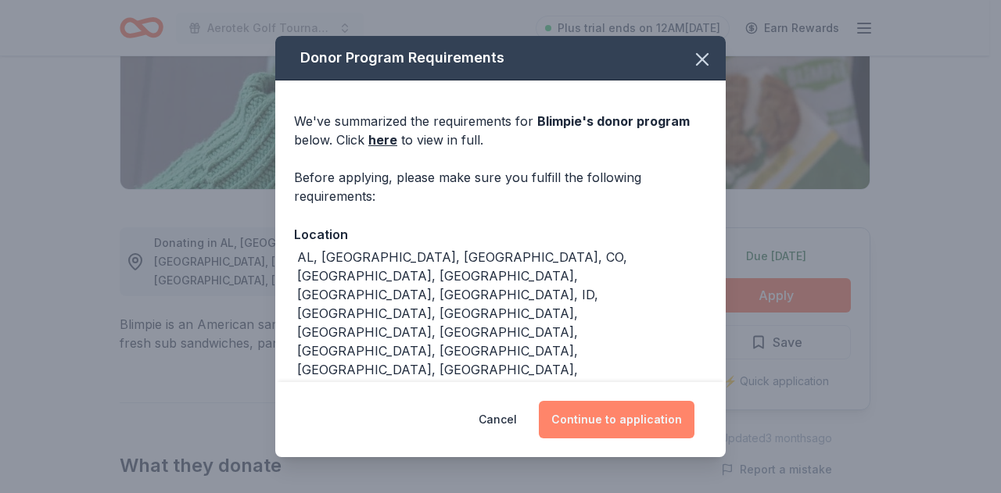
click at [625, 422] on button "Continue to application" at bounding box center [617, 420] width 156 height 38
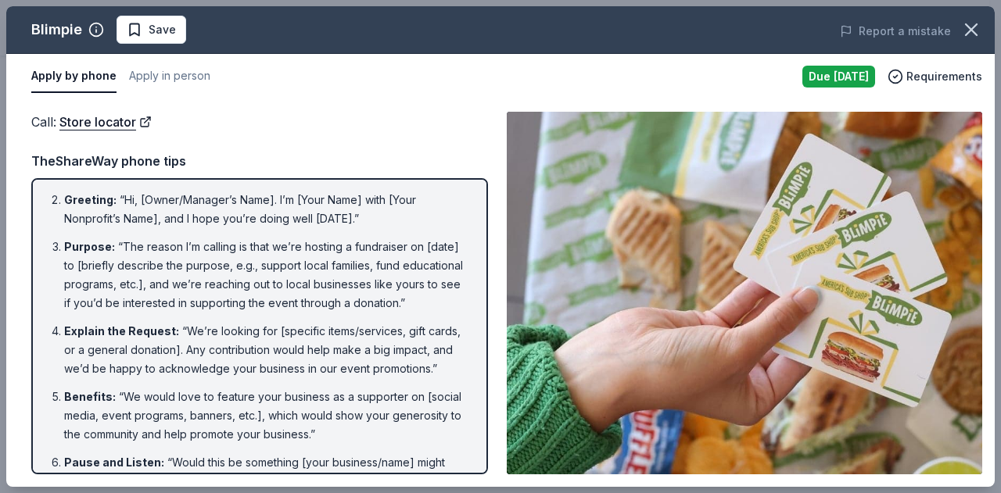
scroll to position [0, 0]
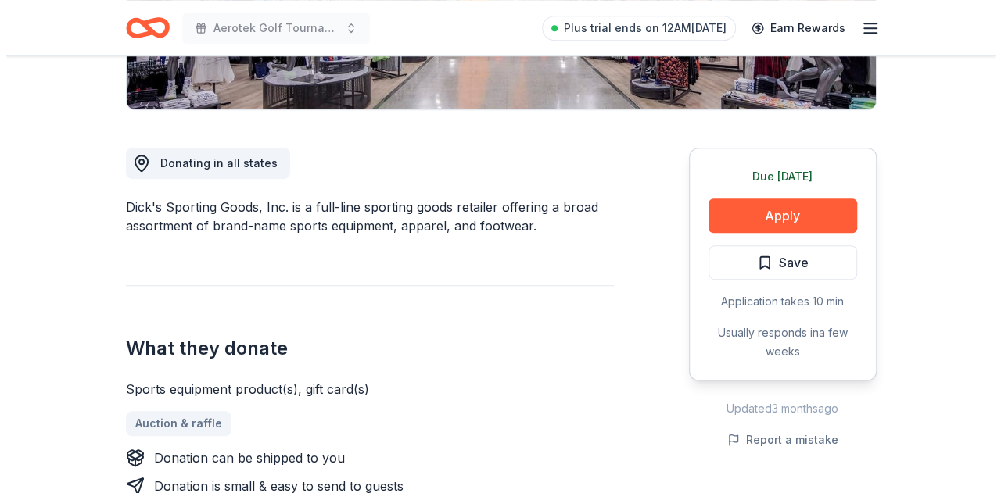
scroll to position [366, 0]
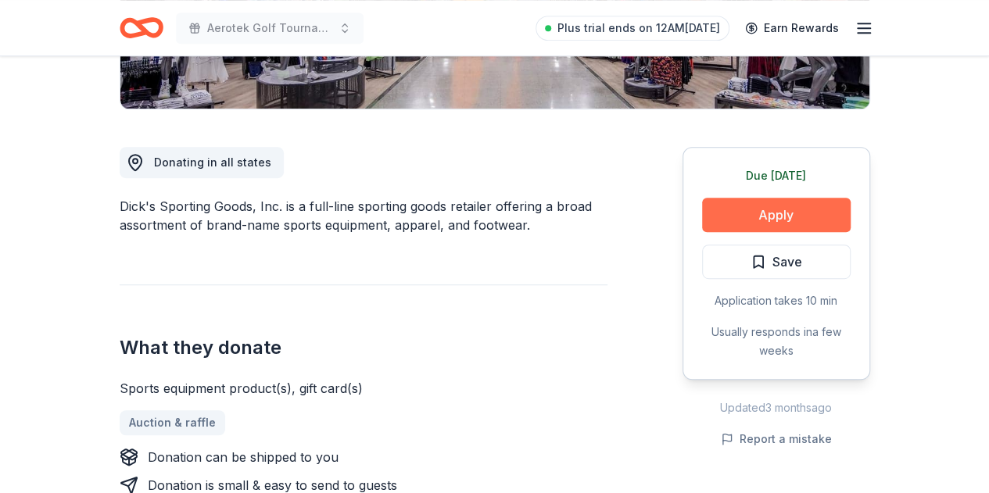
click at [766, 210] on button "Apply" at bounding box center [776, 215] width 149 height 34
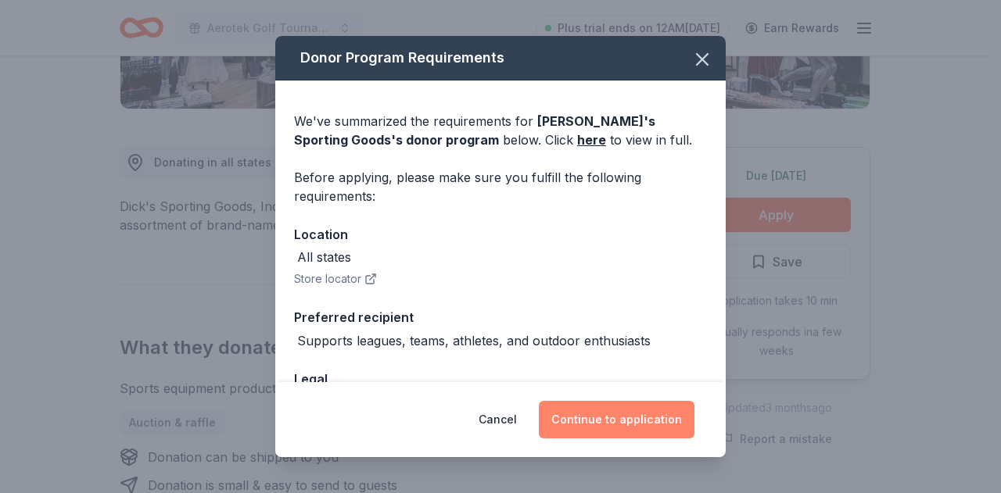
click at [636, 418] on button "Continue to application" at bounding box center [617, 420] width 156 height 38
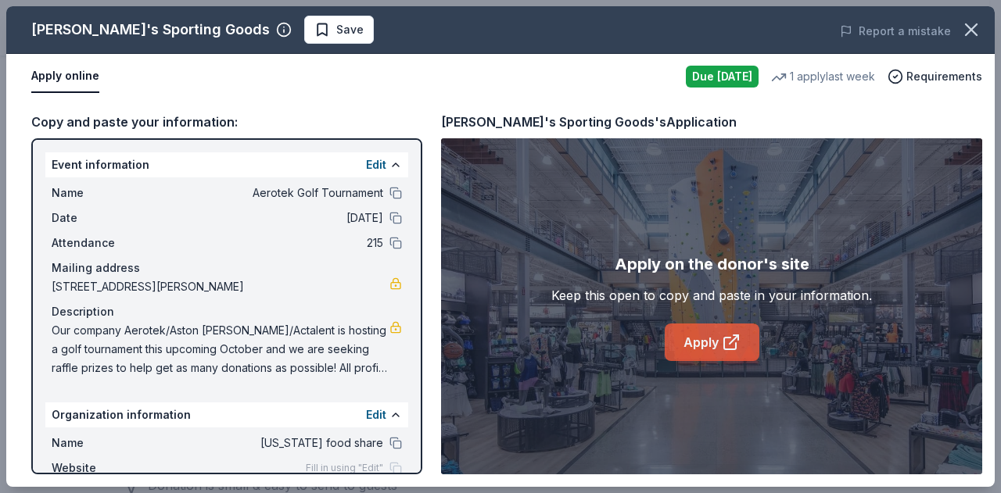
click at [717, 346] on link "Apply" at bounding box center [711, 343] width 95 height 38
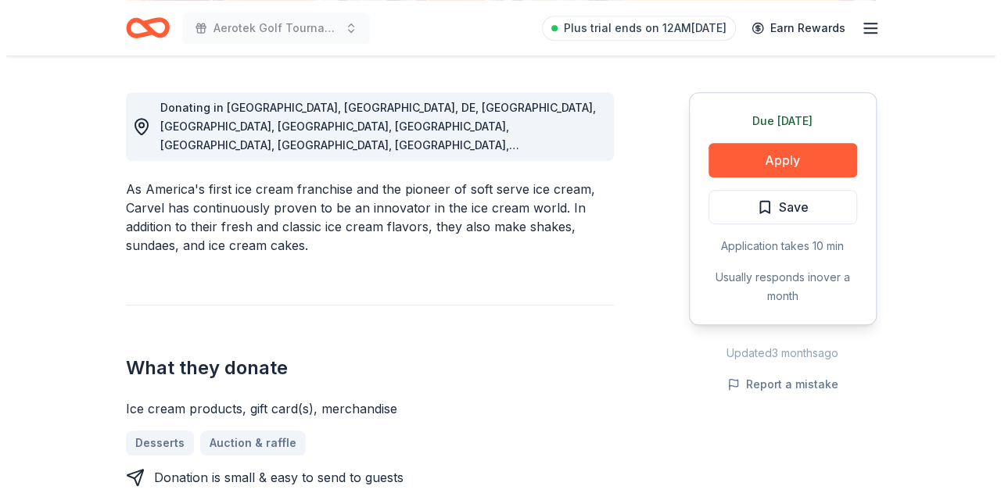
scroll to position [449, 0]
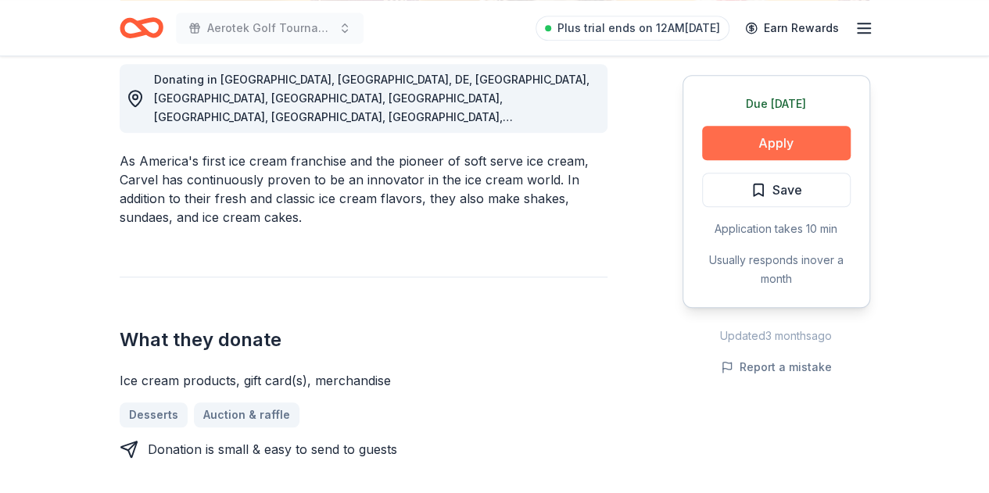
click at [772, 150] on button "Apply" at bounding box center [776, 143] width 149 height 34
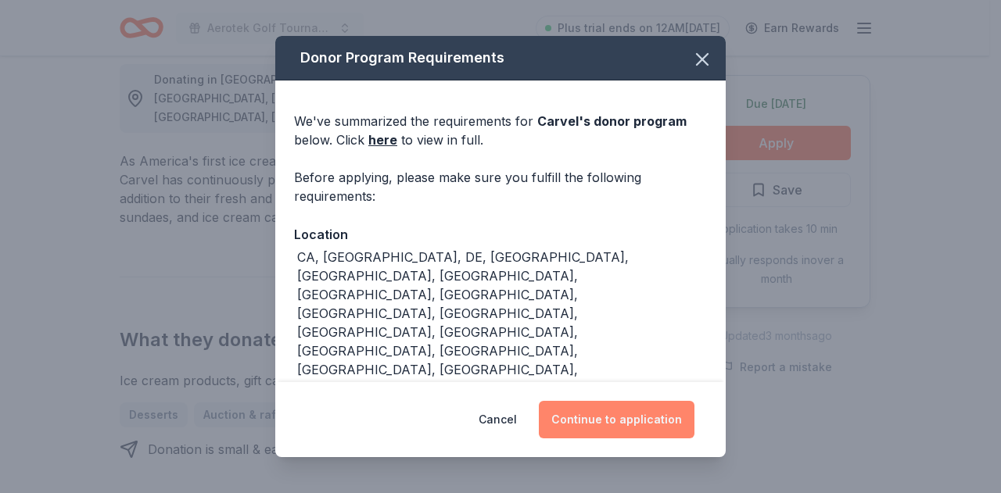
click at [654, 426] on button "Continue to application" at bounding box center [617, 420] width 156 height 38
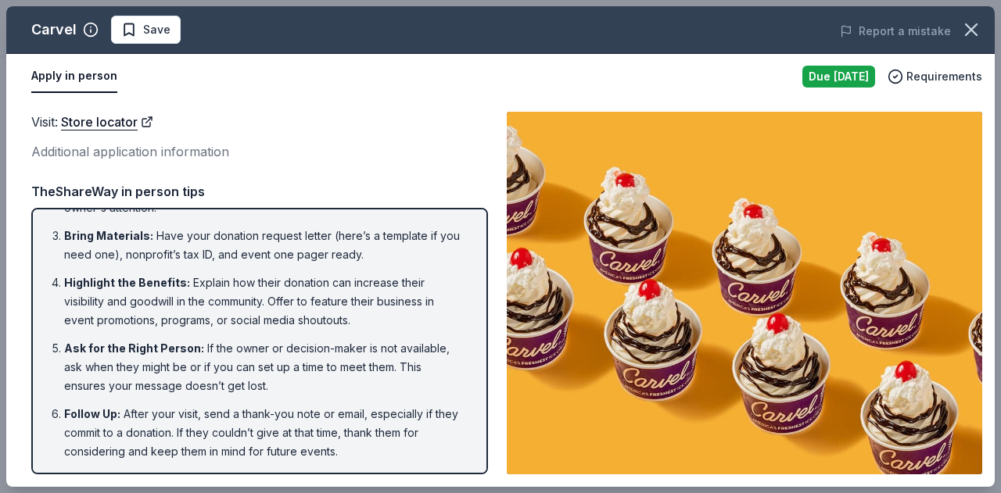
scroll to position [0, 0]
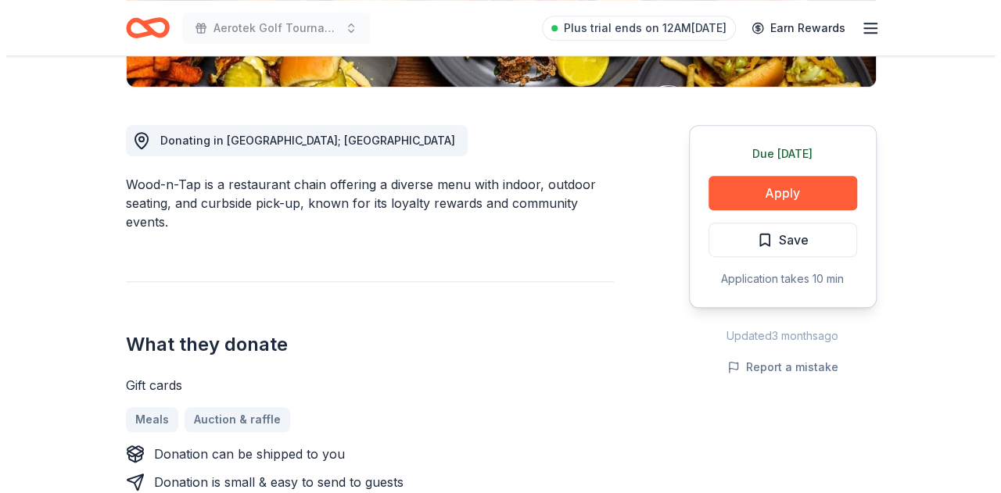
scroll to position [410, 0]
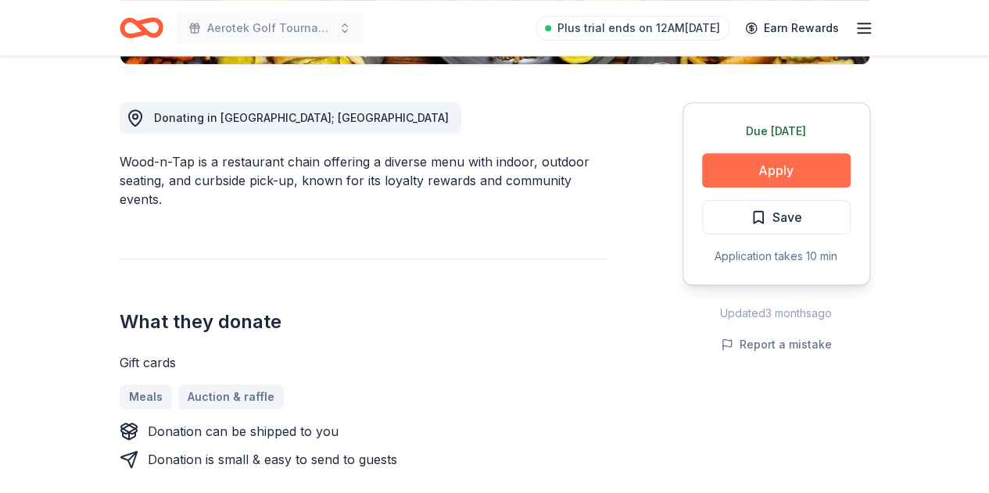
click at [765, 162] on button "Apply" at bounding box center [776, 170] width 149 height 34
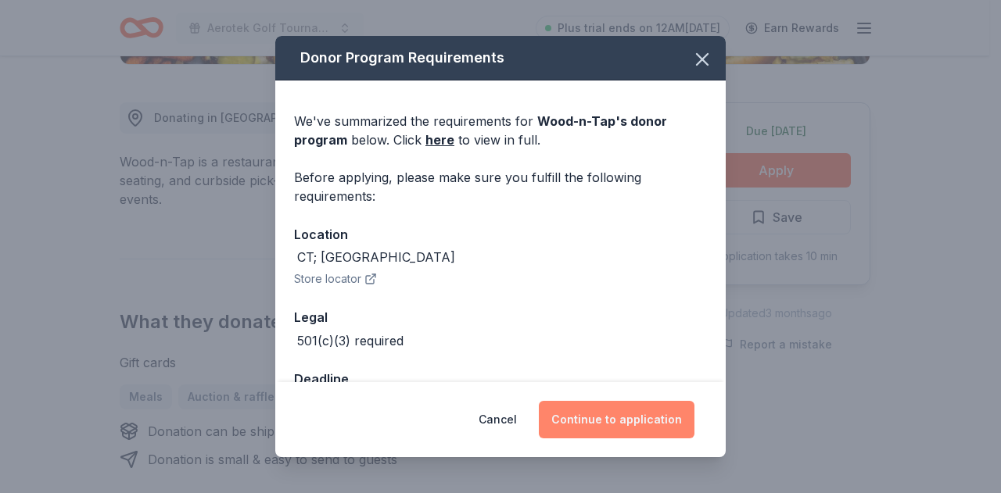
click at [632, 437] on button "Continue to application" at bounding box center [617, 420] width 156 height 38
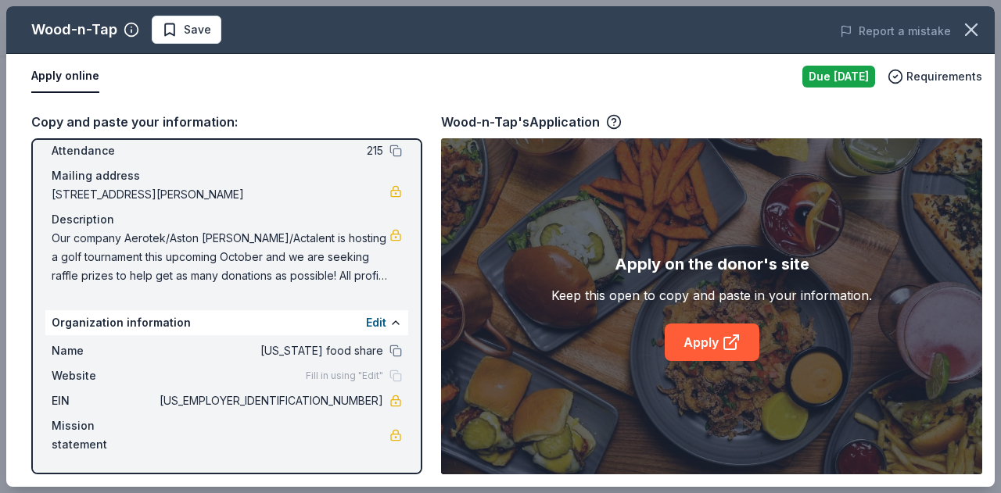
scroll to position [0, 0]
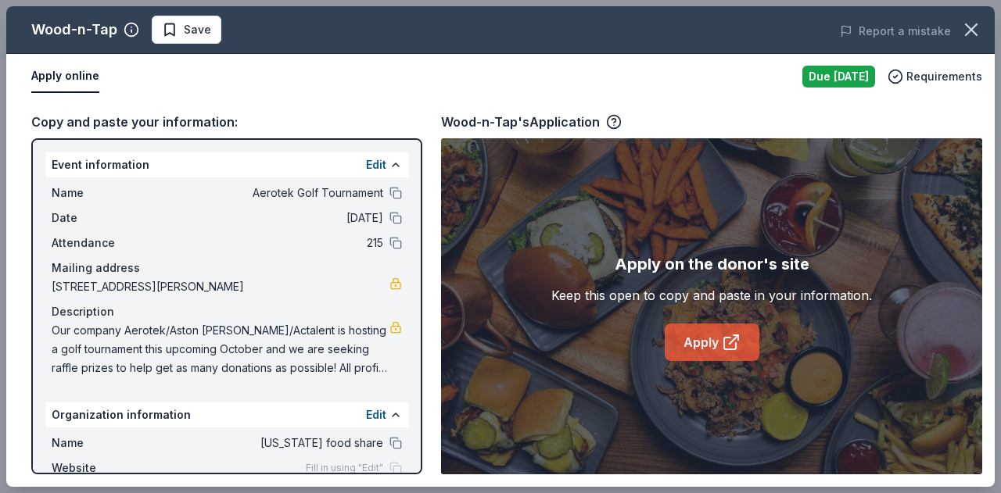
click at [699, 354] on link "Apply" at bounding box center [711, 343] width 95 height 38
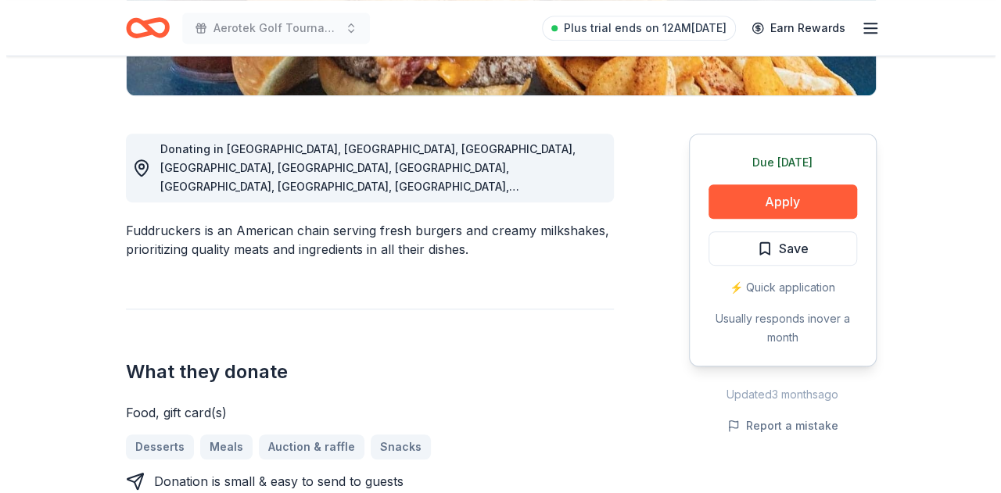
scroll to position [385, 0]
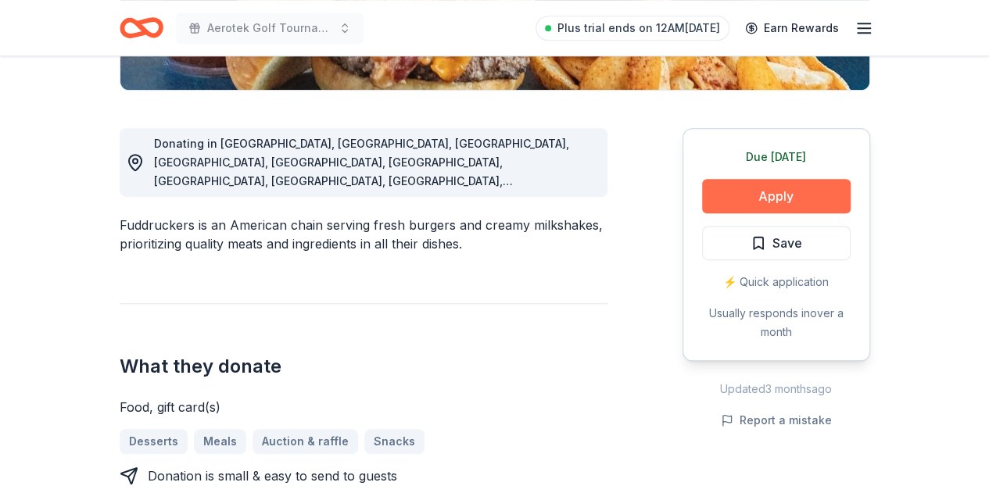
click at [772, 200] on button "Apply" at bounding box center [776, 196] width 149 height 34
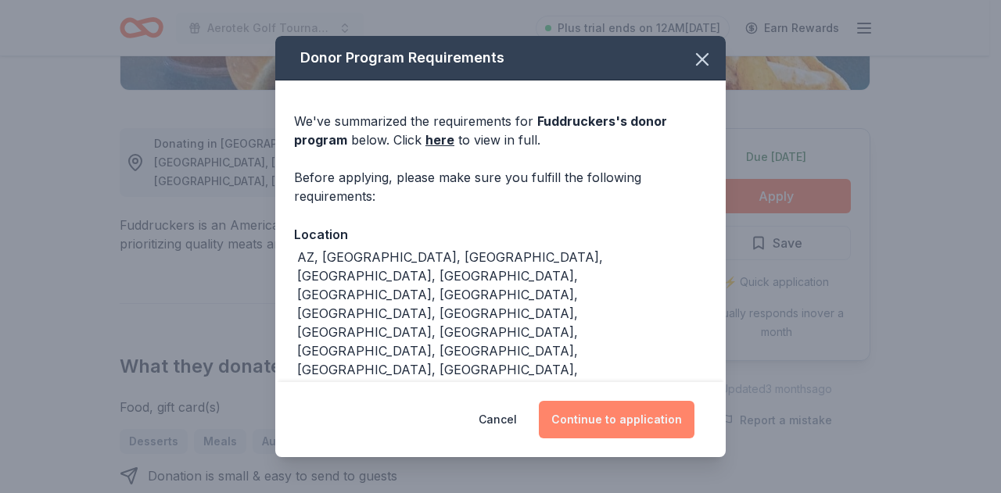
click at [649, 415] on button "Continue to application" at bounding box center [617, 420] width 156 height 38
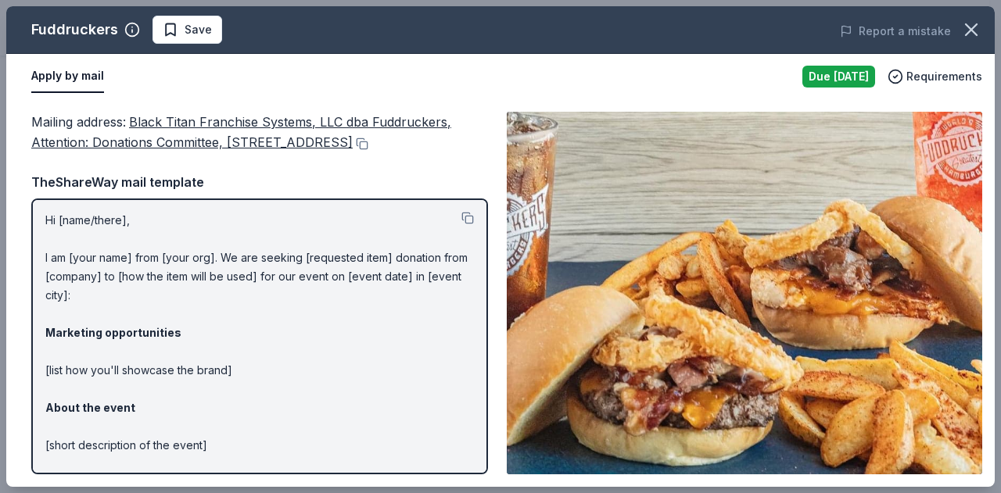
scroll to position [0, 0]
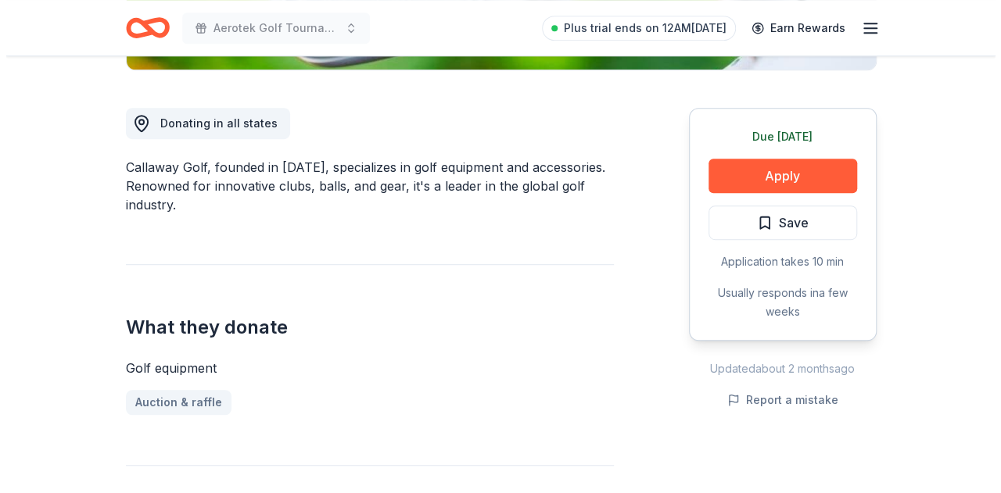
scroll to position [411, 0]
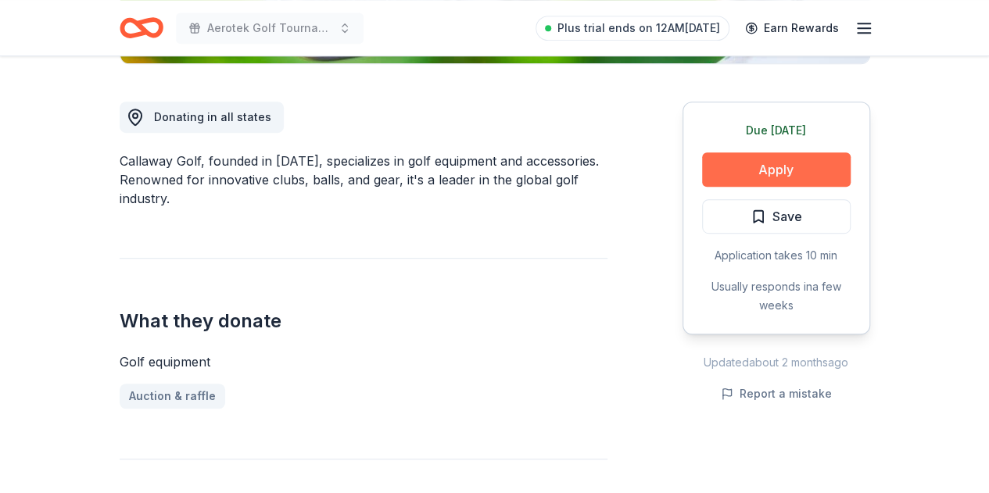
click at [779, 167] on button "Apply" at bounding box center [776, 169] width 149 height 34
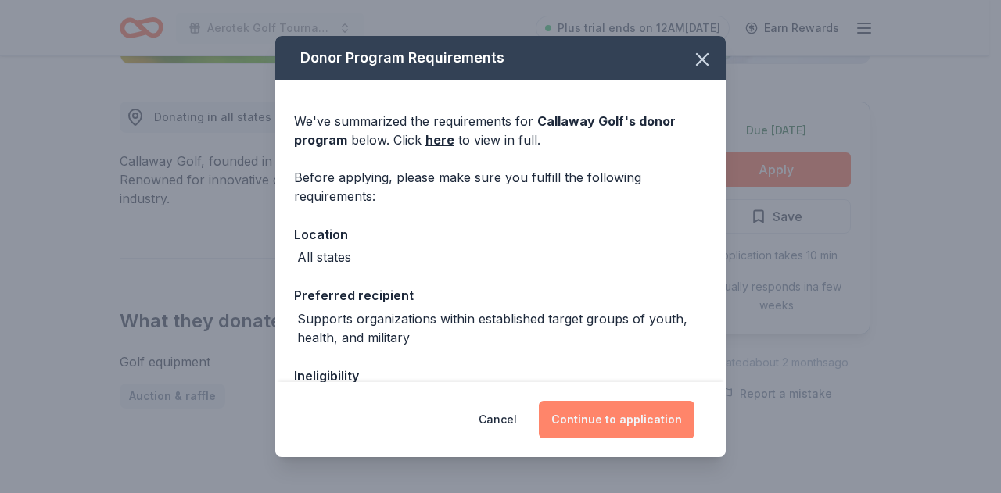
click at [627, 410] on button "Continue to application" at bounding box center [617, 420] width 156 height 38
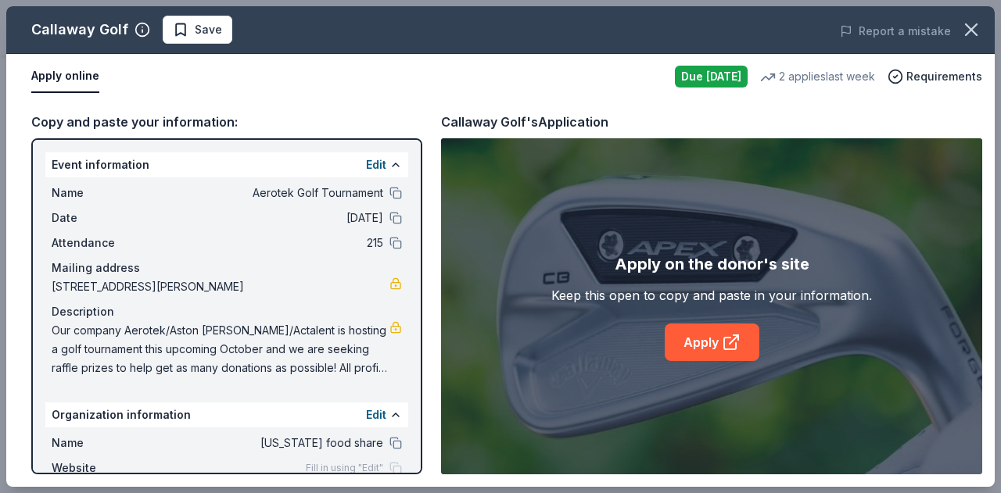
scroll to position [92, 0]
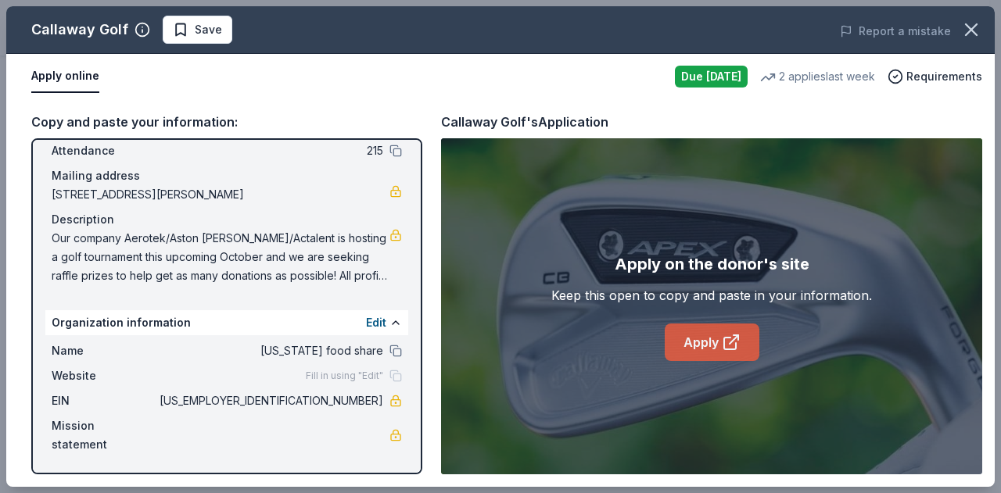
click at [682, 337] on link "Apply" at bounding box center [711, 343] width 95 height 38
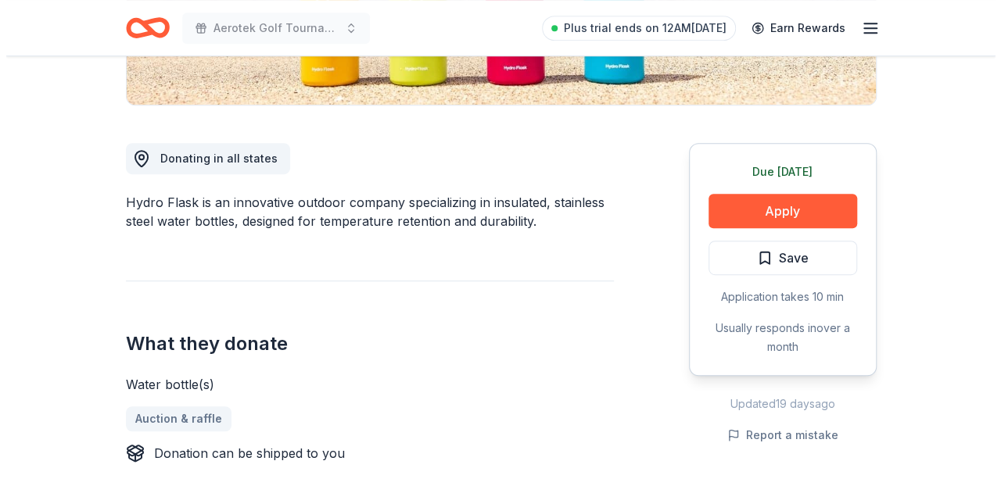
scroll to position [373, 0]
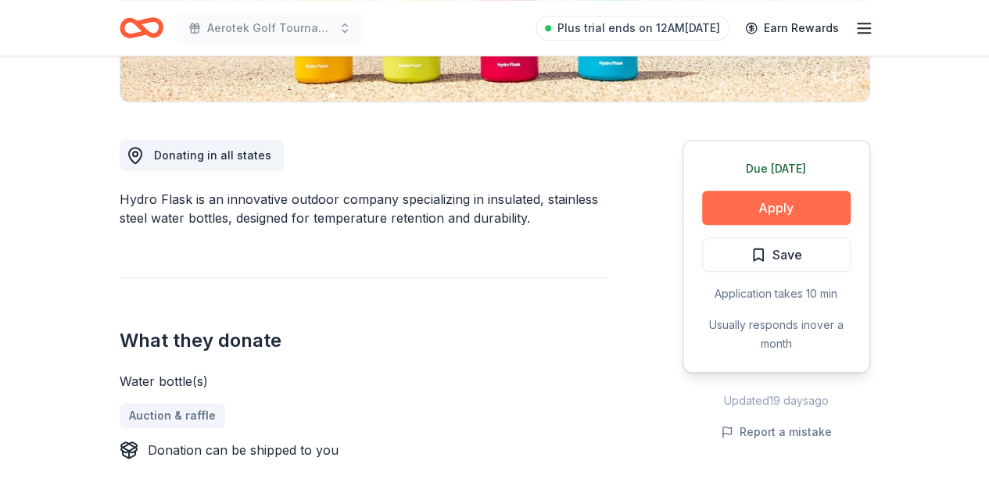
click at [785, 208] on button "Apply" at bounding box center [776, 208] width 149 height 34
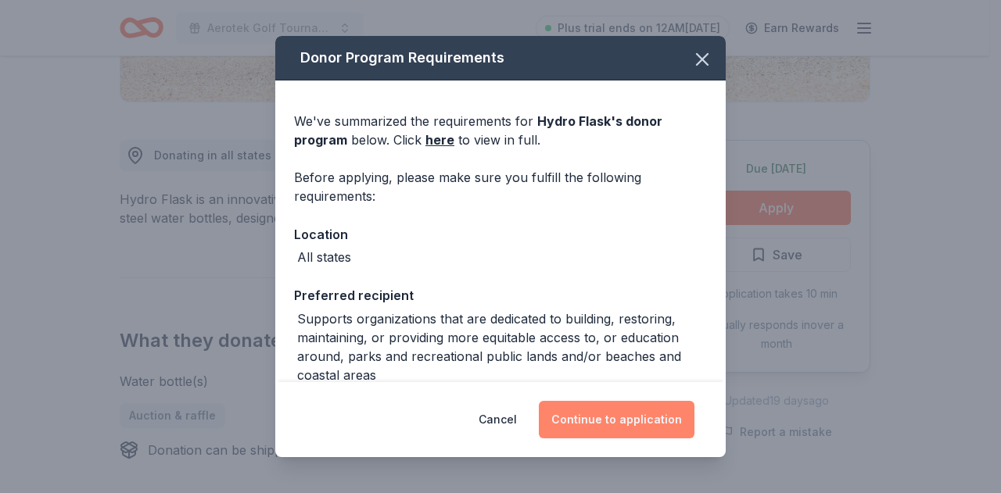
click at [624, 424] on button "Continue to application" at bounding box center [617, 420] width 156 height 38
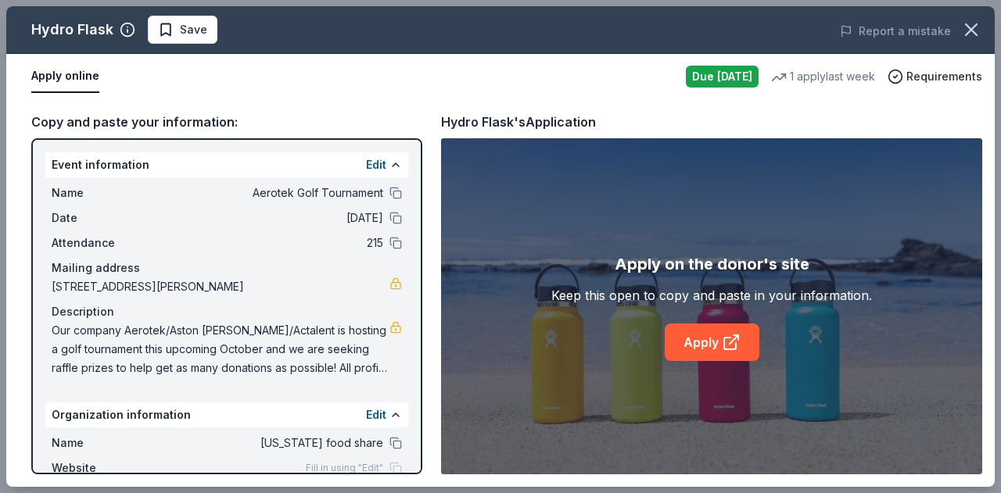
scroll to position [92, 0]
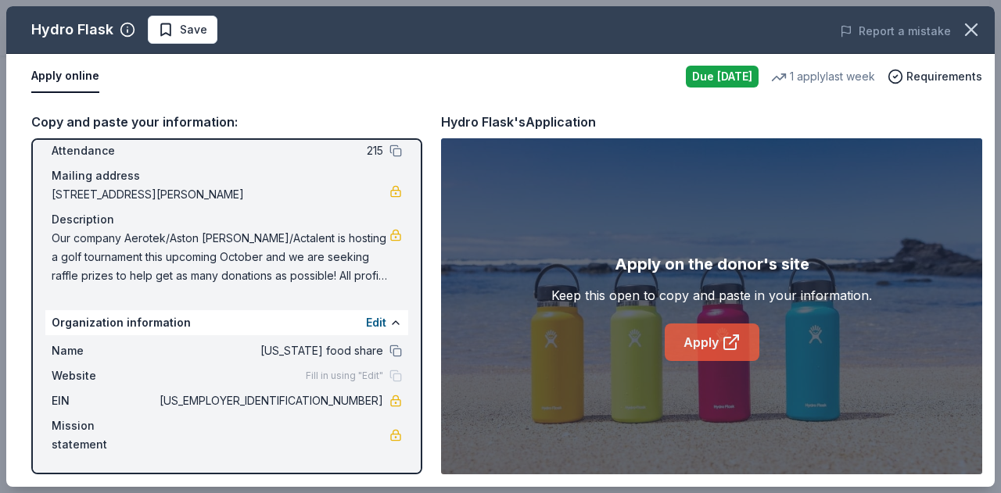
click at [729, 352] on link "Apply" at bounding box center [711, 343] width 95 height 38
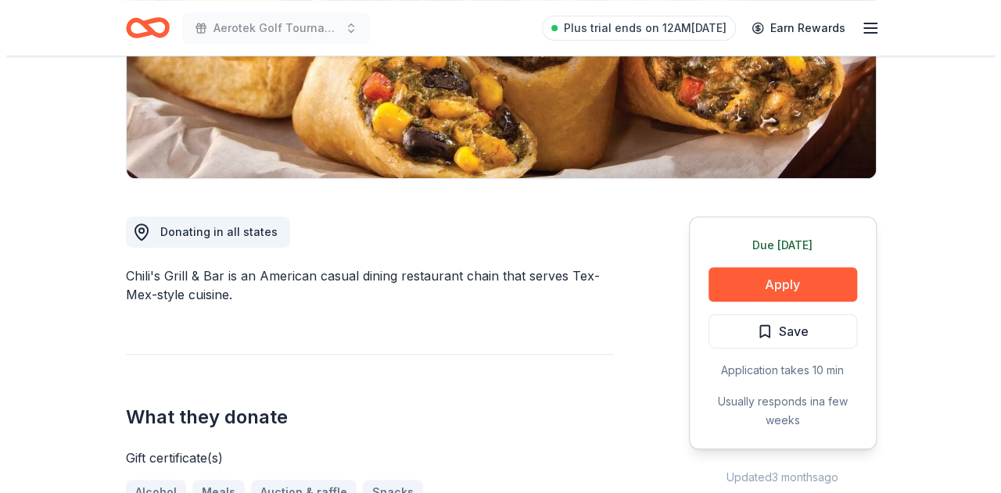
scroll to position [307, 0]
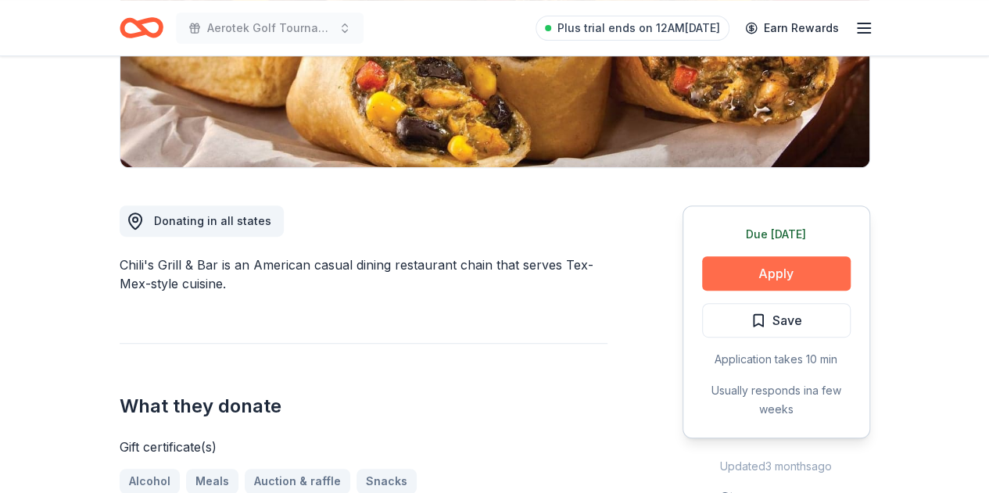
click at [741, 270] on button "Apply" at bounding box center [776, 273] width 149 height 34
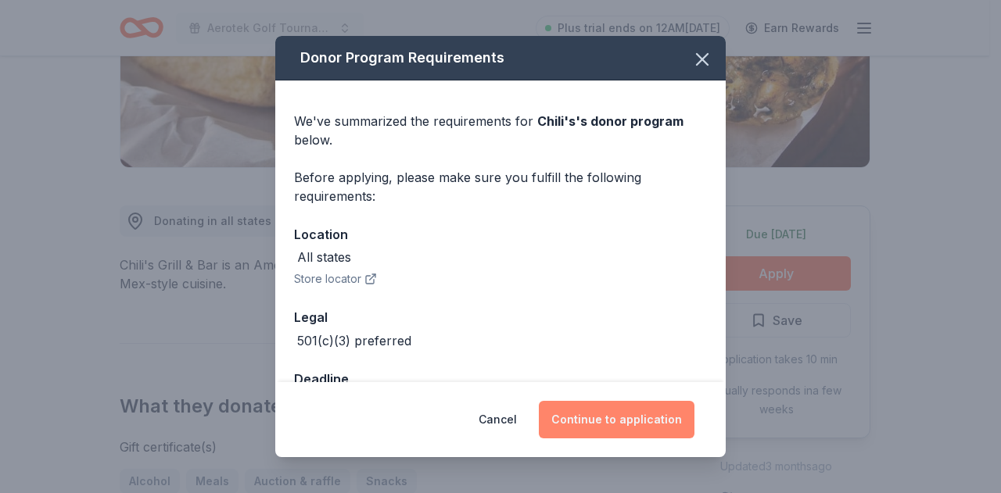
click at [632, 415] on button "Continue to application" at bounding box center [617, 420] width 156 height 38
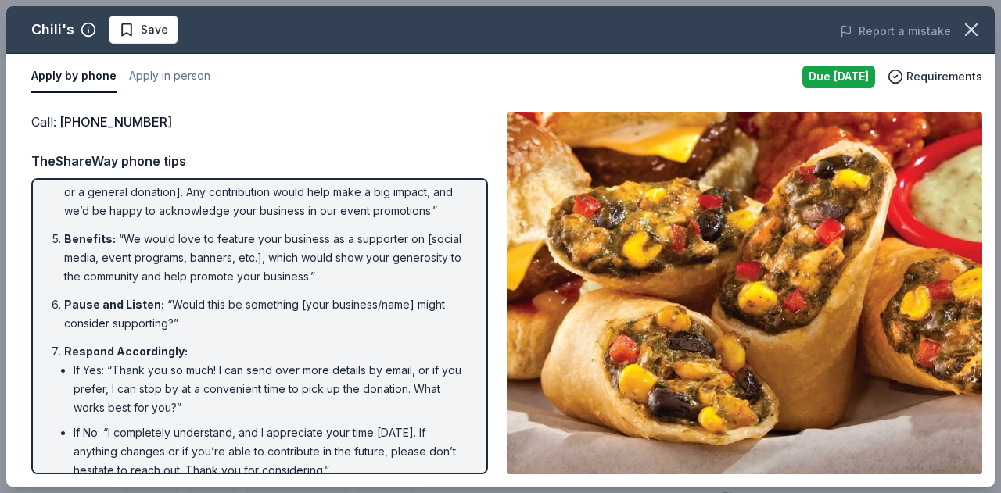
scroll to position [347, 0]
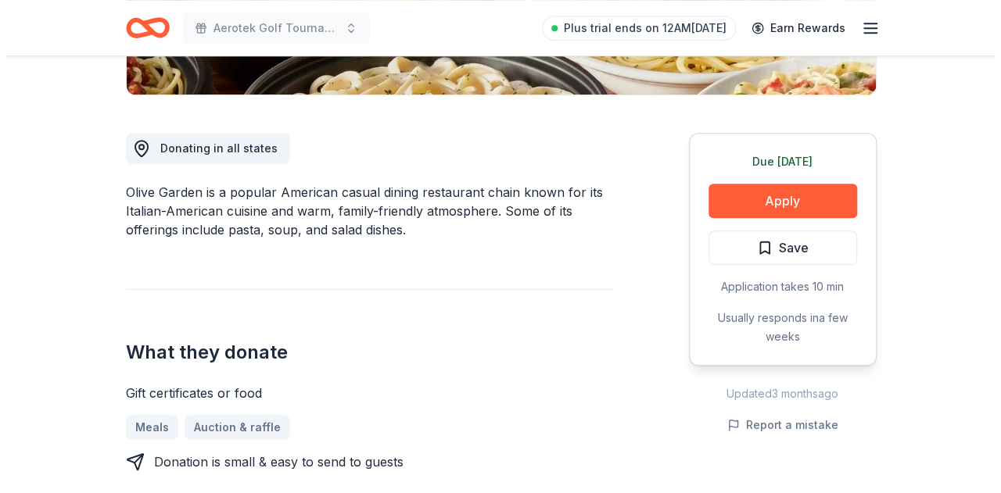
scroll to position [381, 0]
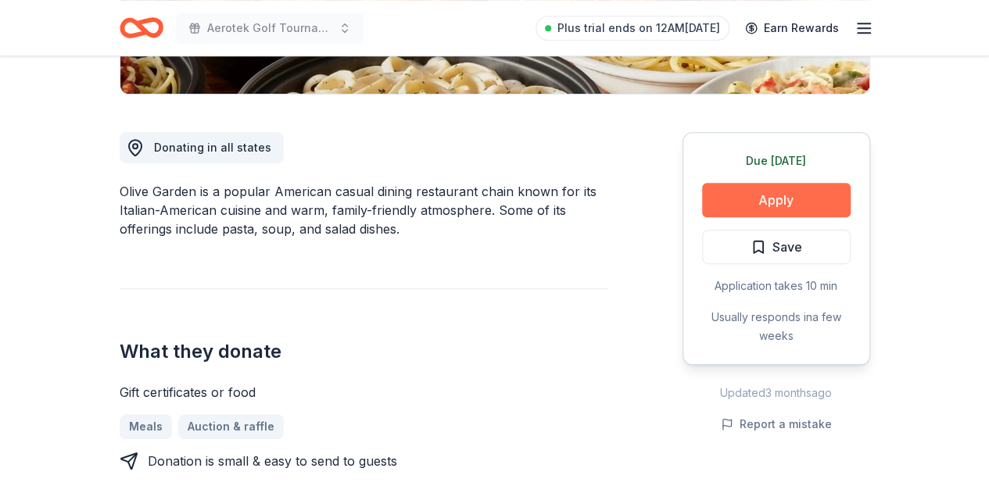
click at [782, 201] on button "Apply" at bounding box center [776, 200] width 149 height 34
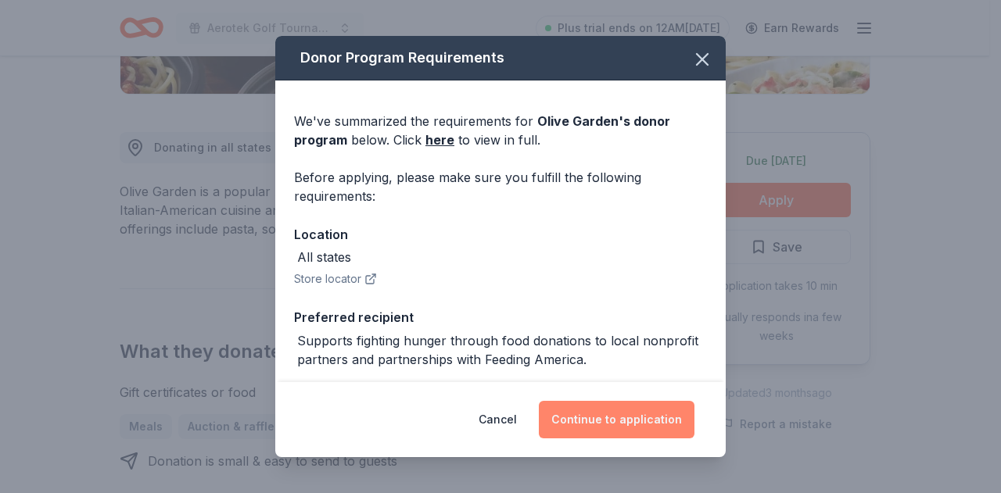
click at [625, 418] on button "Continue to application" at bounding box center [617, 420] width 156 height 38
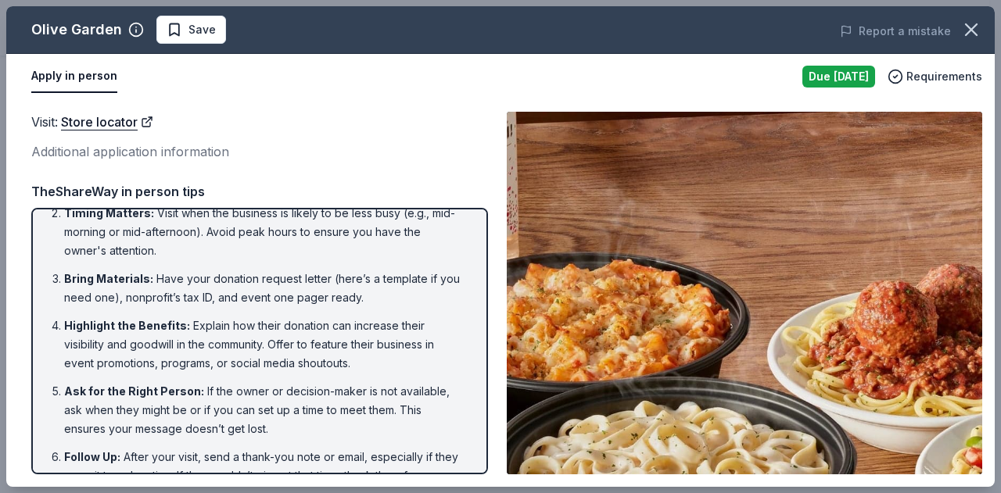
scroll to position [75, 0]
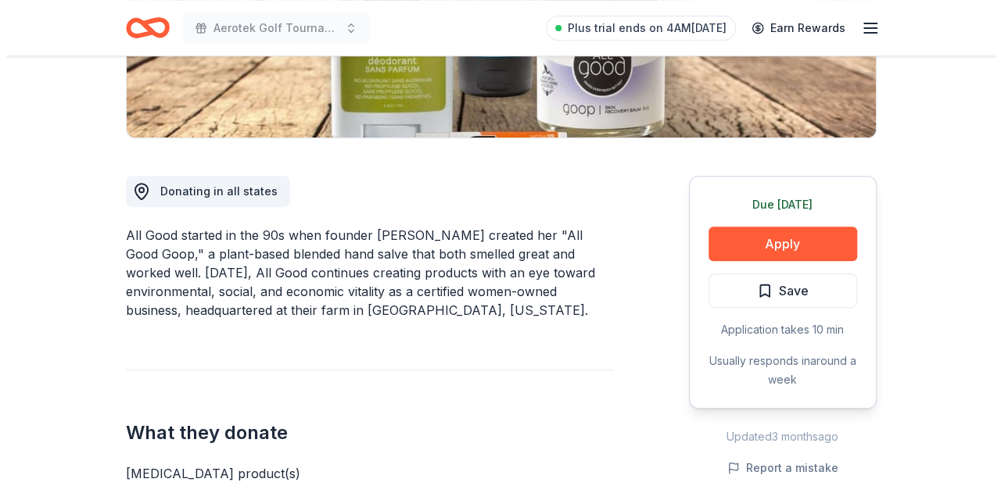
scroll to position [349, 0]
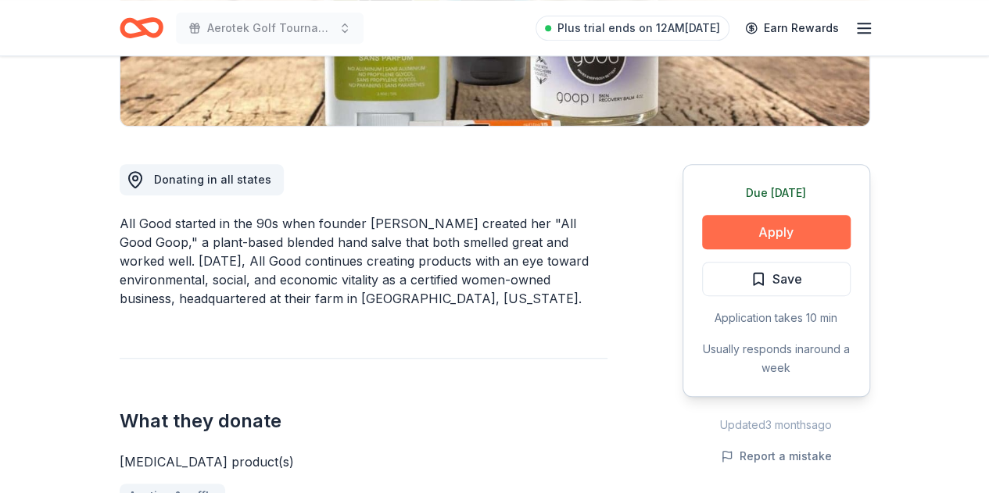
click at [799, 226] on button "Apply" at bounding box center [776, 232] width 149 height 34
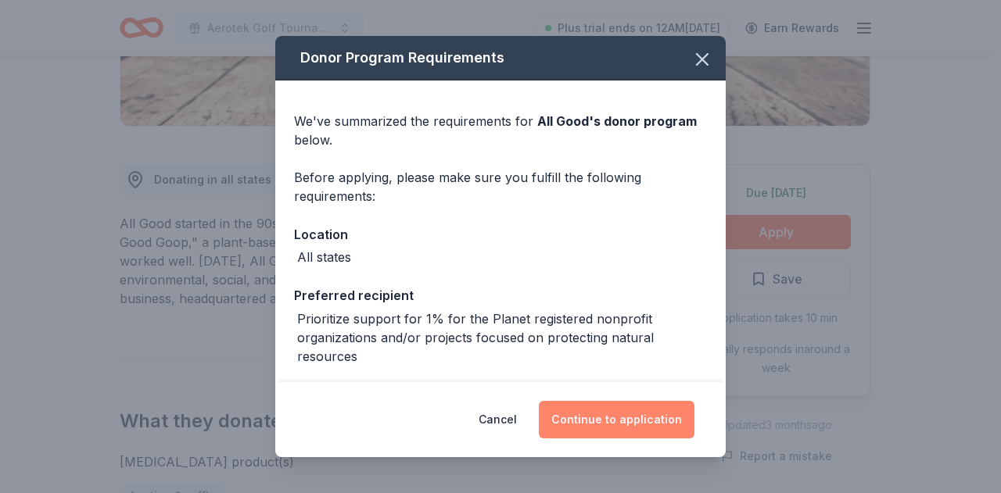
click at [617, 429] on button "Continue to application" at bounding box center [617, 420] width 156 height 38
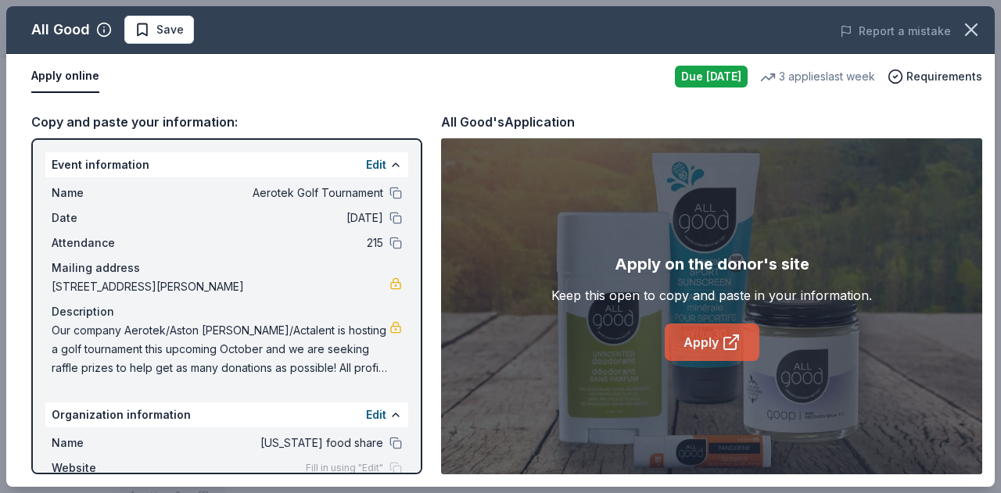
click at [744, 342] on link "Apply" at bounding box center [711, 343] width 95 height 38
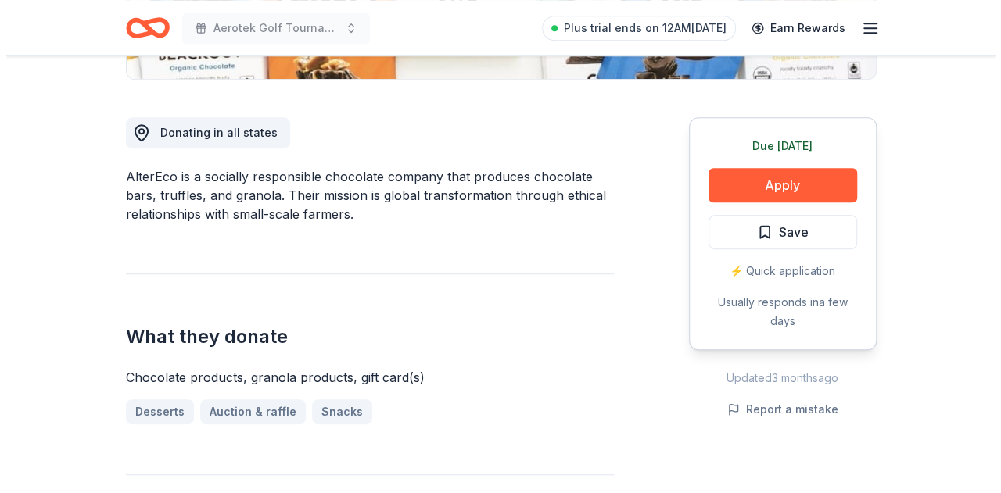
scroll to position [396, 0]
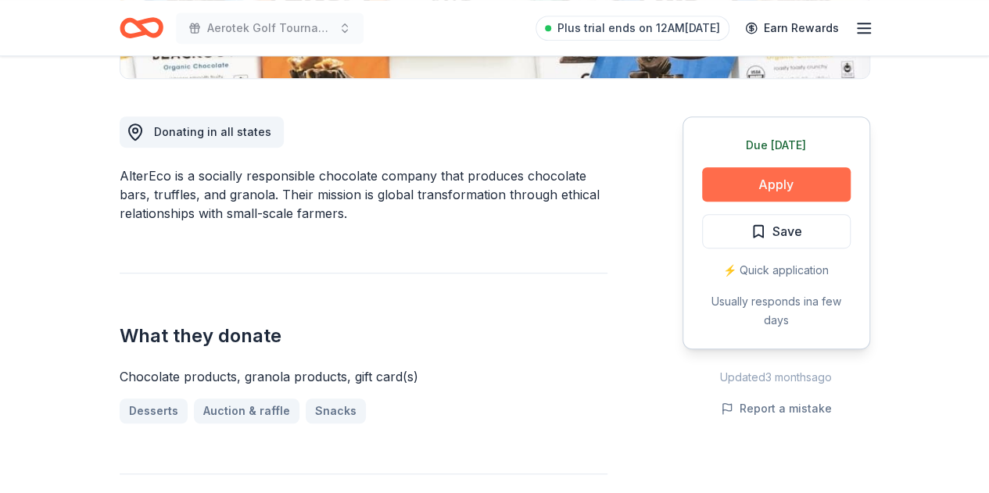
click at [753, 184] on button "Apply" at bounding box center [776, 184] width 149 height 34
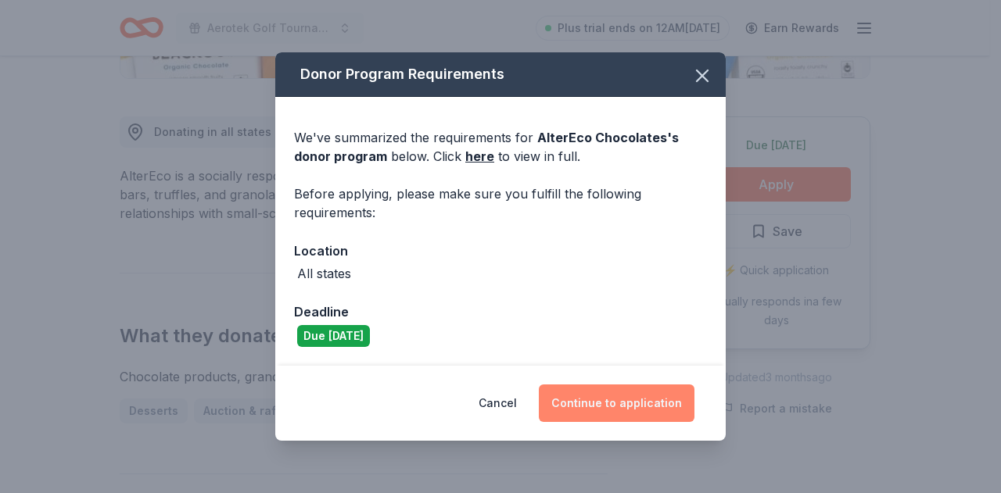
click at [653, 385] on button "Continue to application" at bounding box center [617, 404] width 156 height 38
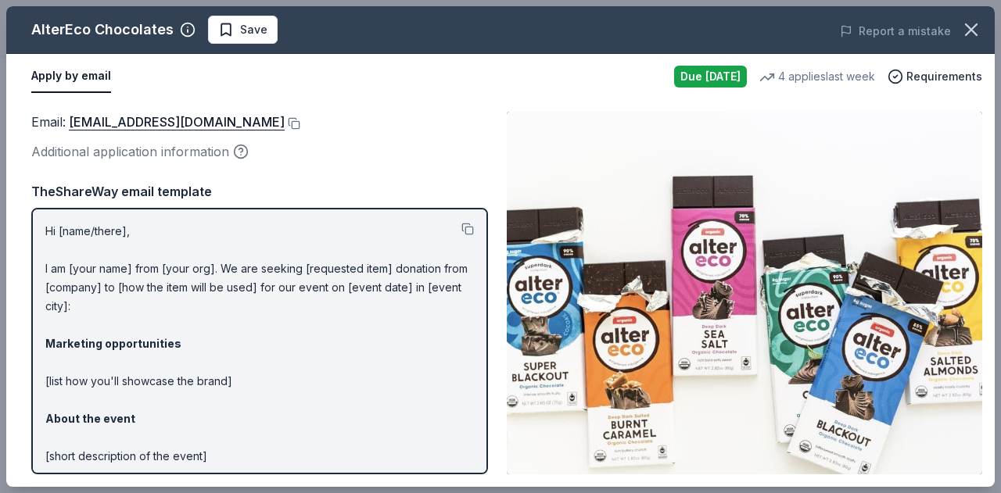
scroll to position [49, 0]
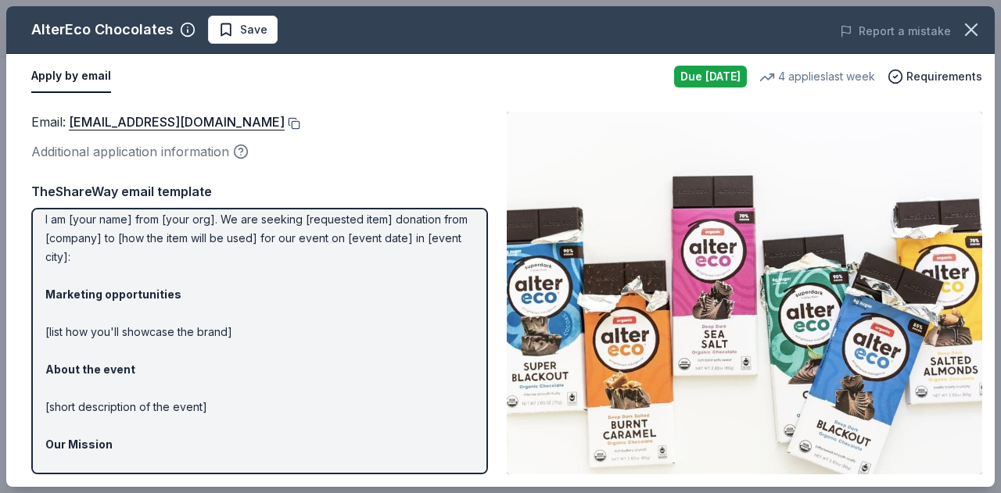
click at [285, 123] on button at bounding box center [293, 123] width 16 height 13
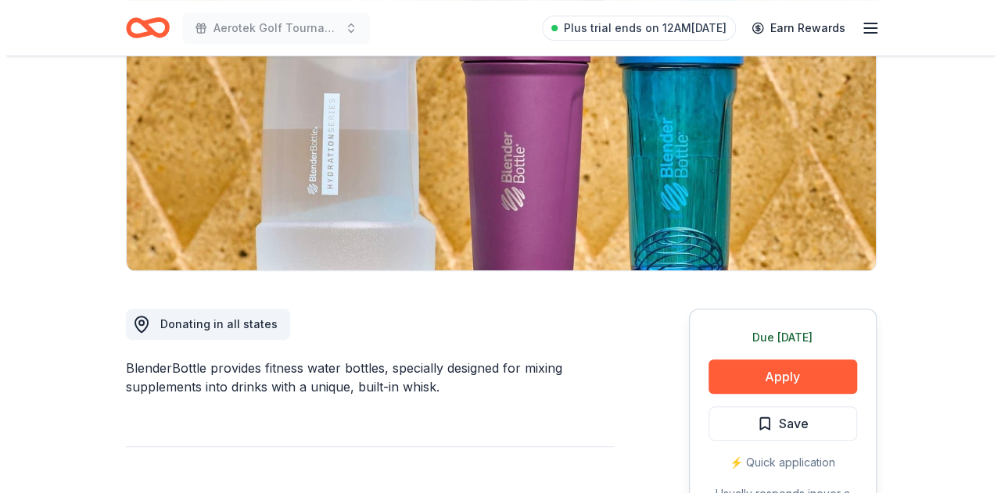
scroll to position [206, 0]
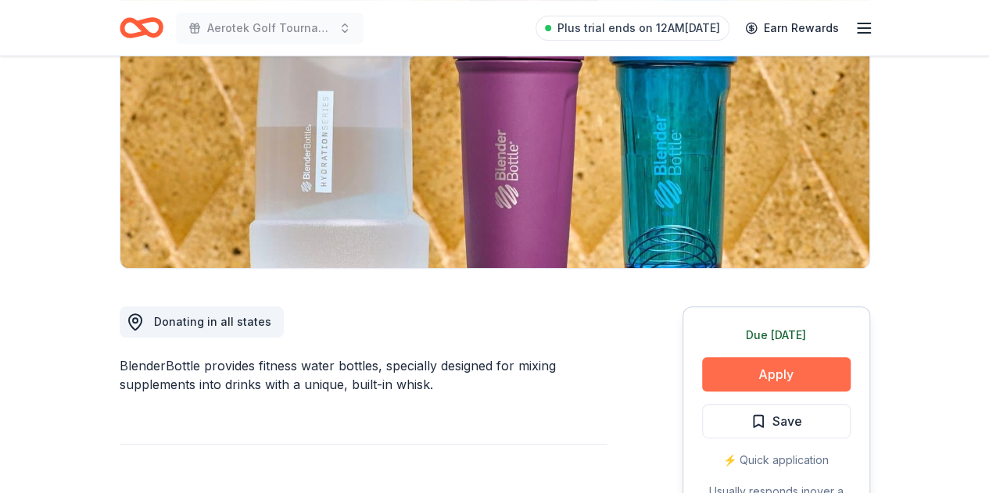
click at [800, 384] on button "Apply" at bounding box center [776, 374] width 149 height 34
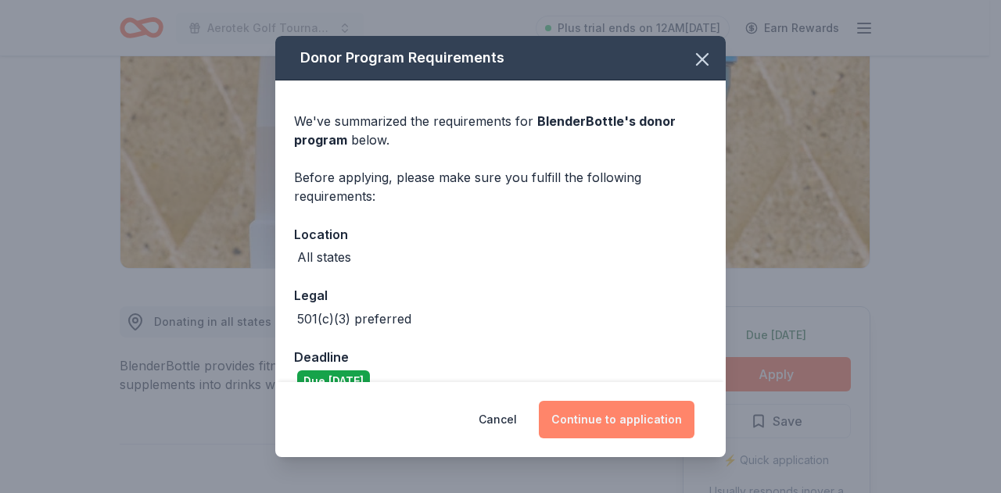
click at [603, 421] on button "Continue to application" at bounding box center [617, 420] width 156 height 38
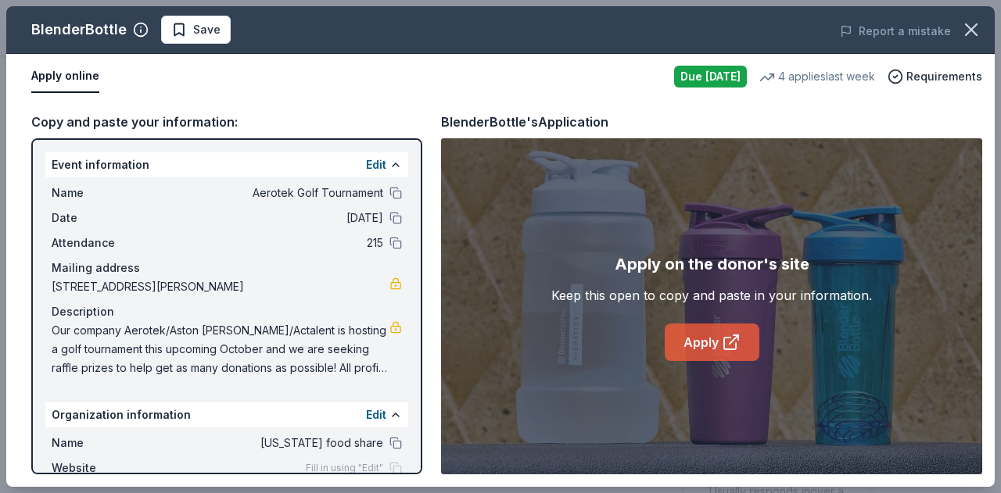
click at [718, 338] on link "Apply" at bounding box center [711, 343] width 95 height 38
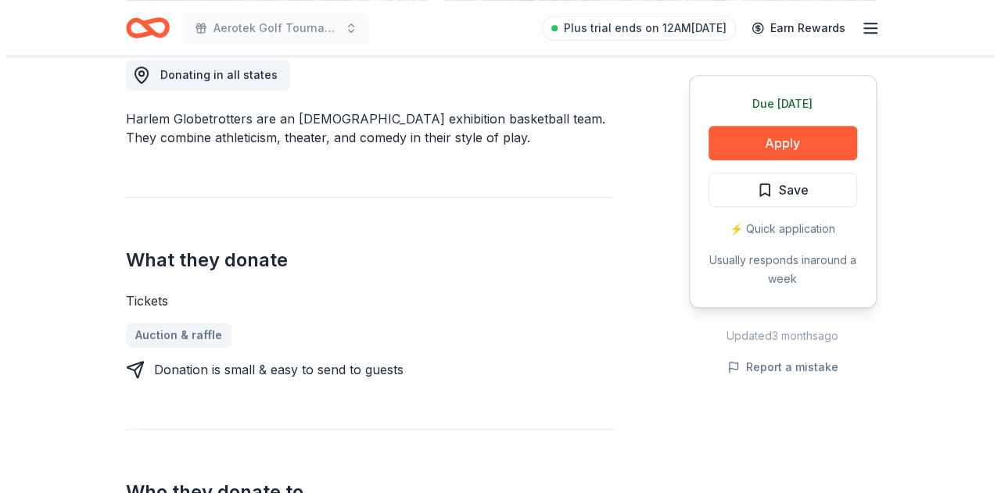
scroll to position [458, 0]
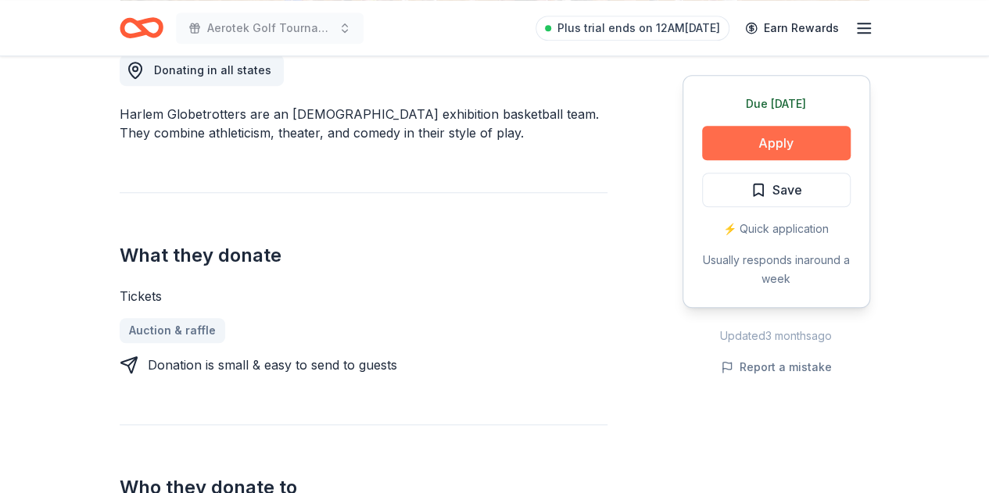
click at [753, 140] on button "Apply" at bounding box center [776, 143] width 149 height 34
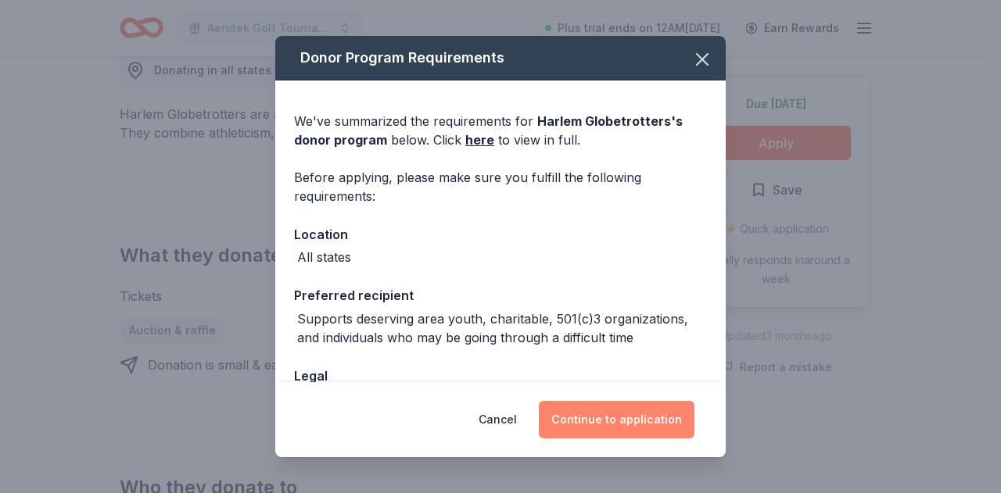
click at [610, 418] on button "Continue to application" at bounding box center [617, 420] width 156 height 38
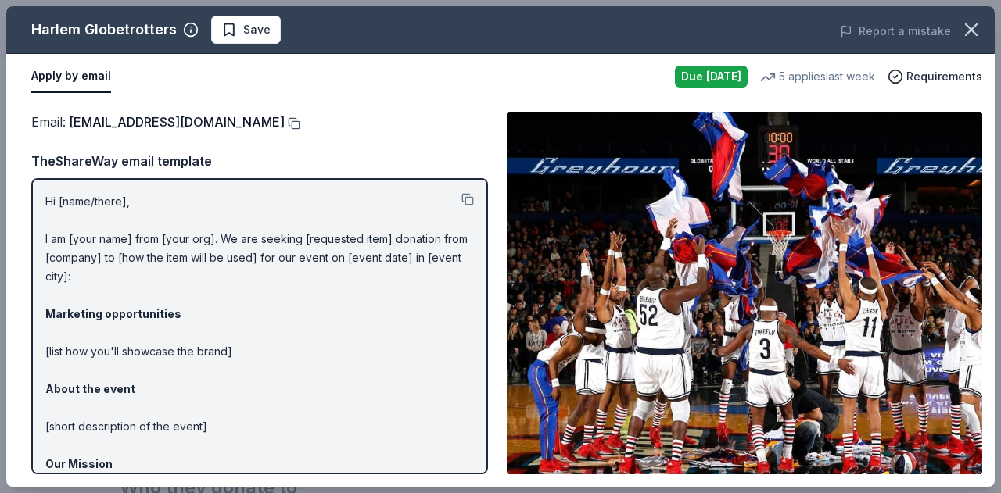
click at [285, 124] on button at bounding box center [293, 123] width 16 height 13
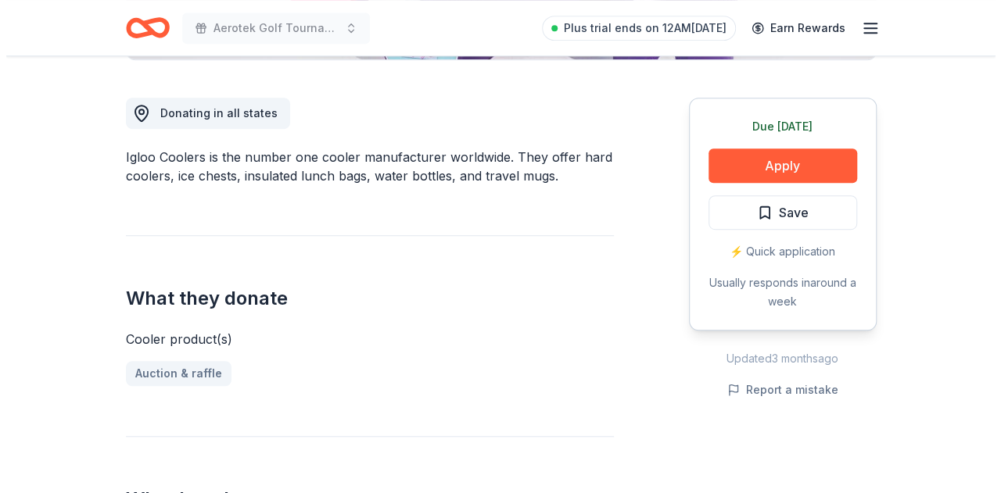
scroll to position [417, 0]
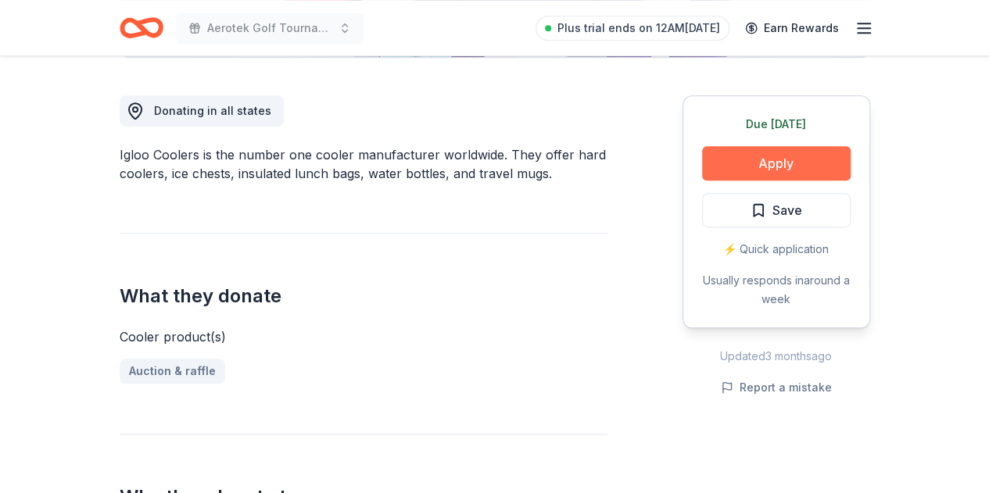
click at [735, 157] on button "Apply" at bounding box center [776, 163] width 149 height 34
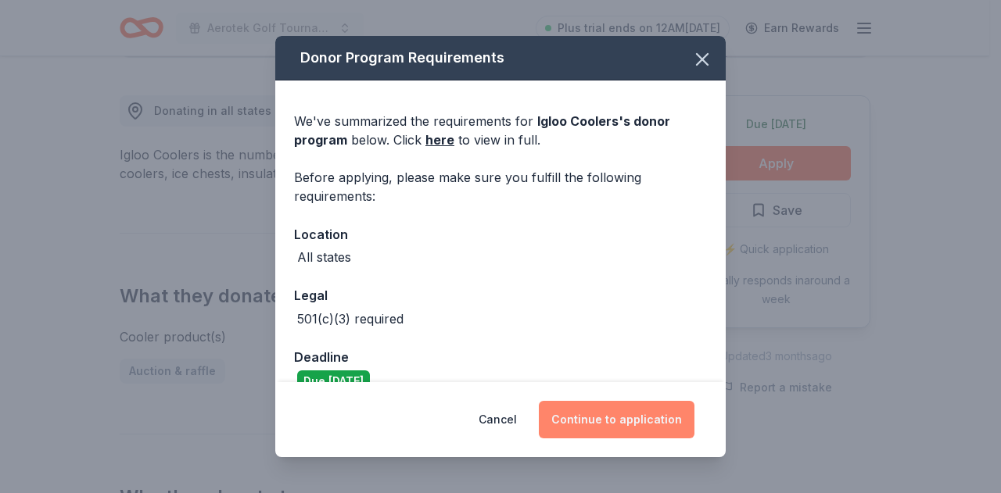
click at [600, 418] on button "Continue to application" at bounding box center [617, 420] width 156 height 38
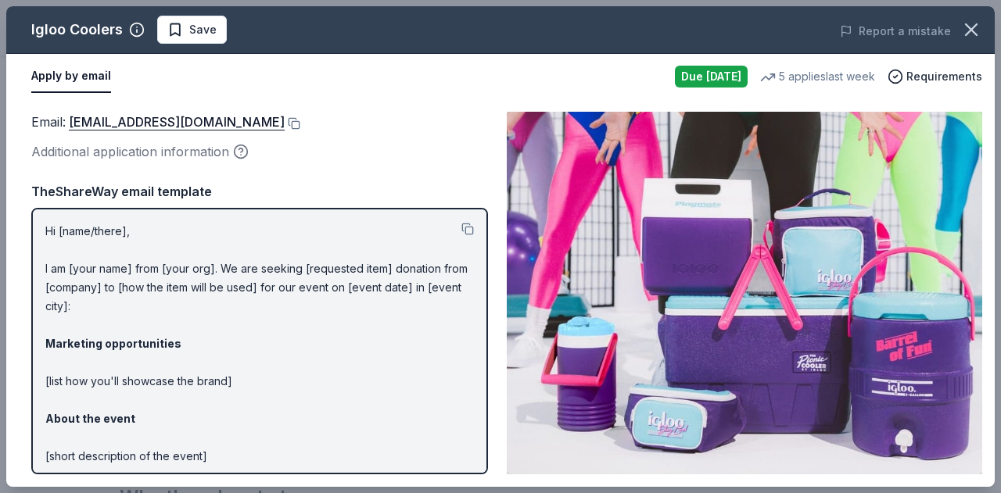
click at [2, 213] on div "Igloo Coolers Save Report a mistake Apply by email Due tomorrow 5 applies last …" at bounding box center [500, 246] width 1001 height 493
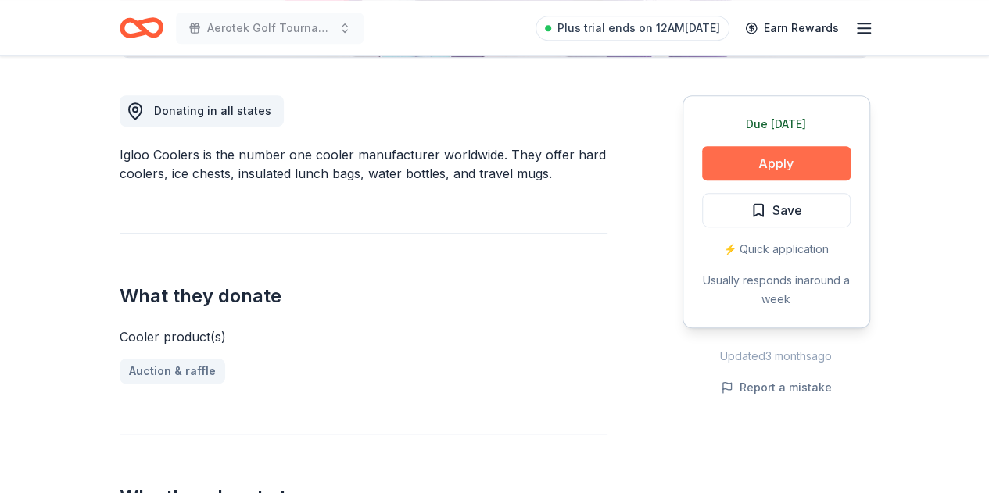
click at [761, 152] on button "Apply" at bounding box center [776, 163] width 149 height 34
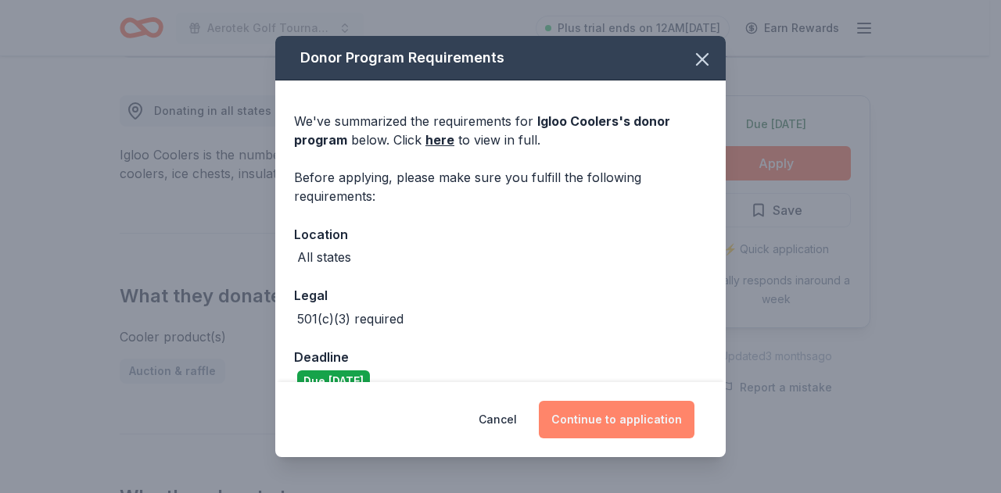
click at [658, 423] on button "Continue to application" at bounding box center [617, 420] width 156 height 38
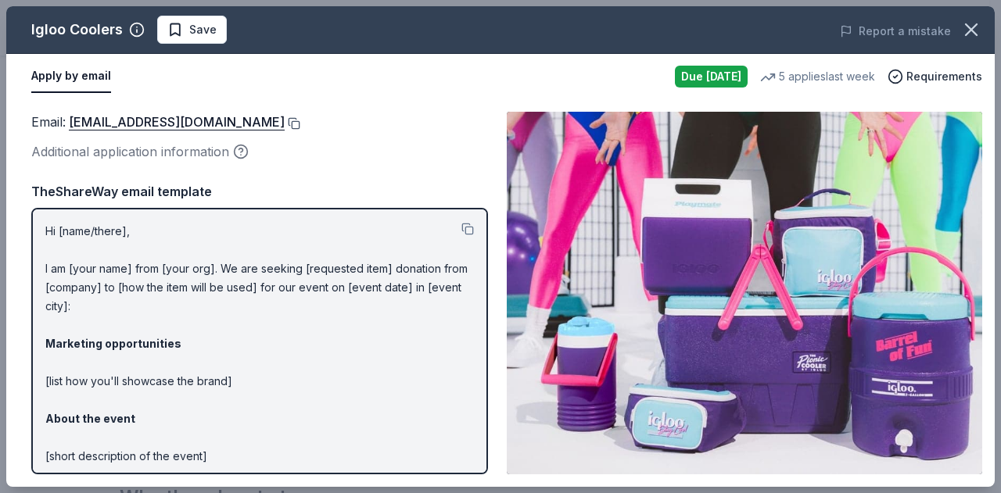
click at [285, 121] on button at bounding box center [293, 123] width 16 height 13
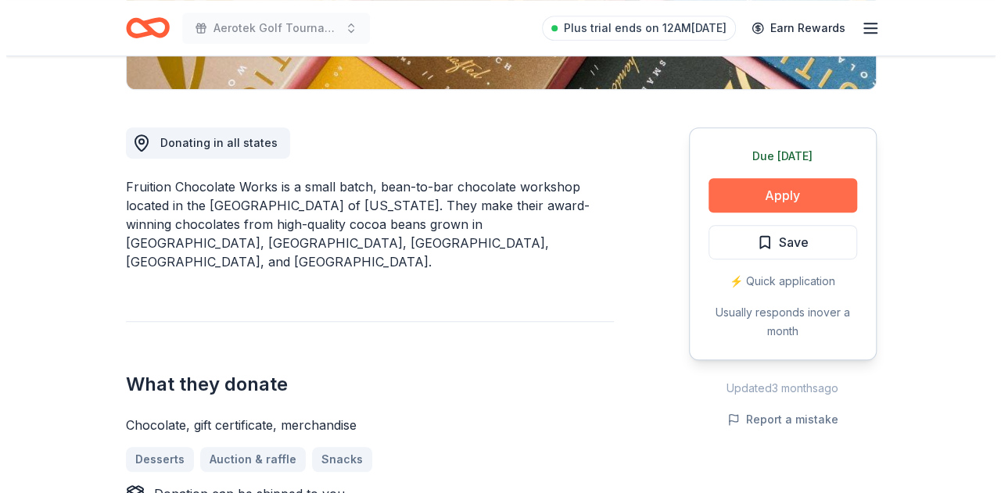
scroll to position [386, 0]
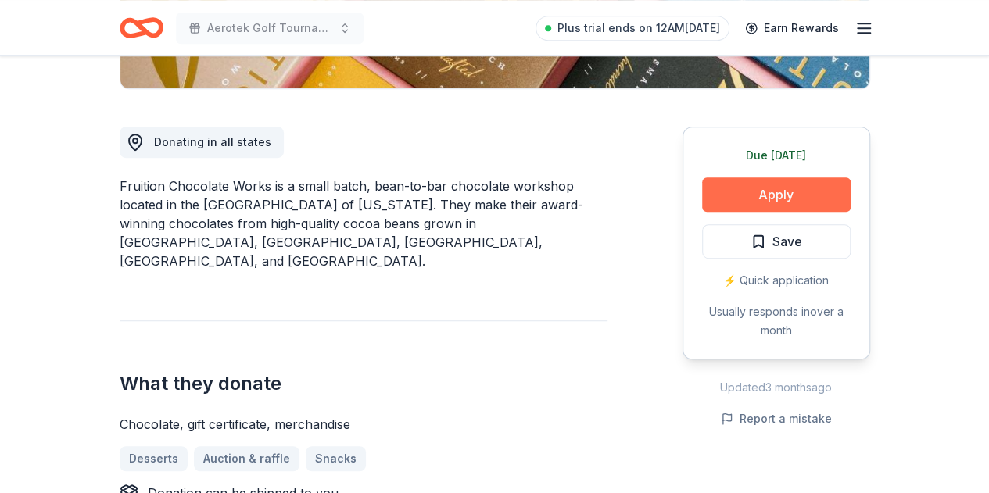
click at [768, 193] on button "Apply" at bounding box center [776, 194] width 149 height 34
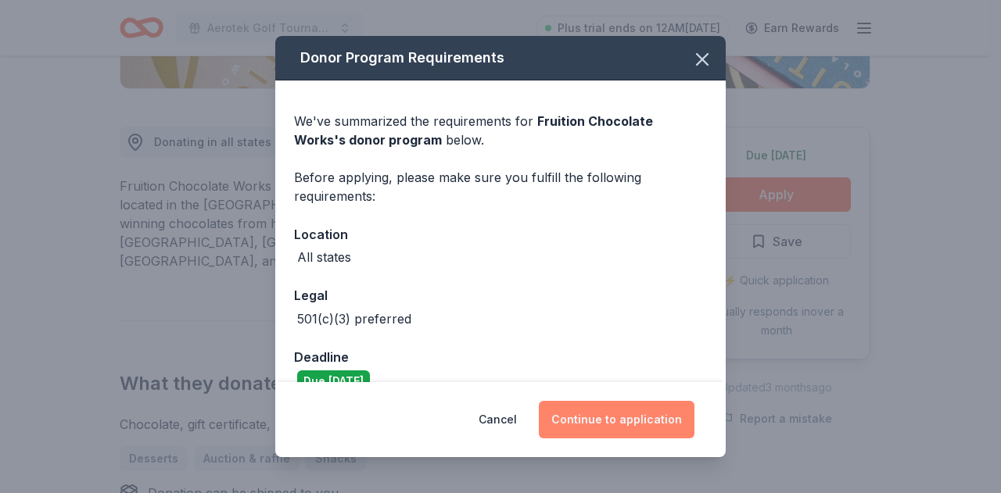
click at [631, 428] on button "Continue to application" at bounding box center [617, 420] width 156 height 38
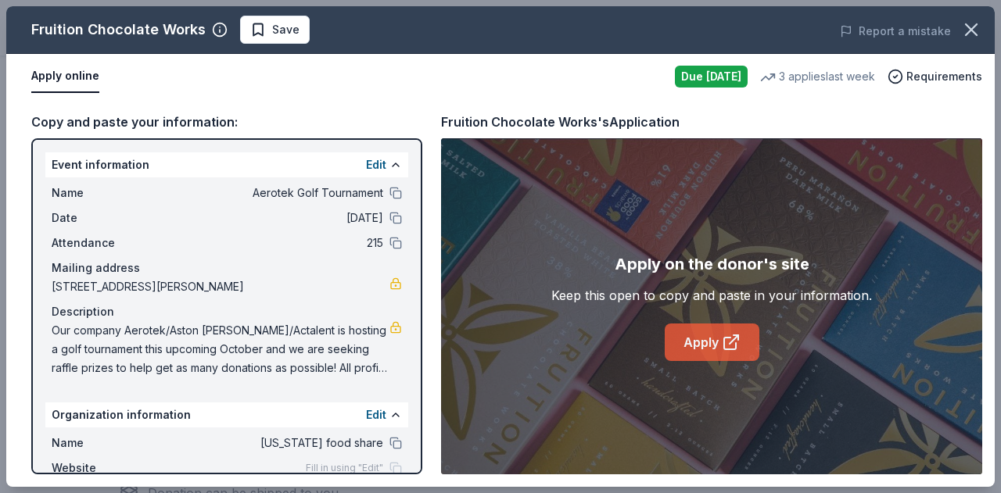
click at [717, 345] on link "Apply" at bounding box center [711, 343] width 95 height 38
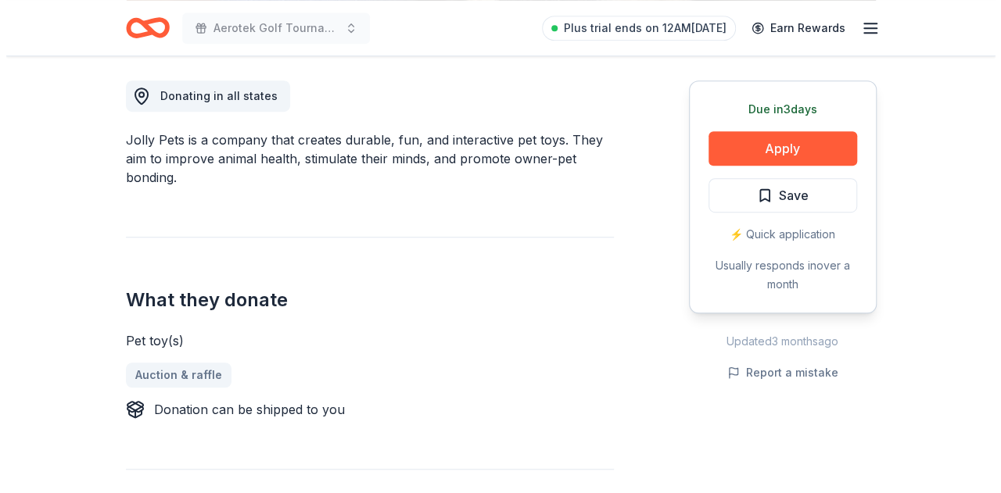
scroll to position [433, 0]
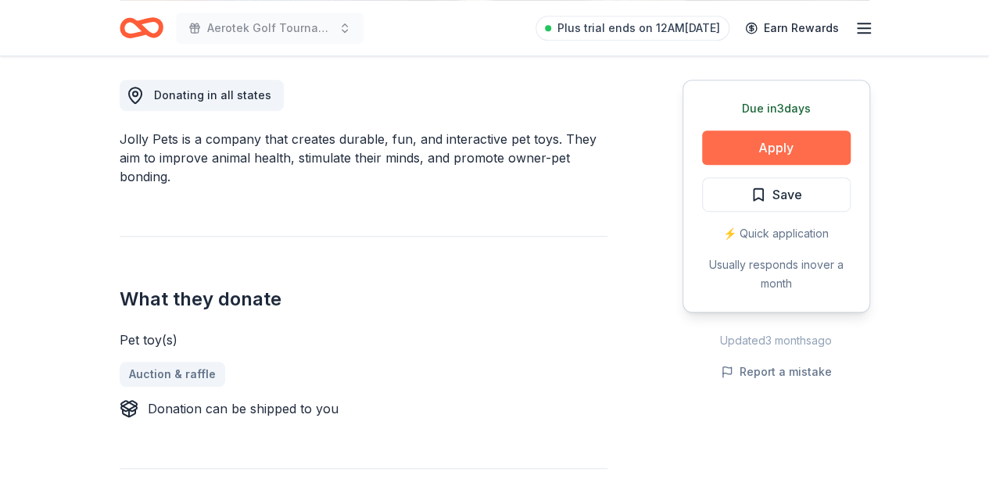
click at [783, 145] on button "Apply" at bounding box center [776, 148] width 149 height 34
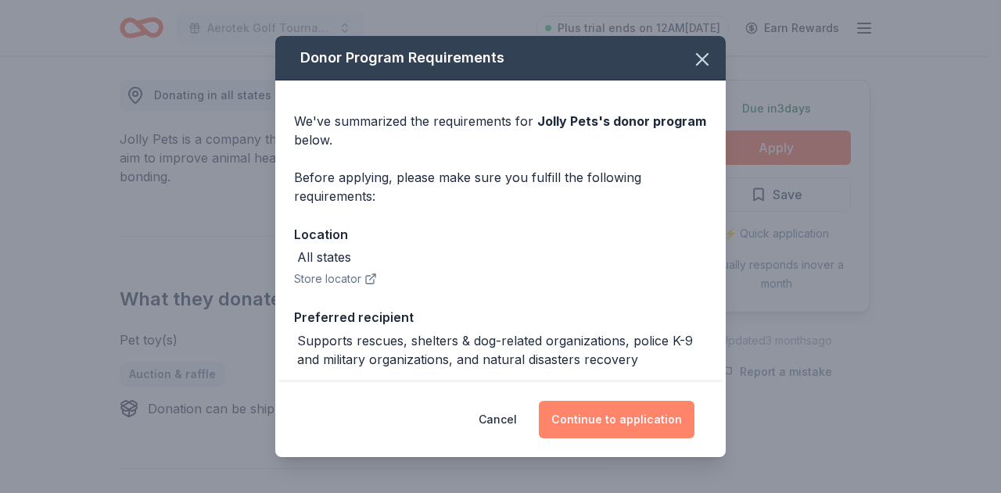
click at [629, 414] on button "Continue to application" at bounding box center [617, 420] width 156 height 38
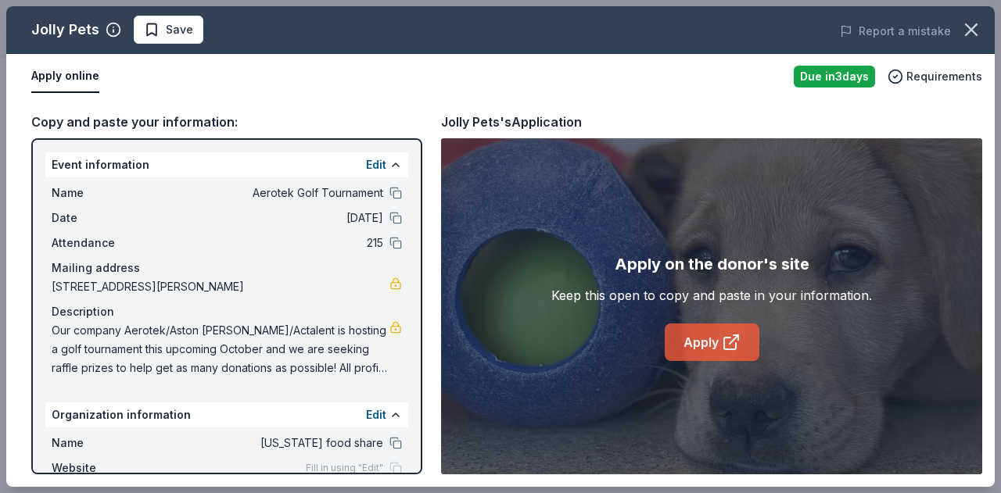
click at [730, 346] on icon at bounding box center [731, 342] width 19 height 19
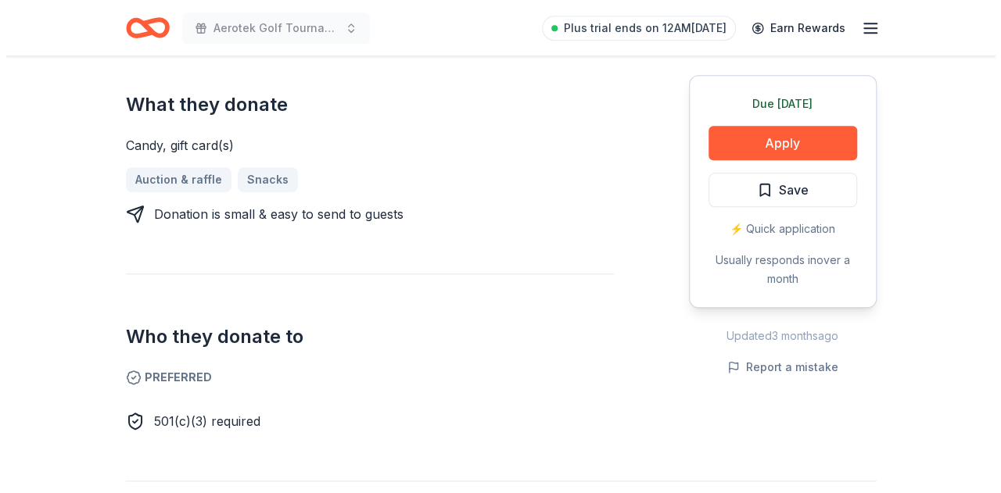
scroll to position [636, 0]
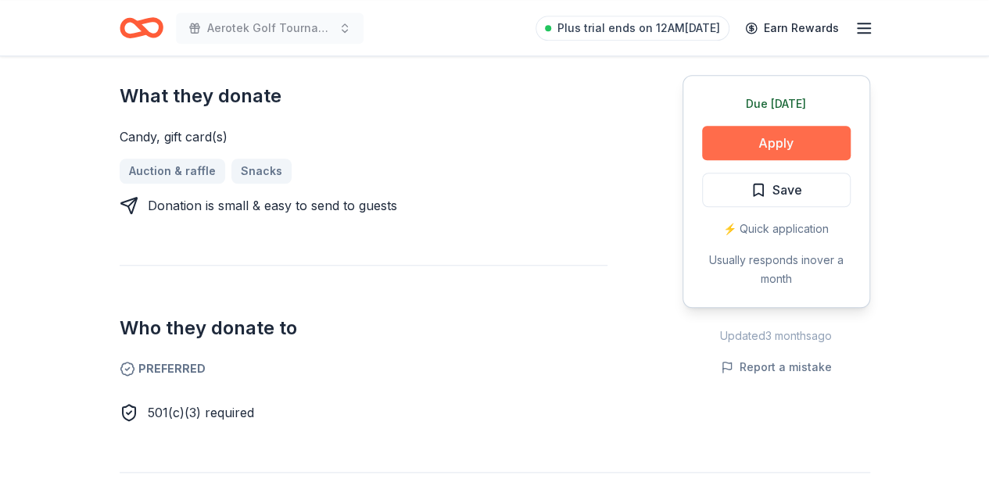
click at [768, 146] on button "Apply" at bounding box center [776, 143] width 149 height 34
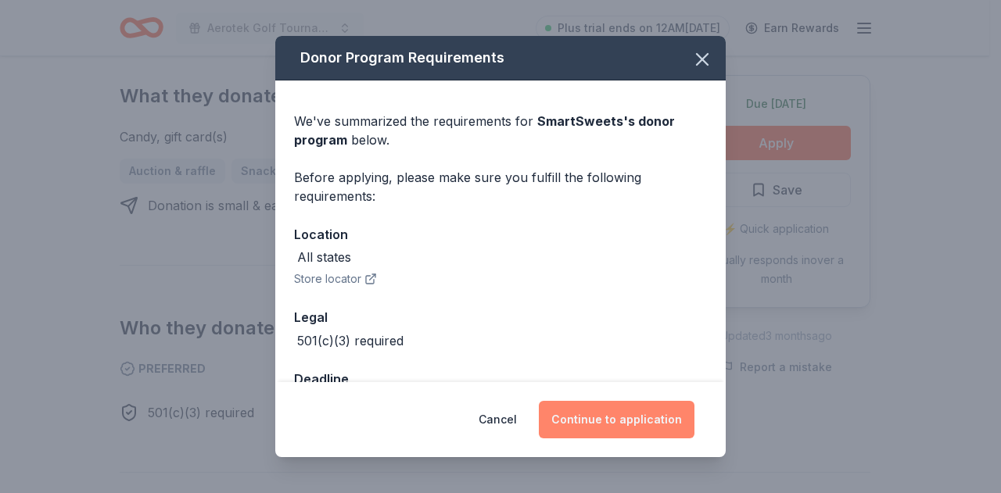
click at [636, 411] on button "Continue to application" at bounding box center [617, 420] width 156 height 38
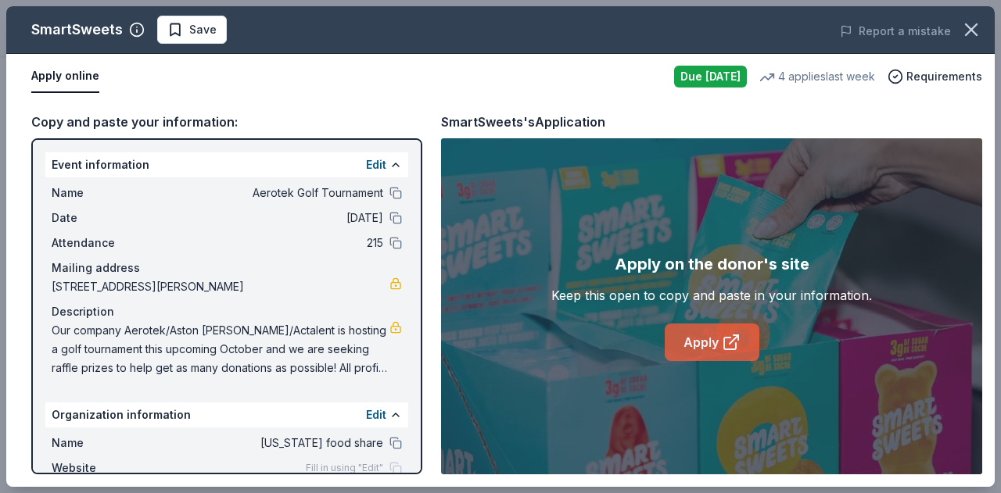
click at [716, 333] on link "Apply" at bounding box center [711, 343] width 95 height 38
